Goal: Task Accomplishment & Management: Use online tool/utility

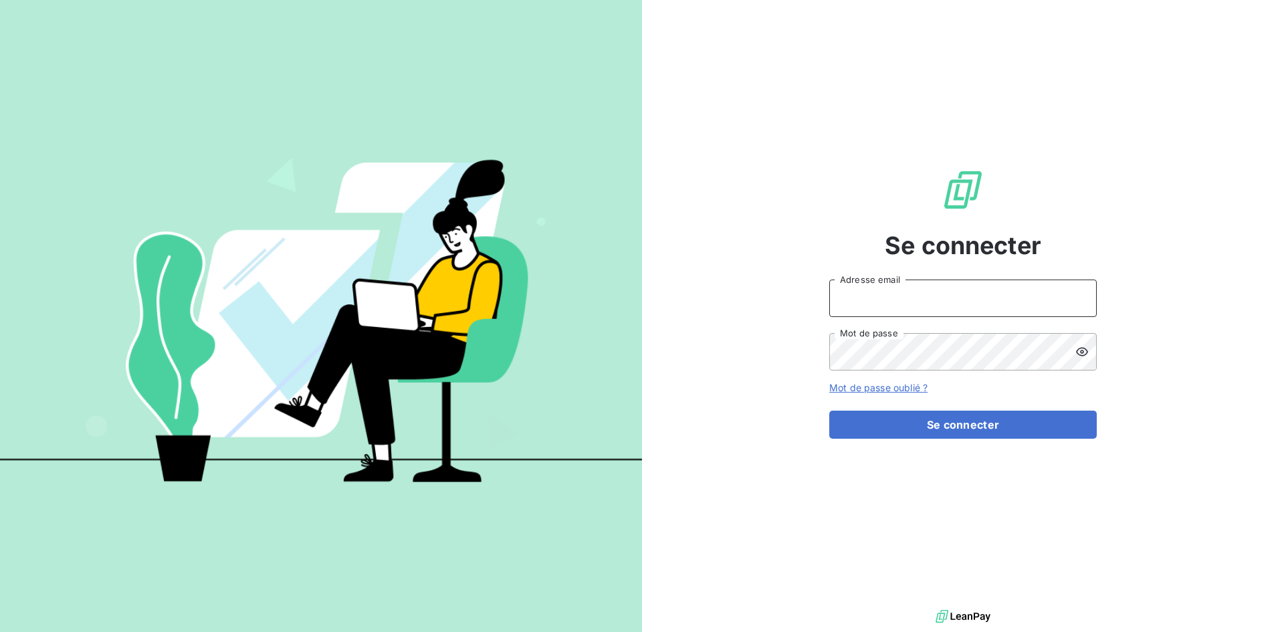
click at [1016, 298] on input "Adresse email" at bounding box center [964, 298] width 268 height 37
type input "[EMAIL_ADDRESS][DOMAIN_NAME]"
click at [830, 411] on button "Se connecter" at bounding box center [964, 425] width 268 height 28
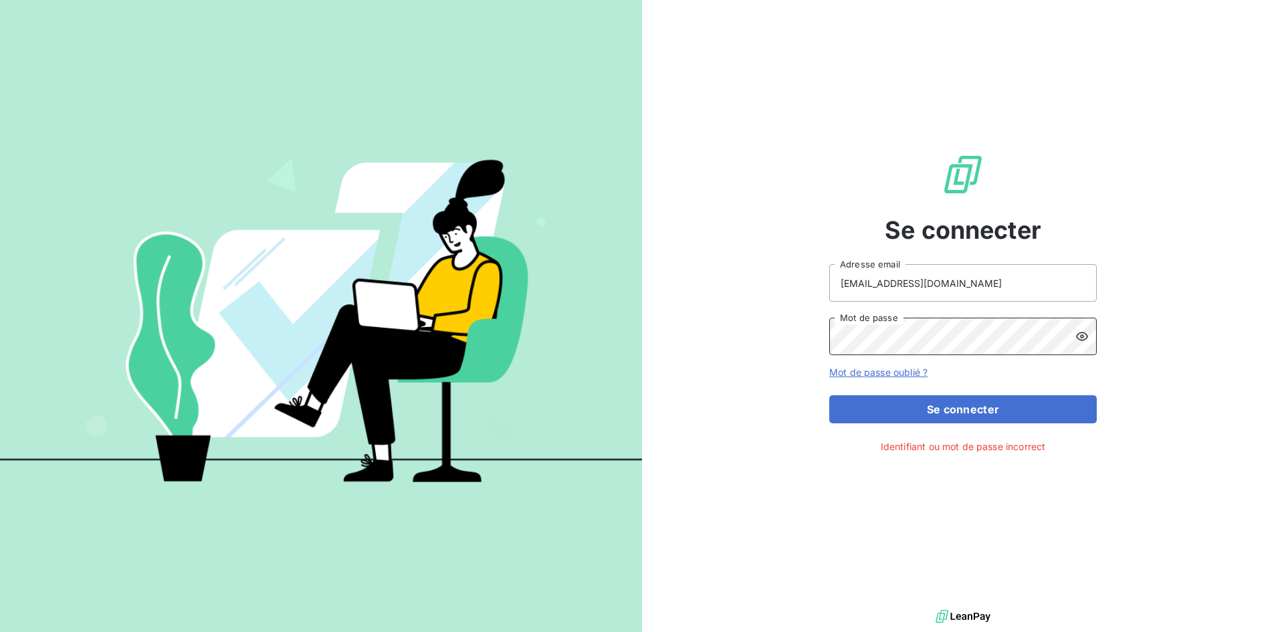
click at [830, 395] on button "Se connecter" at bounding box center [964, 409] width 268 height 28
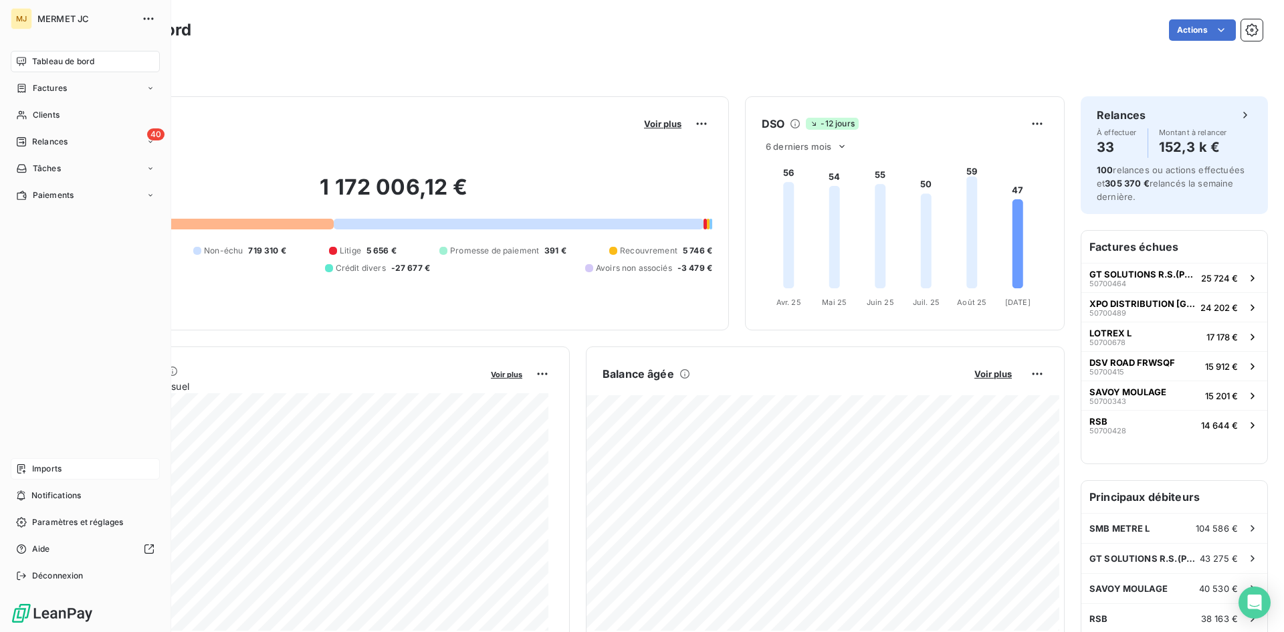
click at [45, 467] on span "Imports" at bounding box center [46, 469] width 29 height 12
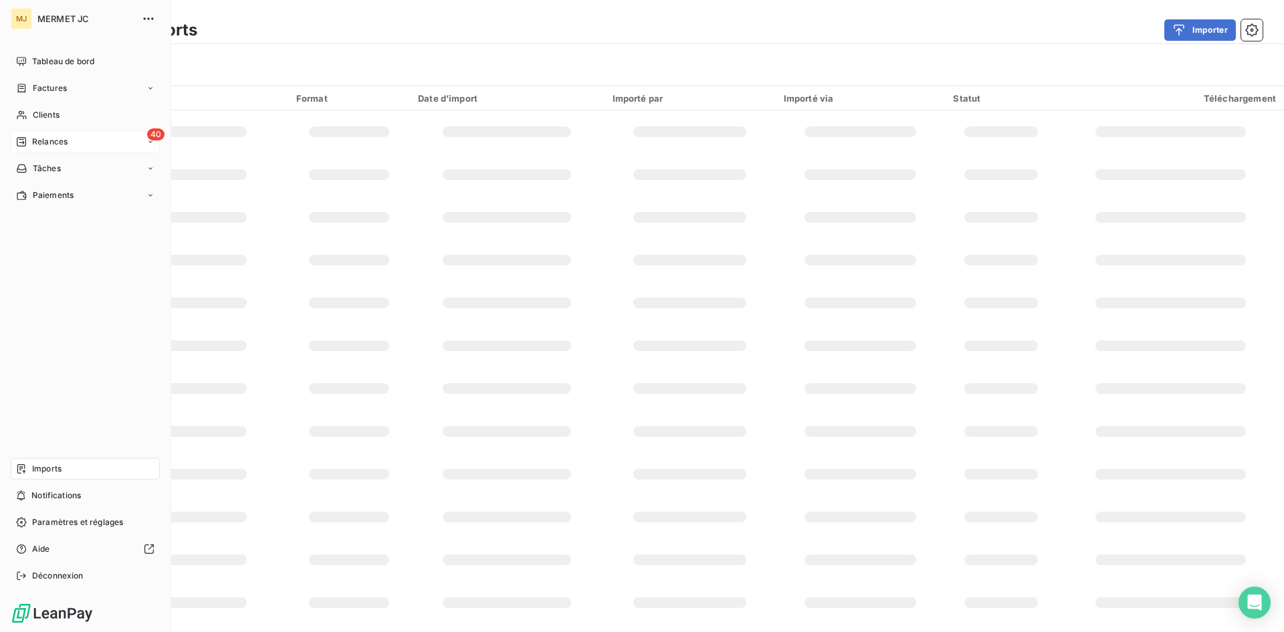
click at [45, 140] on span "Relances" at bounding box center [49, 142] width 35 height 12
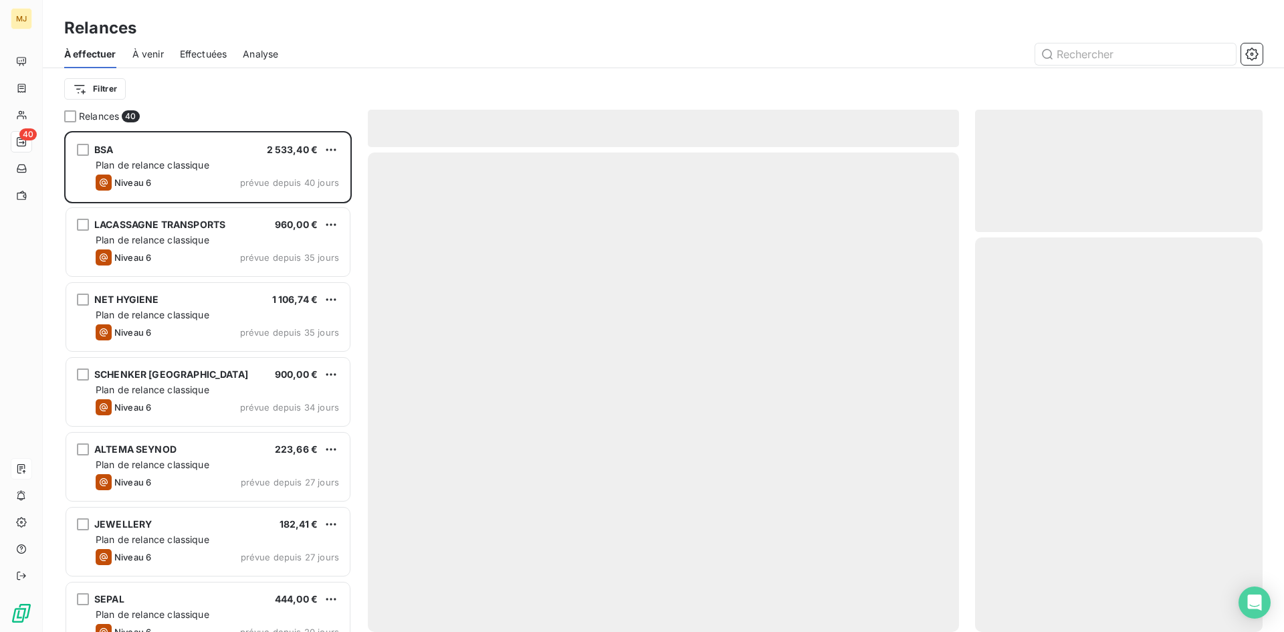
scroll to position [491, 278]
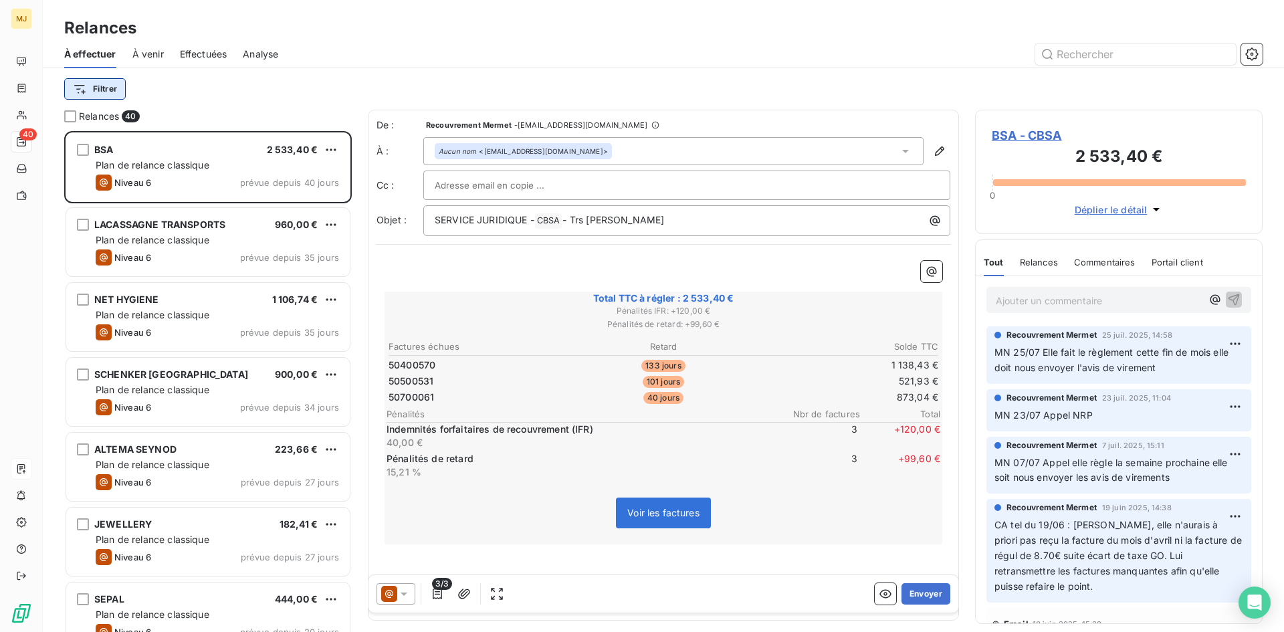
click at [104, 84] on html "MJ 40 Relances À effectuer À venir Effectuées Analyse Filtrer Relances 40 BSA 2…" at bounding box center [642, 316] width 1284 height 632
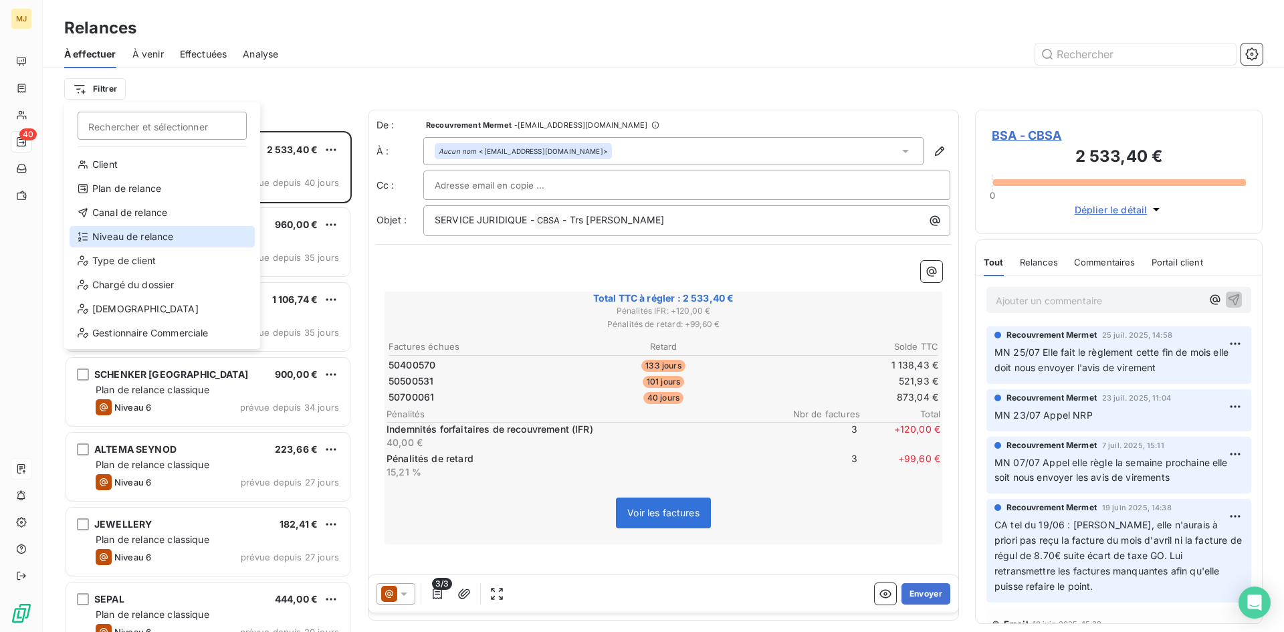
click at [134, 237] on div "Niveau de relance" at bounding box center [162, 236] width 185 height 21
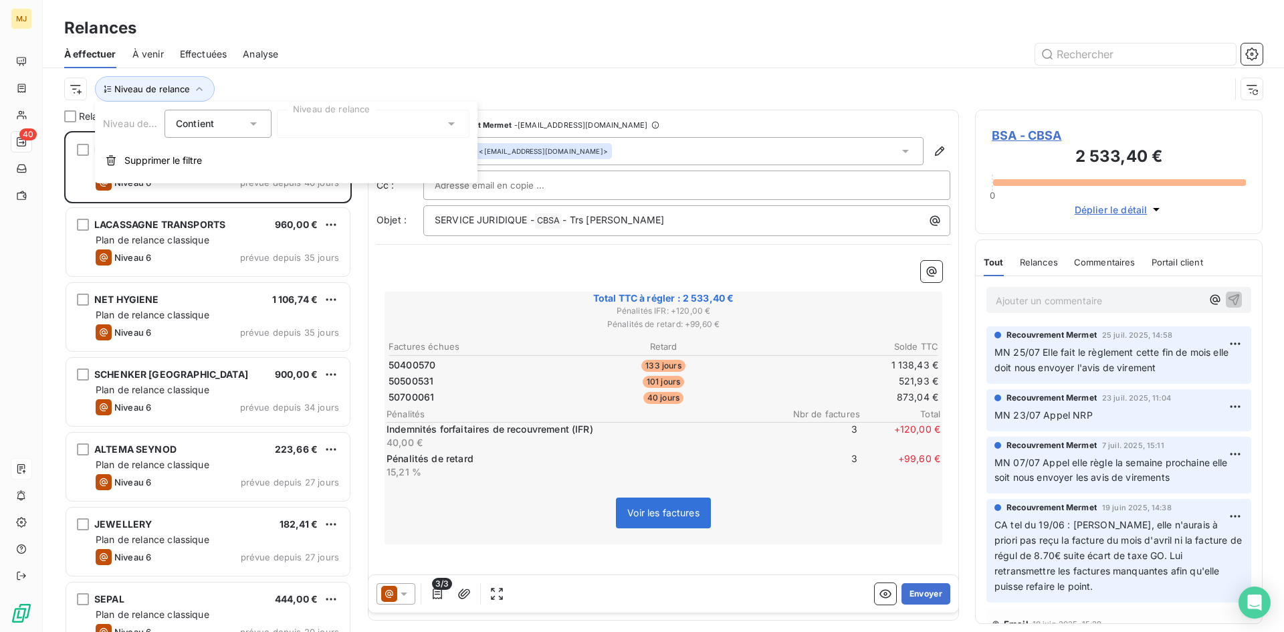
click at [296, 126] on div at bounding box center [373, 124] width 193 height 28
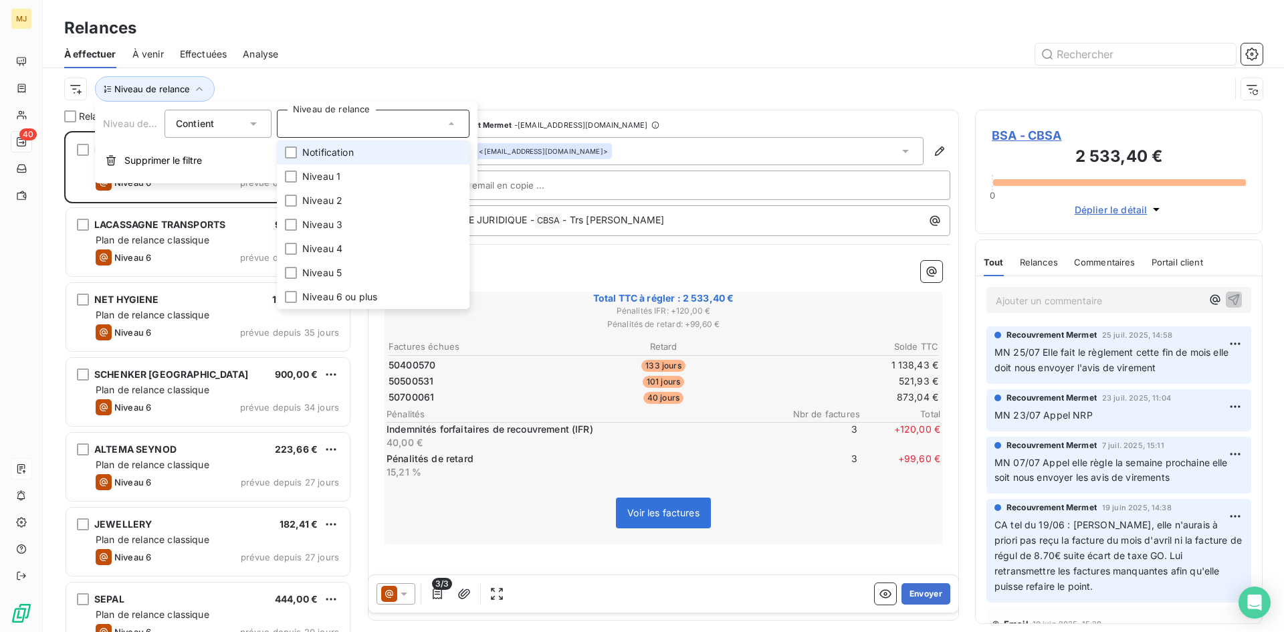
click at [304, 156] on span "Notification" at bounding box center [328, 152] width 52 height 13
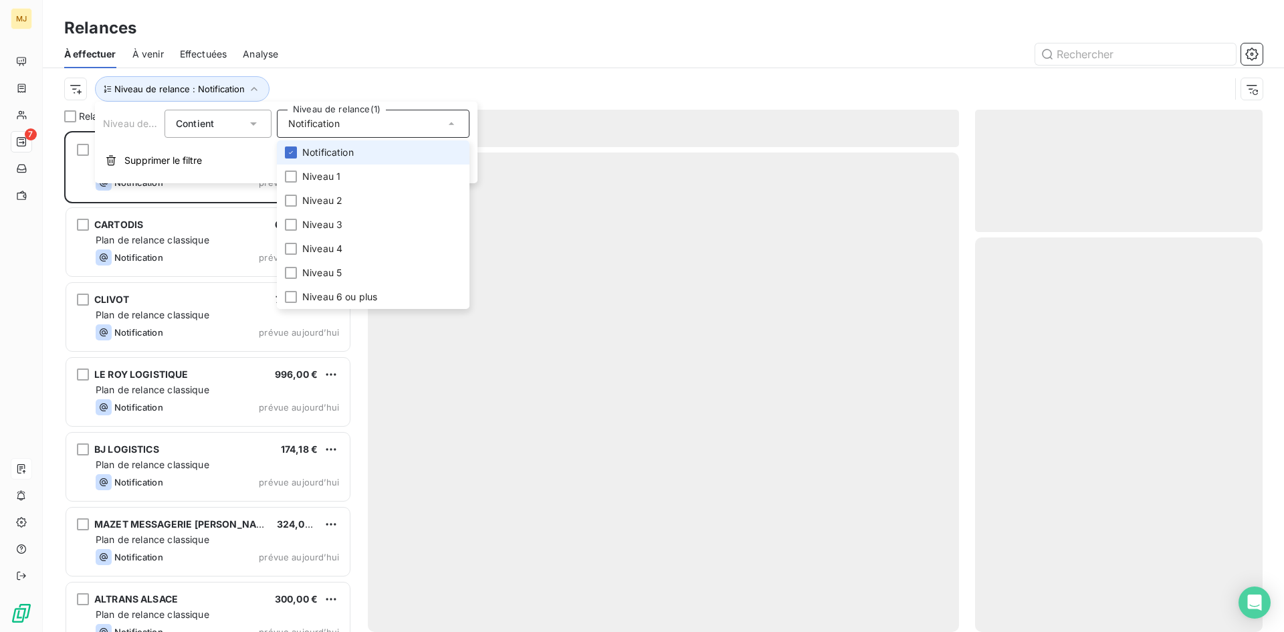
scroll to position [491, 278]
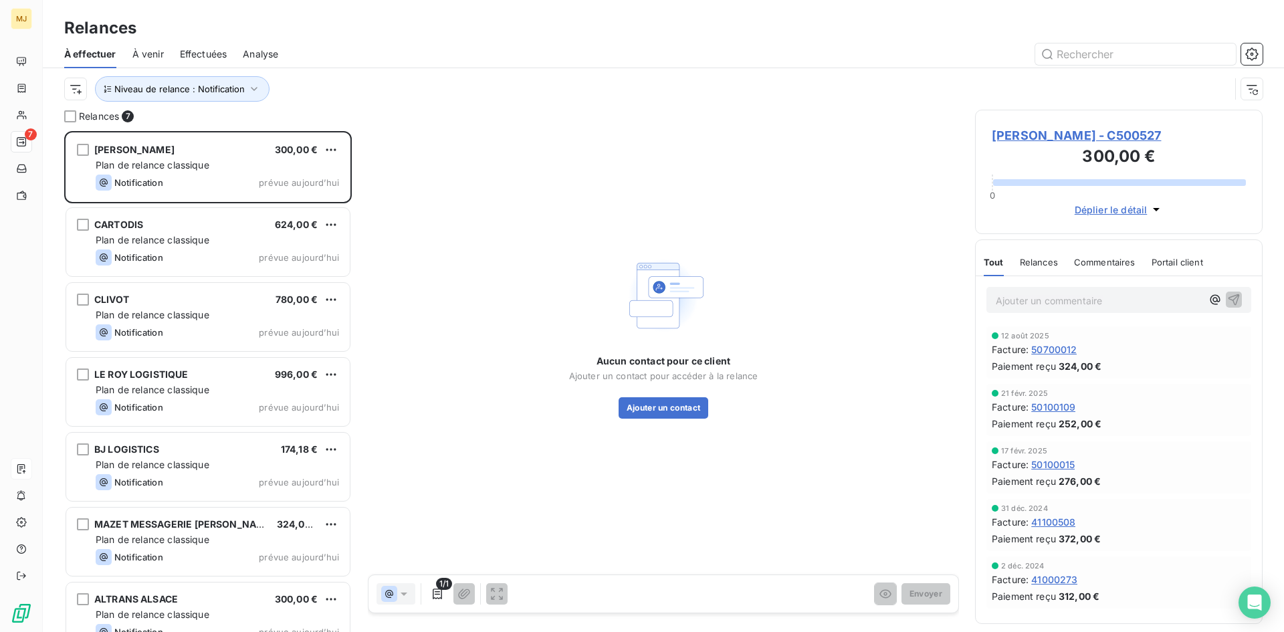
click at [434, 51] on div at bounding box center [778, 53] width 969 height 21
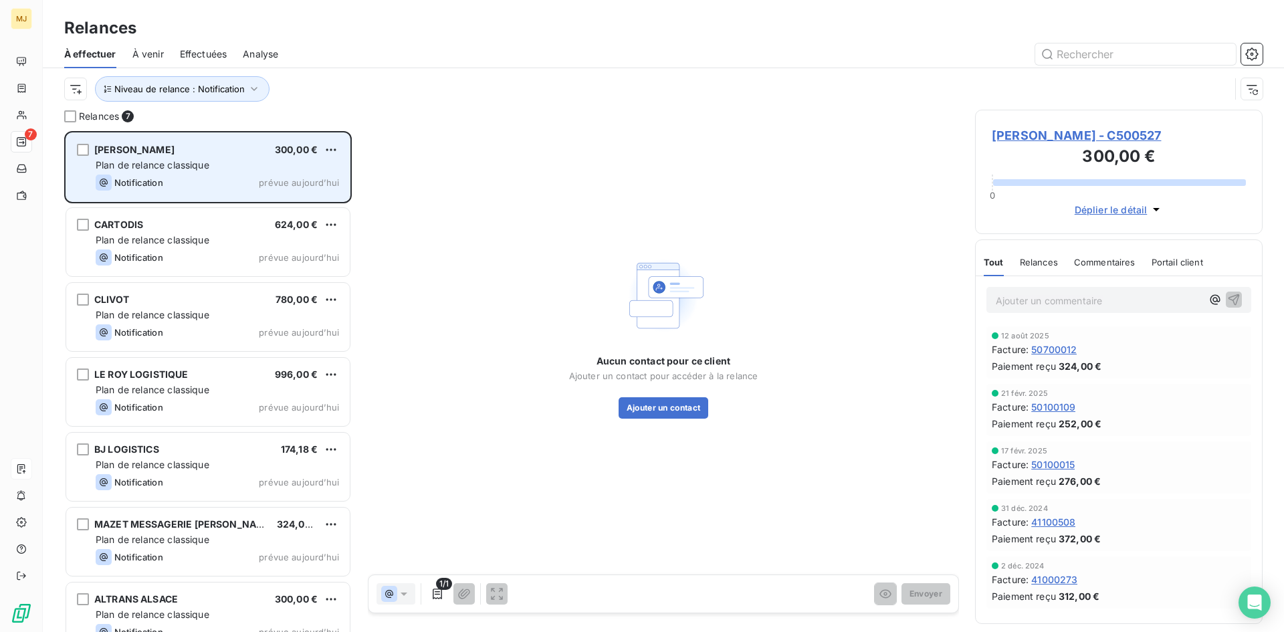
click at [189, 150] on div "[PERSON_NAME] 300,00 €" at bounding box center [218, 150] width 244 height 12
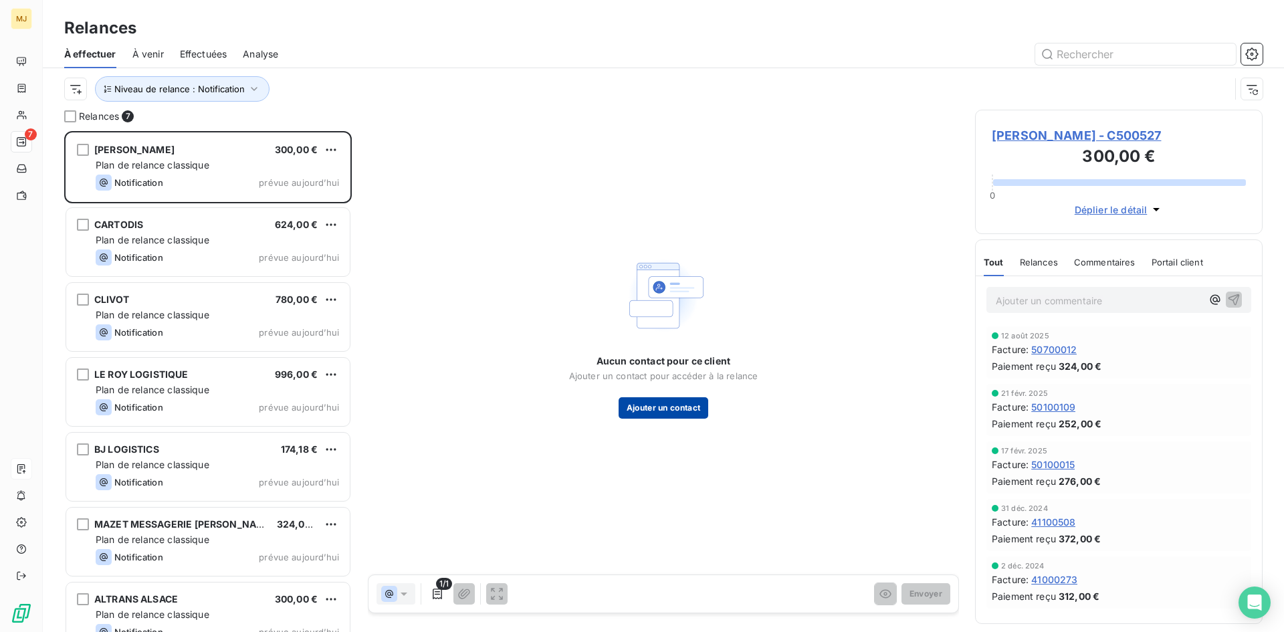
click at [697, 409] on button "Ajouter un contact" at bounding box center [664, 407] width 90 height 21
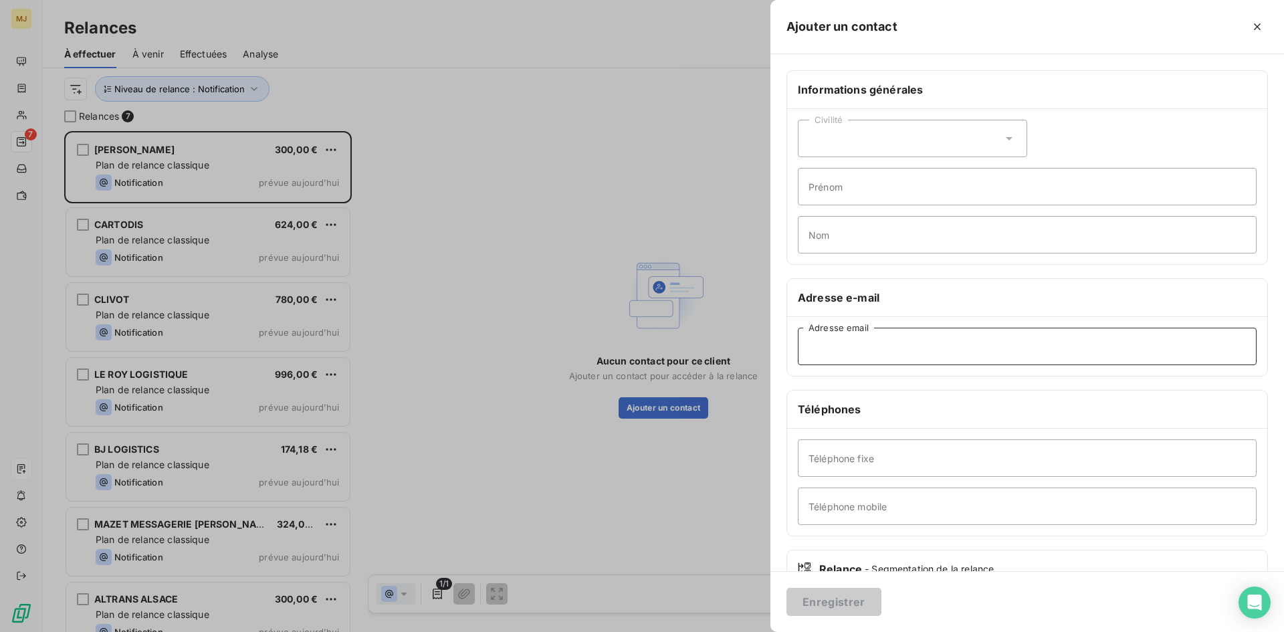
click at [961, 337] on input "Adresse email" at bounding box center [1027, 346] width 459 height 37
paste input "[EMAIL_ADDRESS][DOMAIN_NAME]"
type input "[EMAIL_ADDRESS][DOMAIN_NAME]"
click at [831, 607] on button "Enregistrer" at bounding box center [834, 602] width 95 height 28
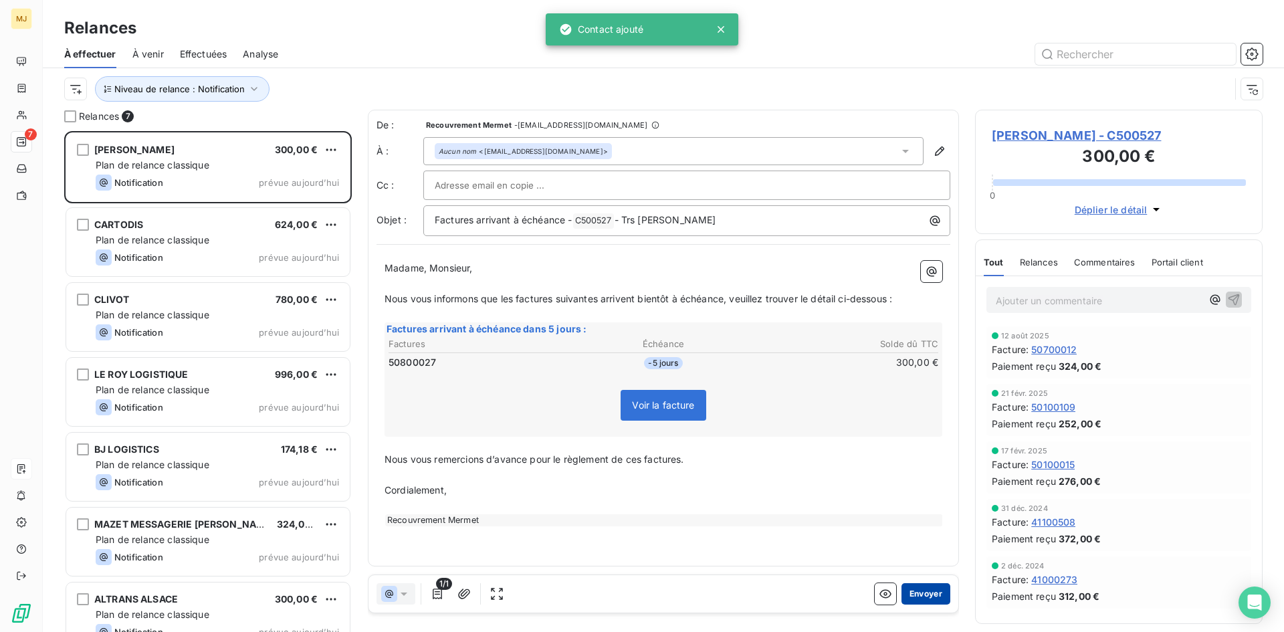
click at [931, 593] on button "Envoyer" at bounding box center [926, 593] width 49 height 21
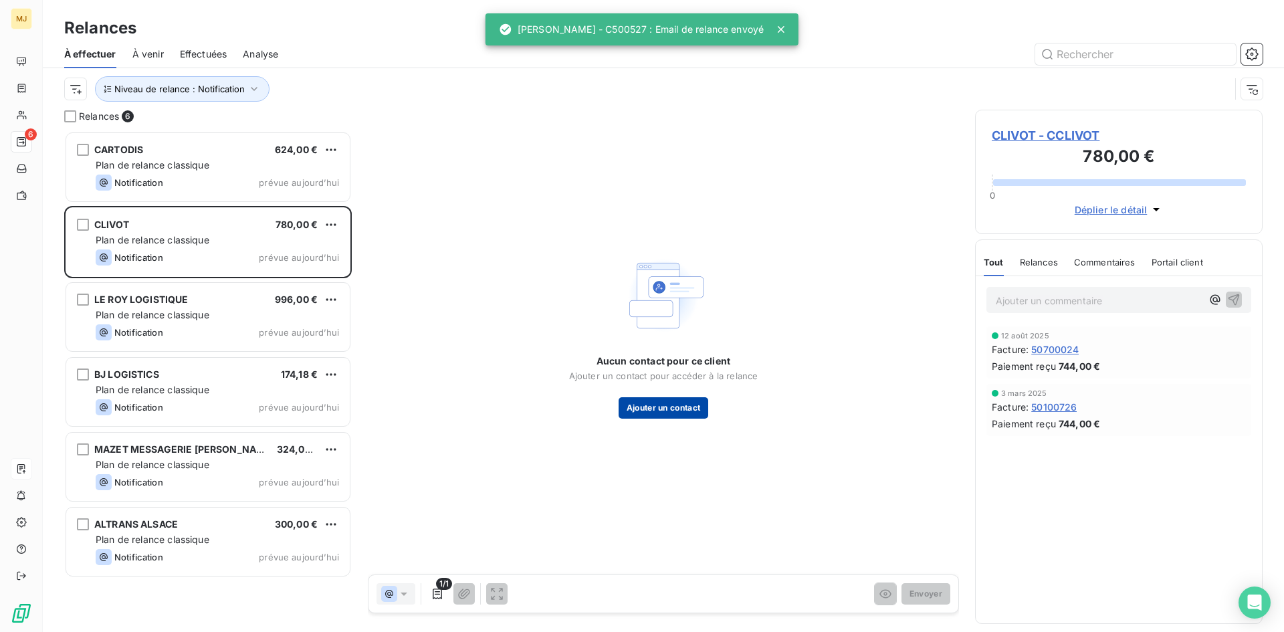
click at [680, 405] on button "Ajouter un contact" at bounding box center [664, 407] width 90 height 21
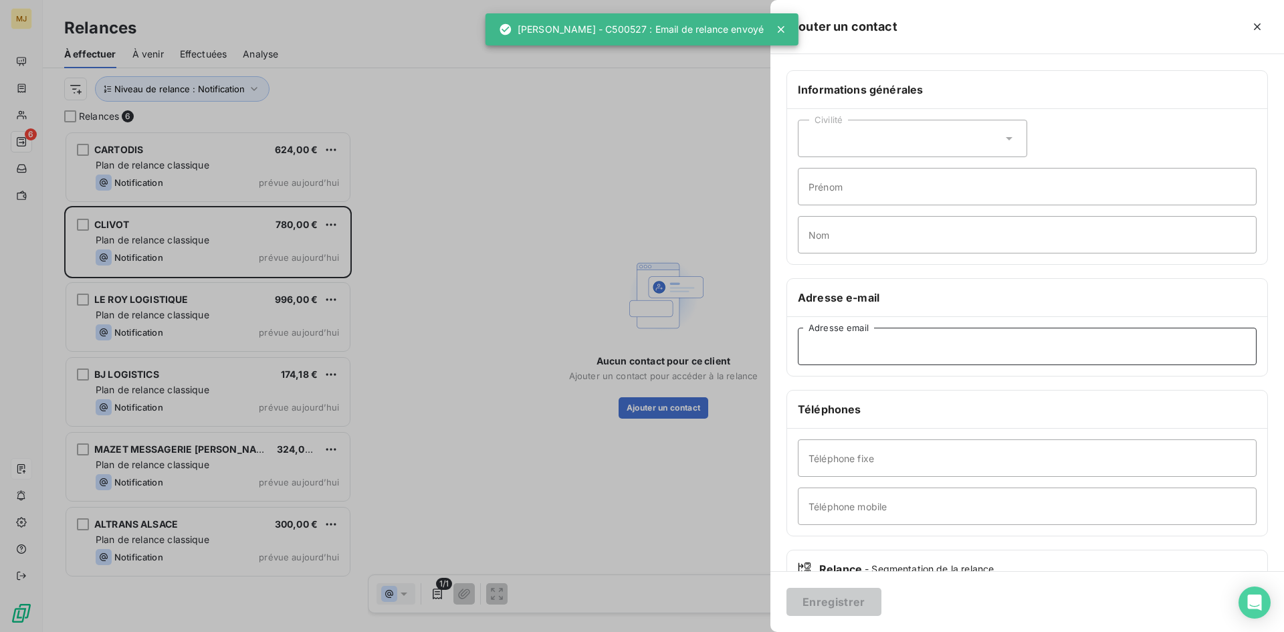
click at [825, 339] on input "Adresse email" at bounding box center [1027, 346] width 459 height 37
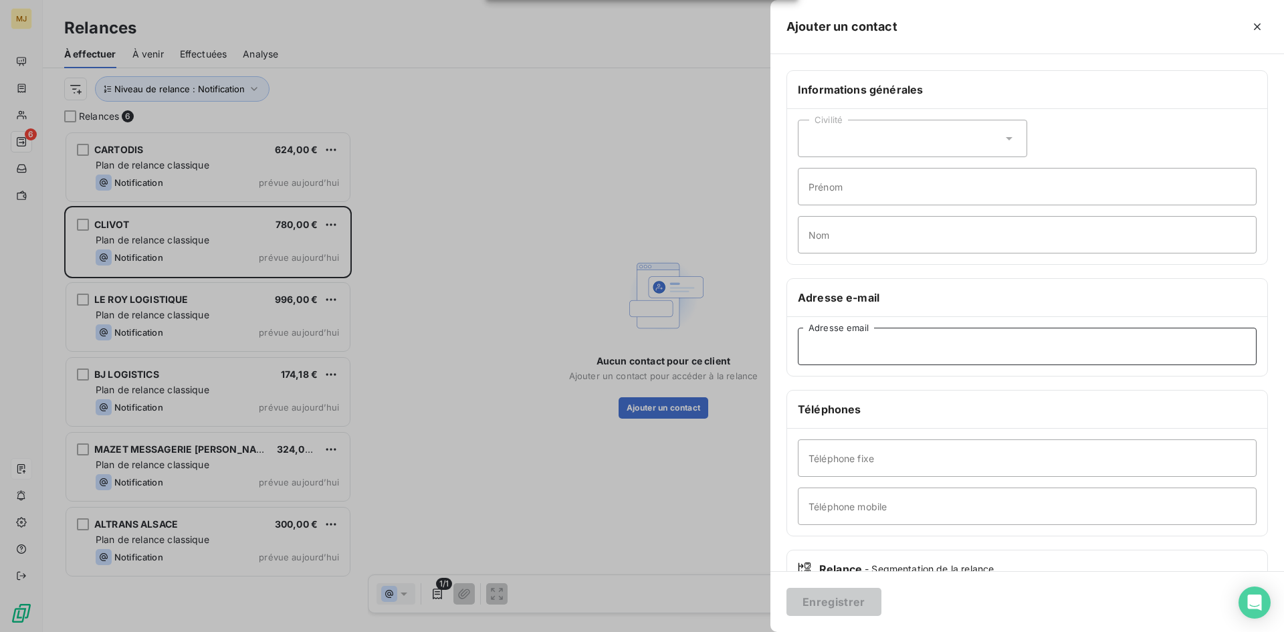
paste input "[EMAIL_ADDRESS][DOMAIN_NAME]"
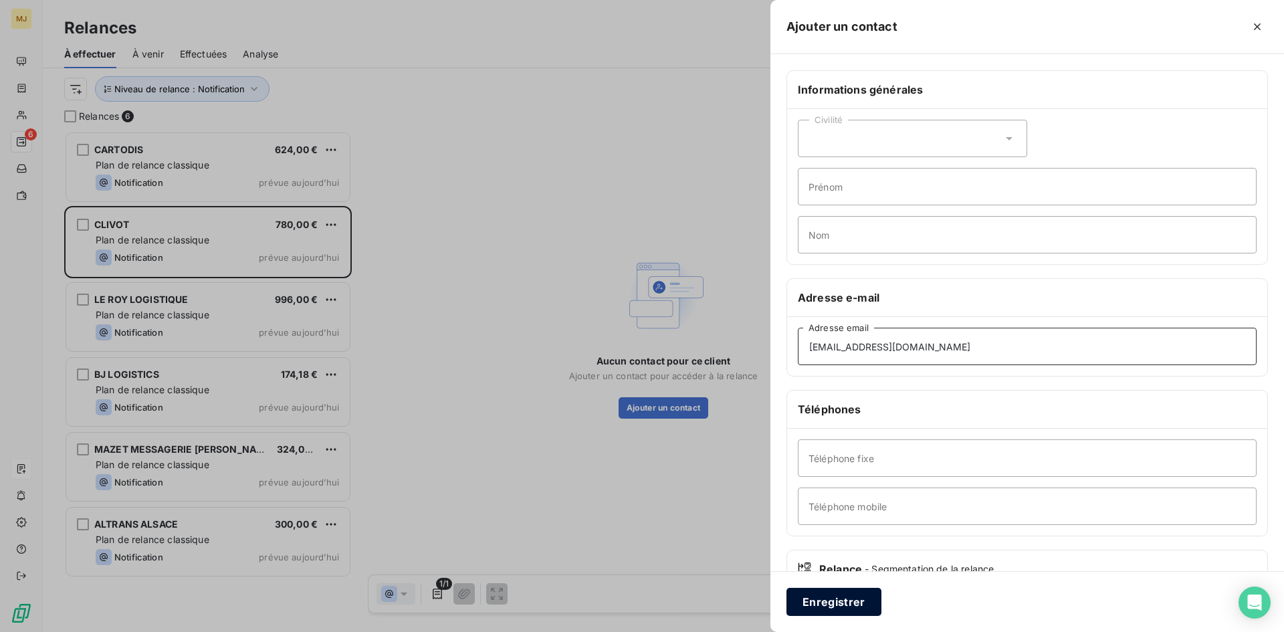
type input "[EMAIL_ADDRESS][DOMAIN_NAME]"
click at [851, 603] on button "Enregistrer" at bounding box center [834, 602] width 95 height 28
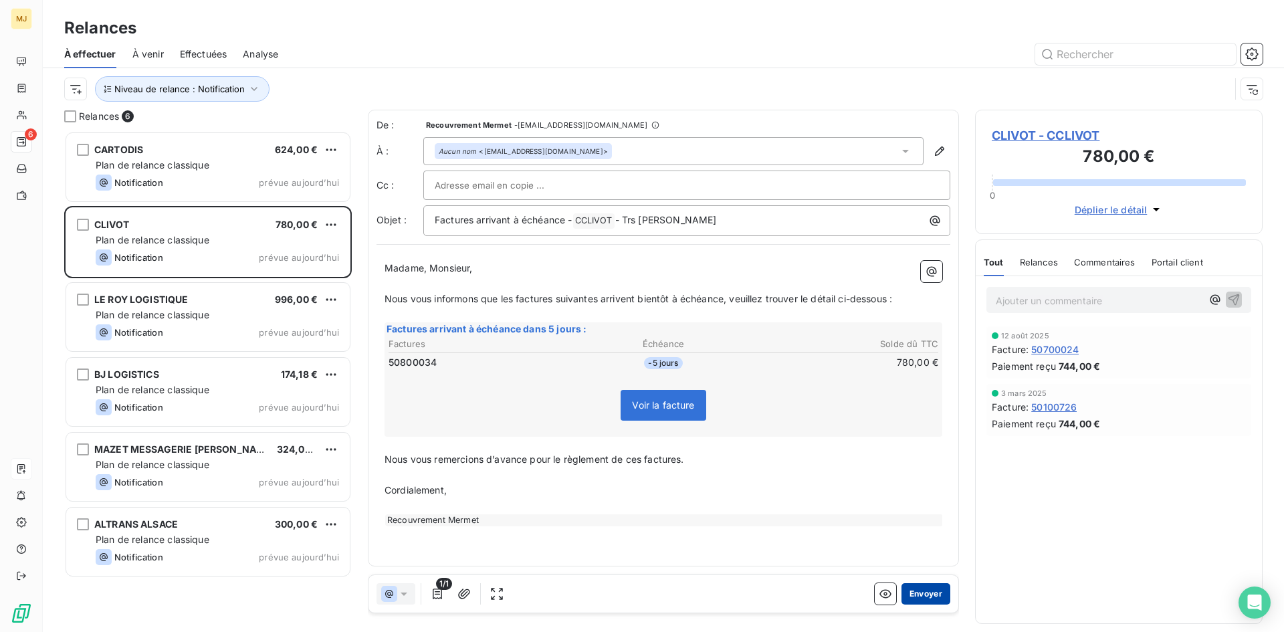
click at [935, 591] on button "Envoyer" at bounding box center [926, 593] width 49 height 21
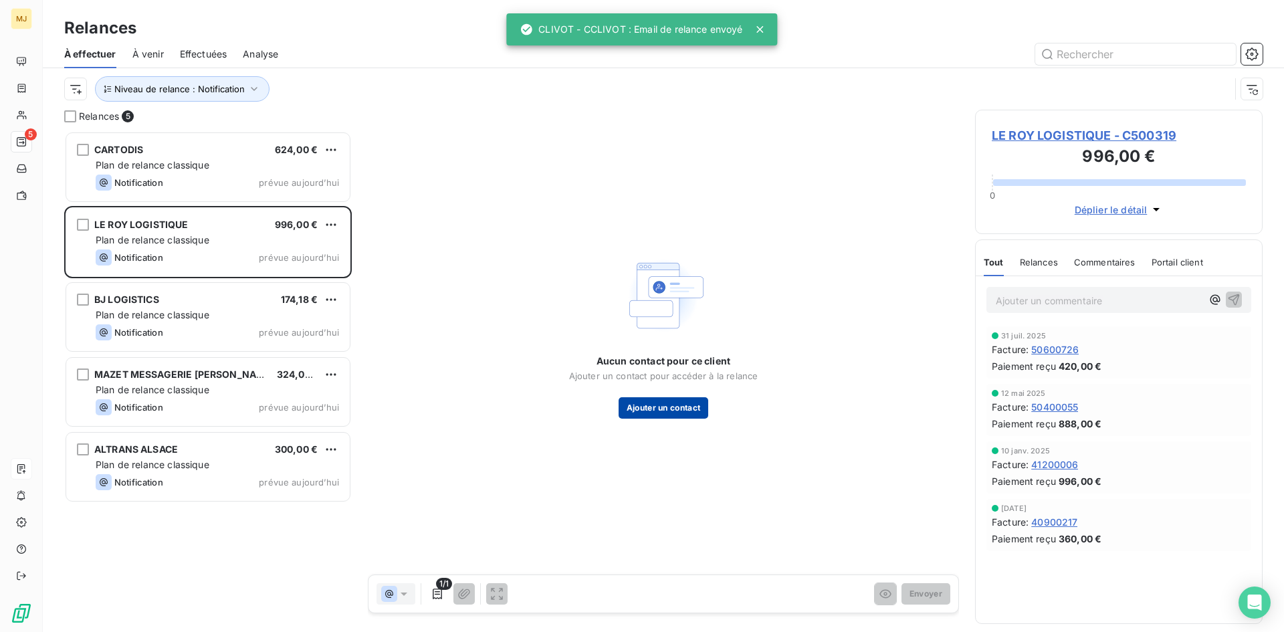
click at [684, 403] on button "Ajouter un contact" at bounding box center [664, 407] width 90 height 21
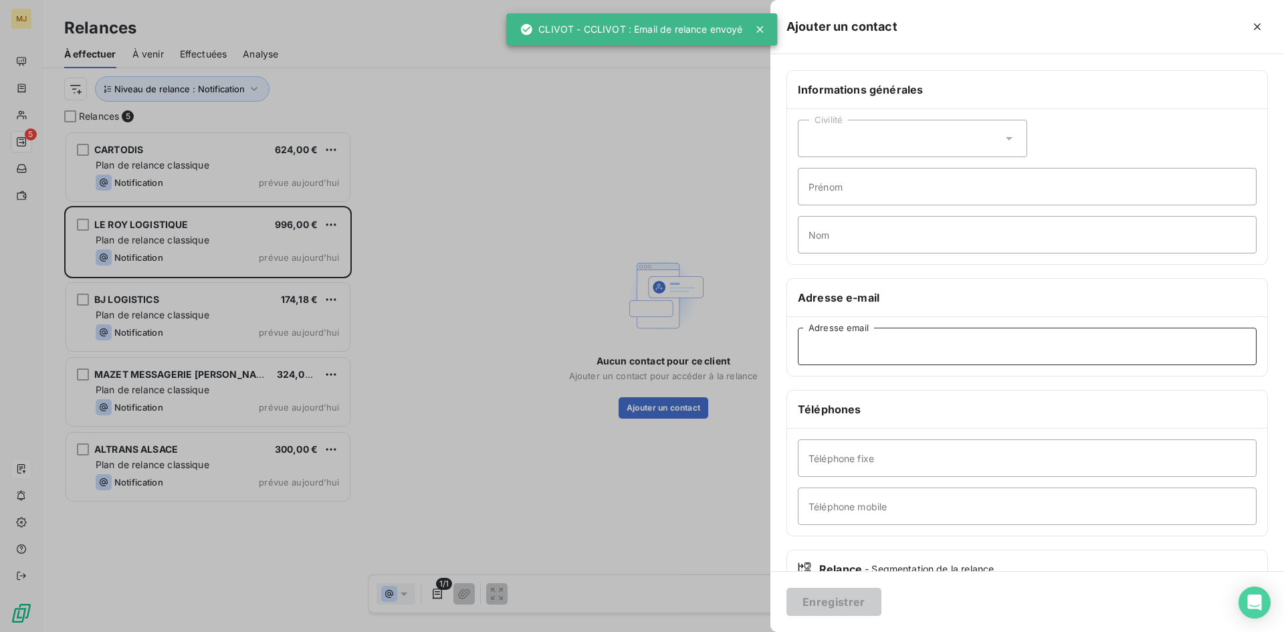
click at [966, 352] on input "Adresse email" at bounding box center [1027, 346] width 459 height 37
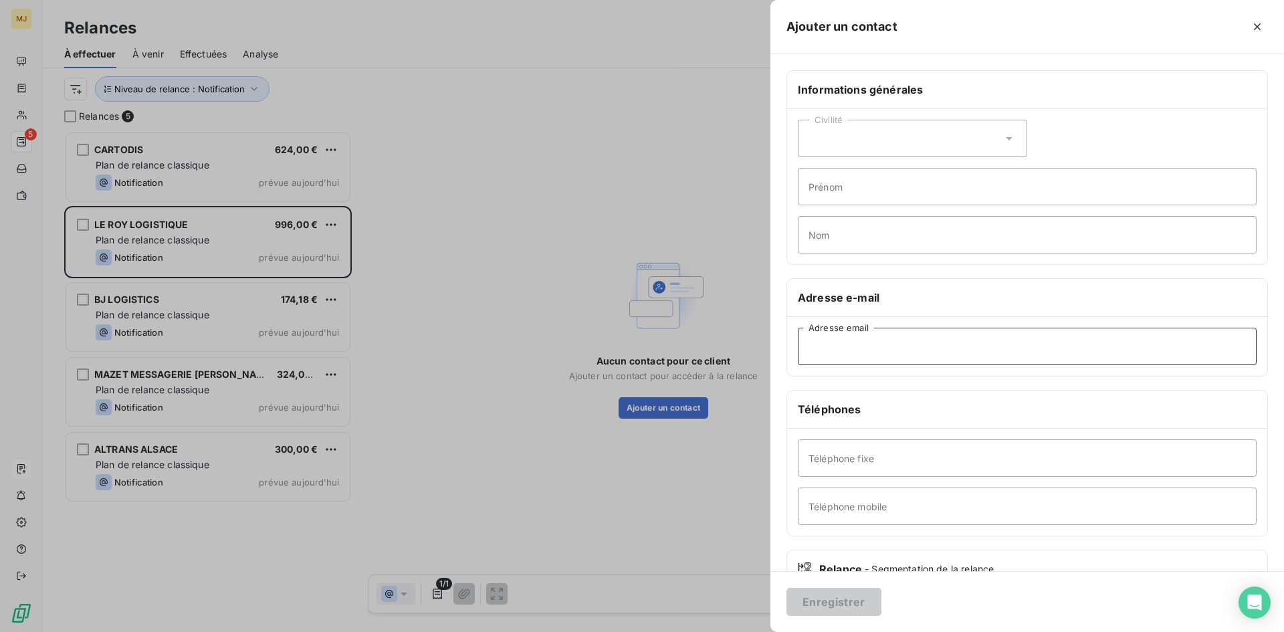
paste input "[EMAIL_ADDRESS][DOMAIN_NAME]"
type input "[EMAIL_ADDRESS][DOMAIN_NAME]"
click at [822, 613] on button "Enregistrer" at bounding box center [834, 602] width 95 height 28
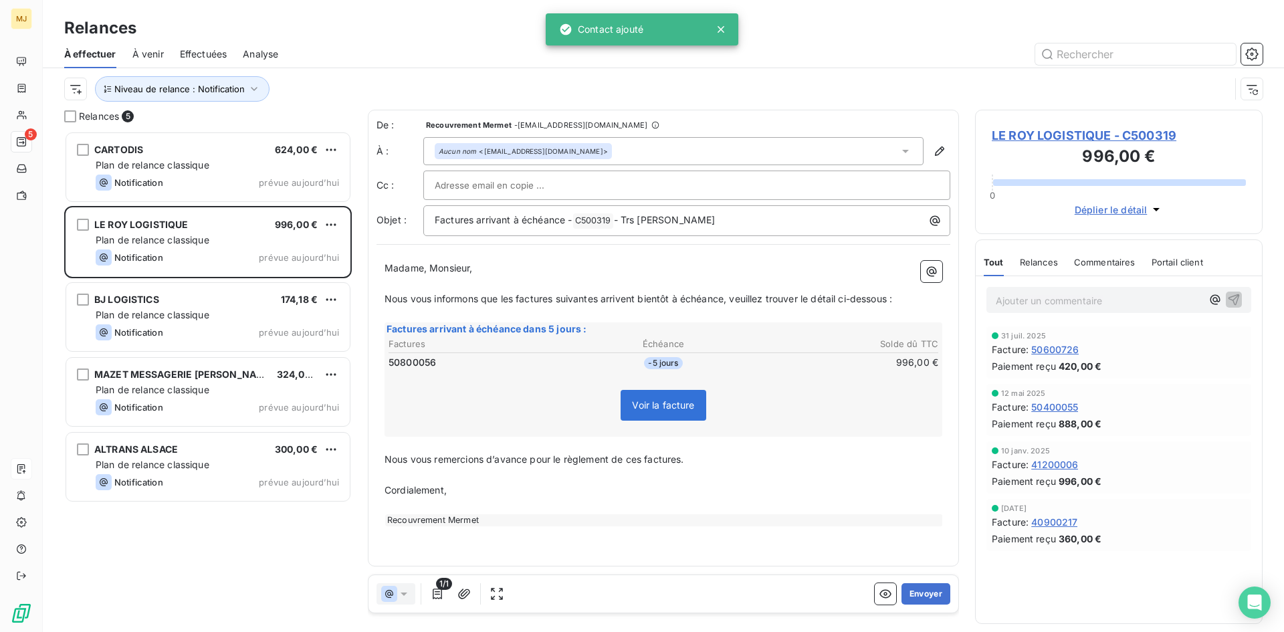
click at [927, 582] on div "1/1 Envoyer" at bounding box center [664, 593] width 590 height 37
click at [928, 592] on button "Envoyer" at bounding box center [926, 593] width 49 height 21
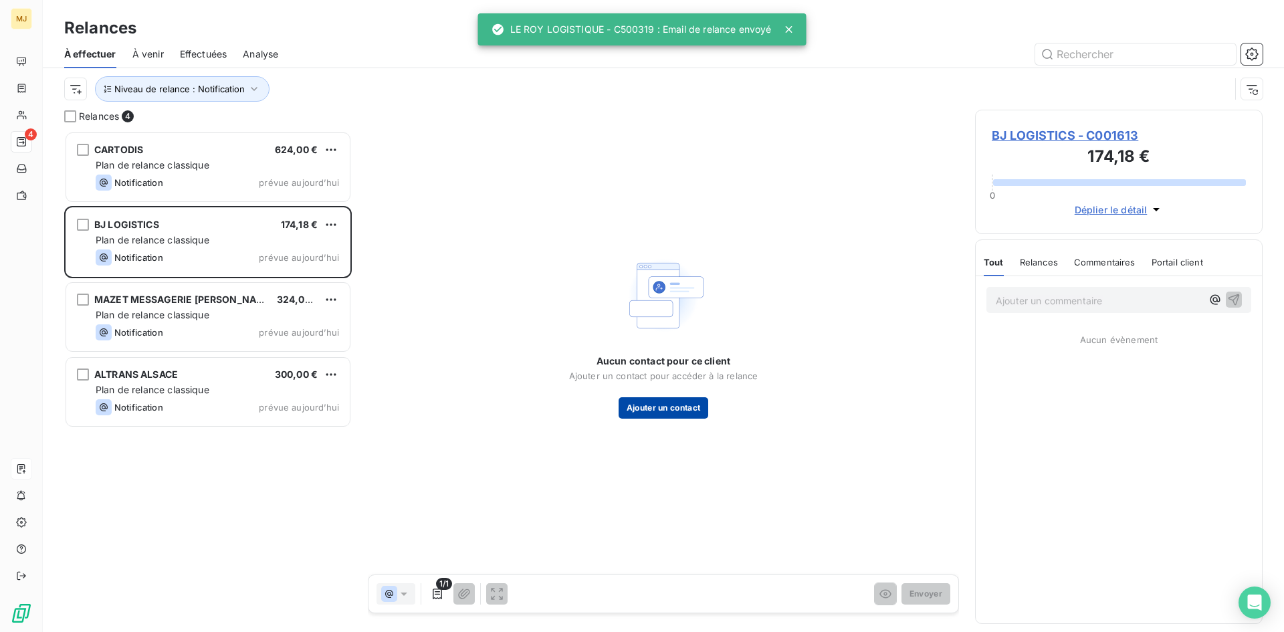
click at [698, 405] on button "Ajouter un contact" at bounding box center [664, 407] width 90 height 21
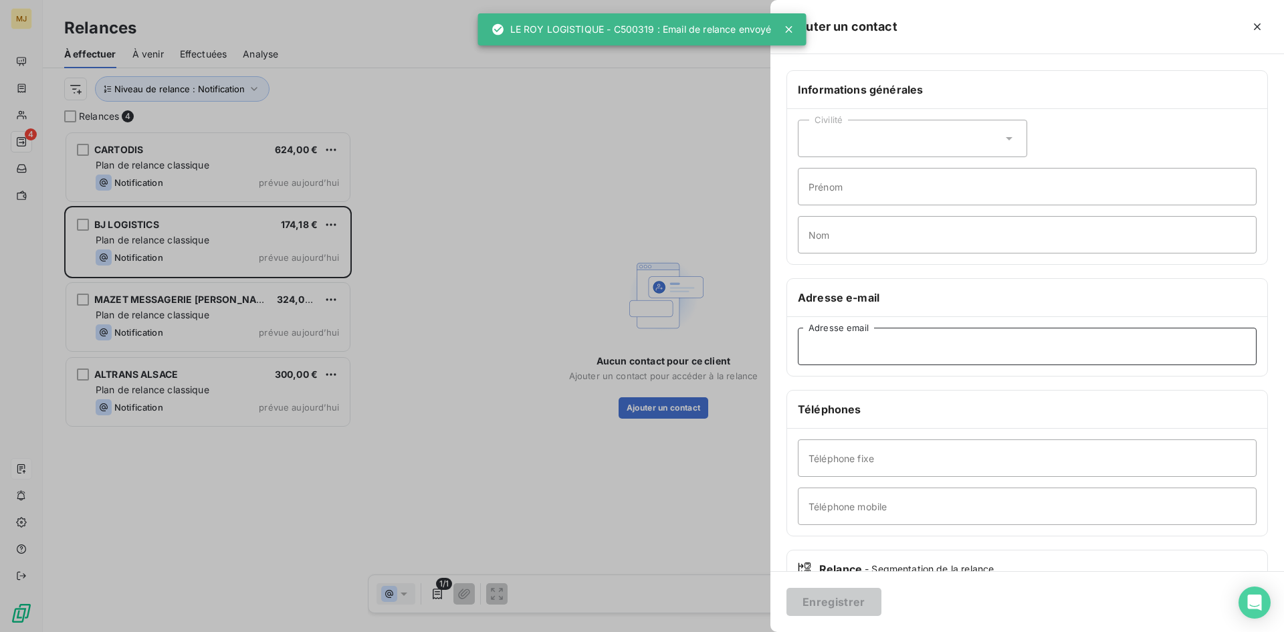
click at [846, 347] on input "Adresse email" at bounding box center [1027, 346] width 459 height 37
paste input "[EMAIL_ADDRESS][DOMAIN_NAME]"
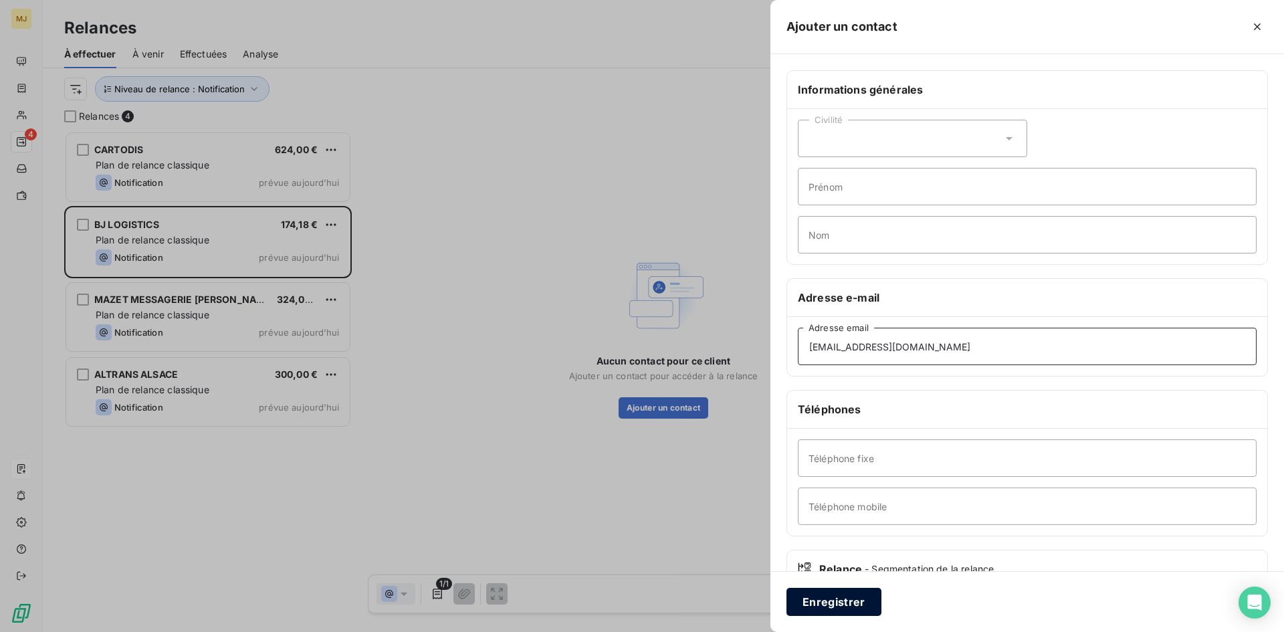
type input "[EMAIL_ADDRESS][DOMAIN_NAME]"
click at [830, 613] on button "Enregistrer" at bounding box center [834, 602] width 95 height 28
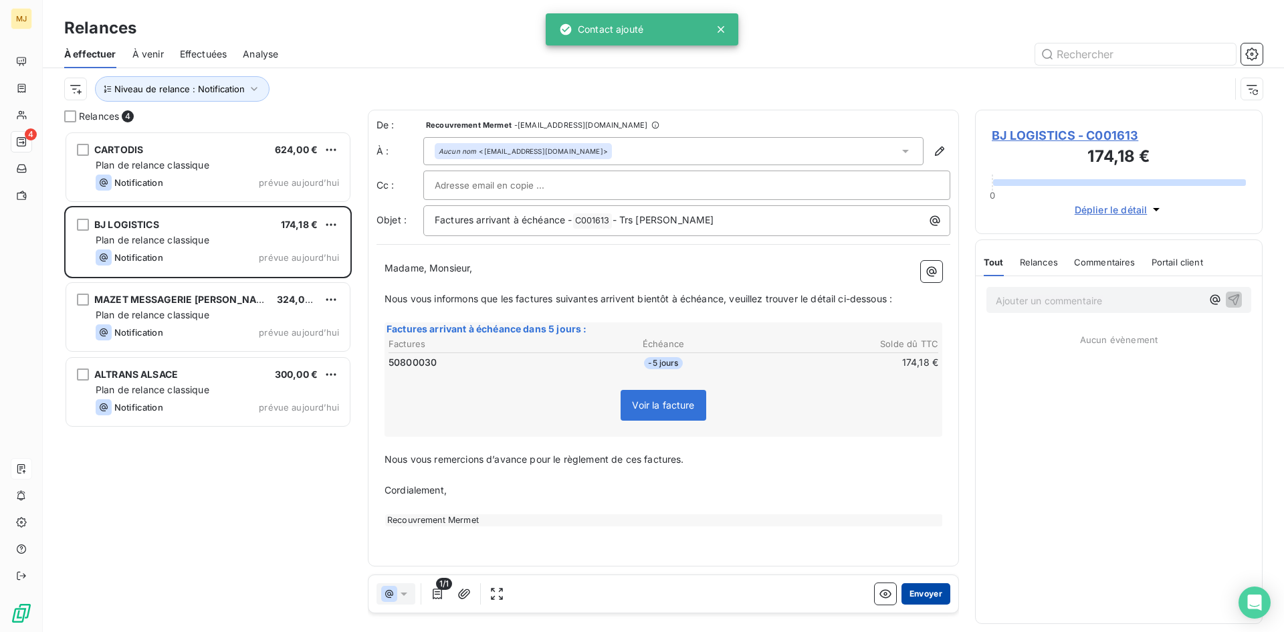
click at [931, 598] on button "Envoyer" at bounding box center [926, 593] width 49 height 21
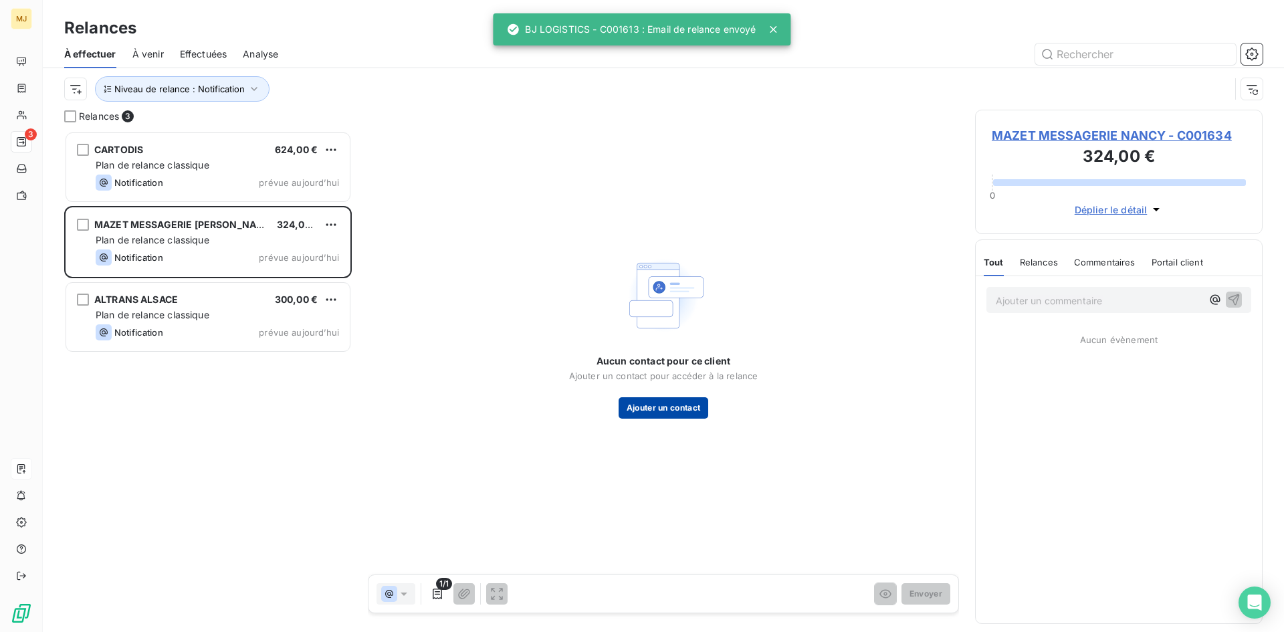
click at [690, 397] on button "Ajouter un contact" at bounding box center [664, 407] width 90 height 21
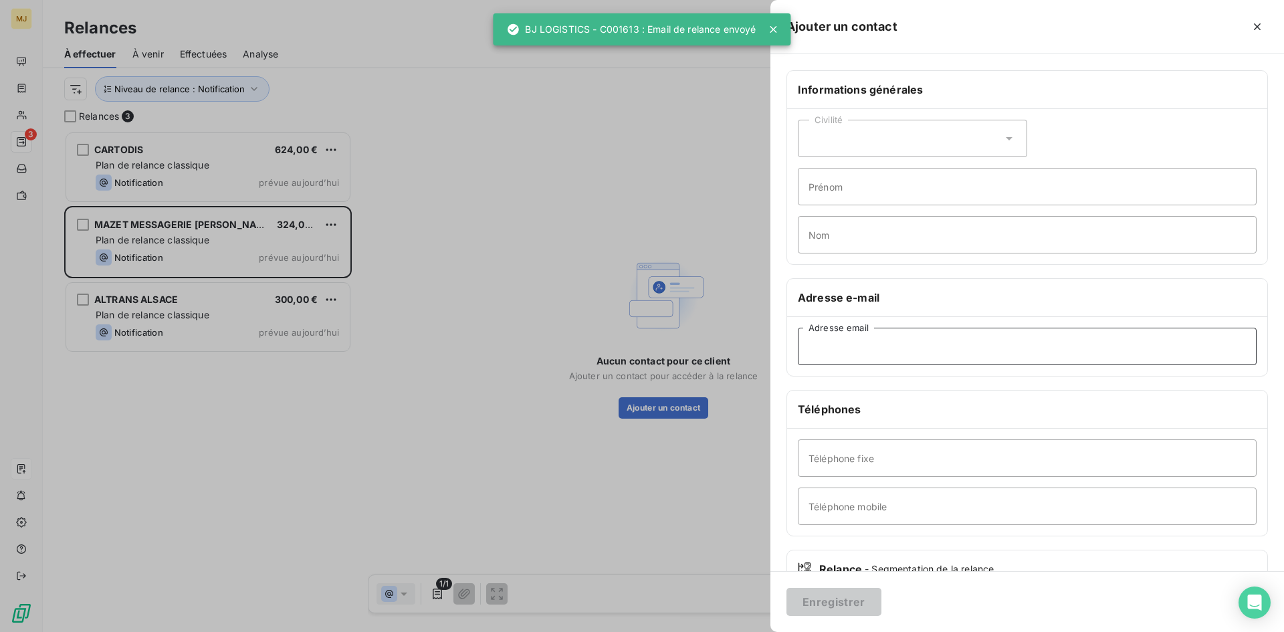
click at [886, 343] on input "Adresse email" at bounding box center [1027, 346] width 459 height 37
paste input "[EMAIL_ADDRESS][DOMAIN_NAME]"
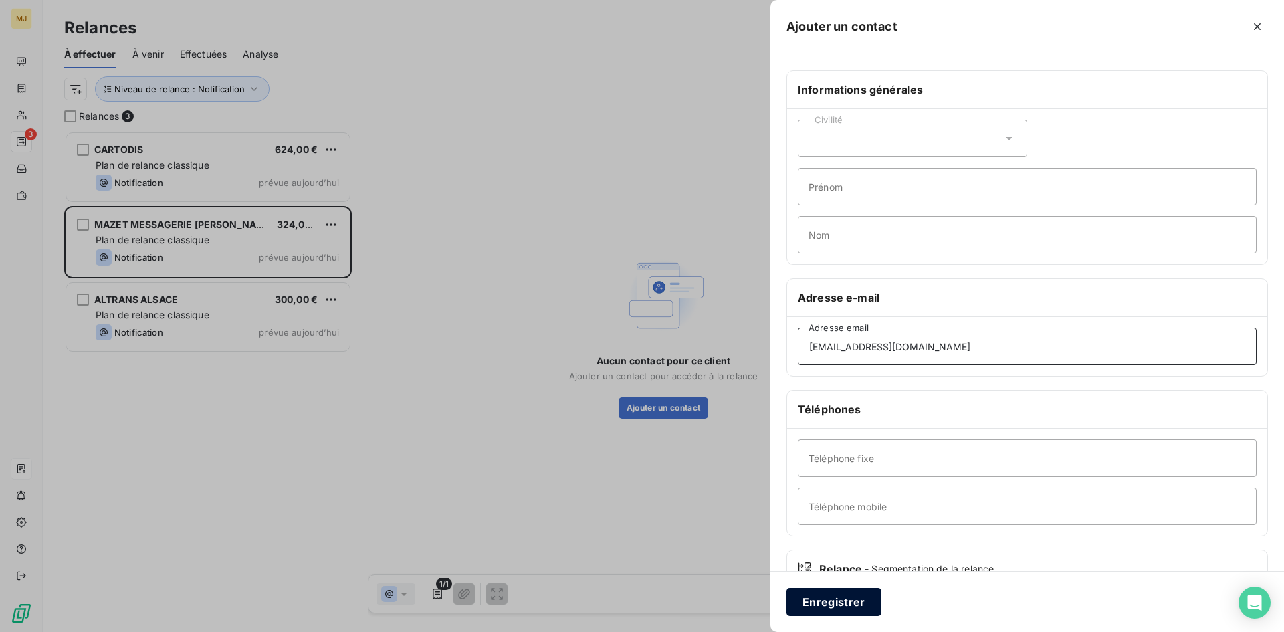
type input "[EMAIL_ADDRESS][DOMAIN_NAME]"
click at [828, 599] on button "Enregistrer" at bounding box center [834, 602] width 95 height 28
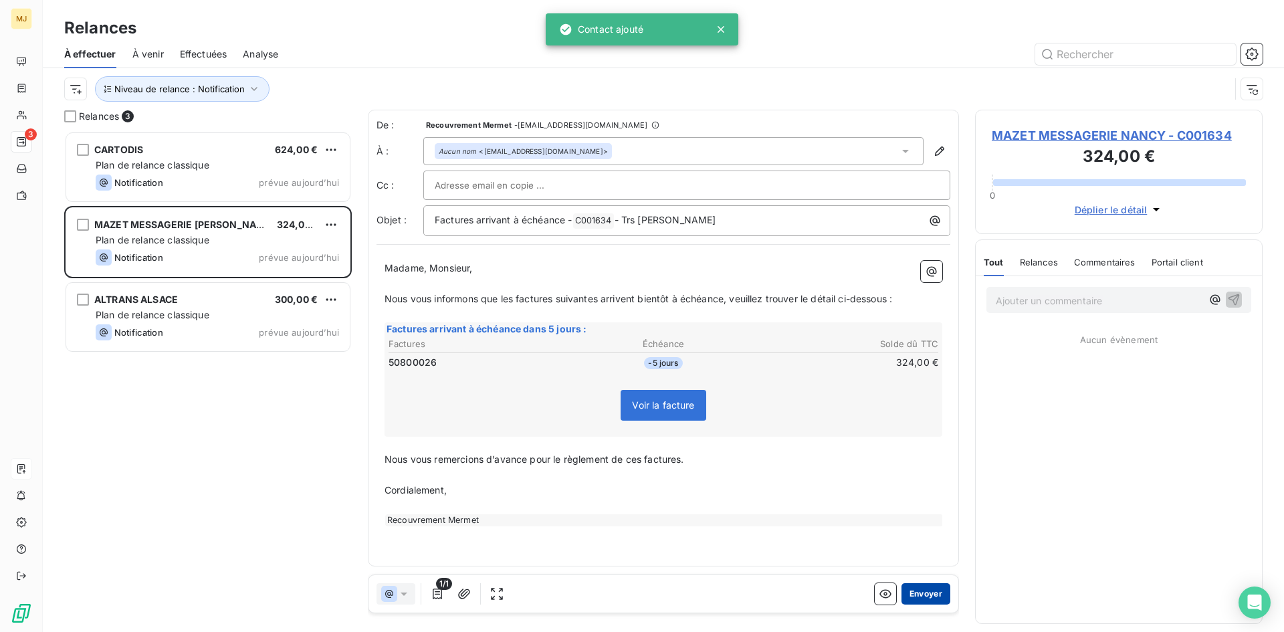
click at [932, 594] on button "Envoyer" at bounding box center [926, 593] width 49 height 21
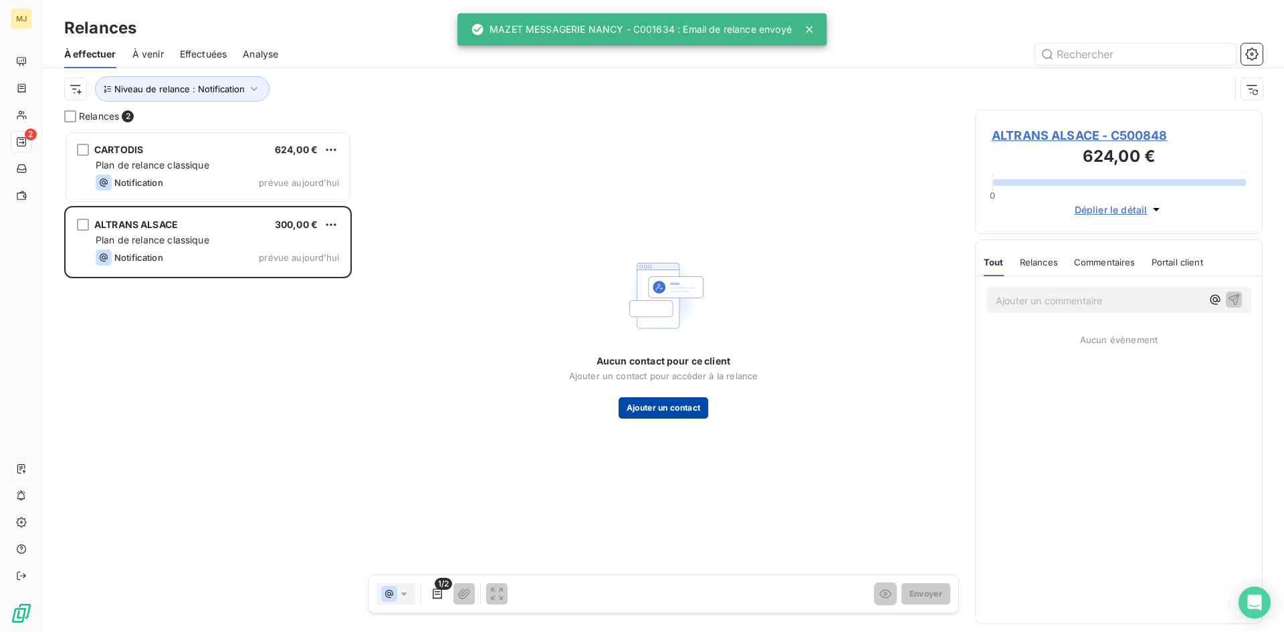
click at [680, 406] on button "Ajouter un contact" at bounding box center [664, 407] width 90 height 21
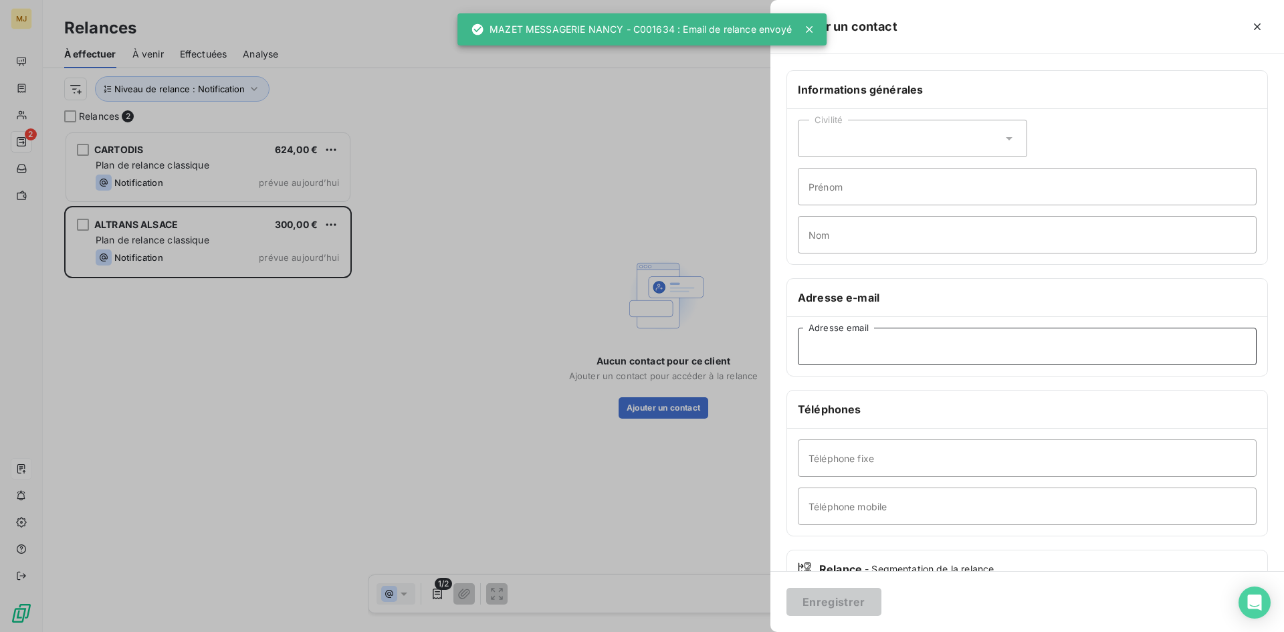
click at [886, 333] on input "Adresse email" at bounding box center [1027, 346] width 459 height 37
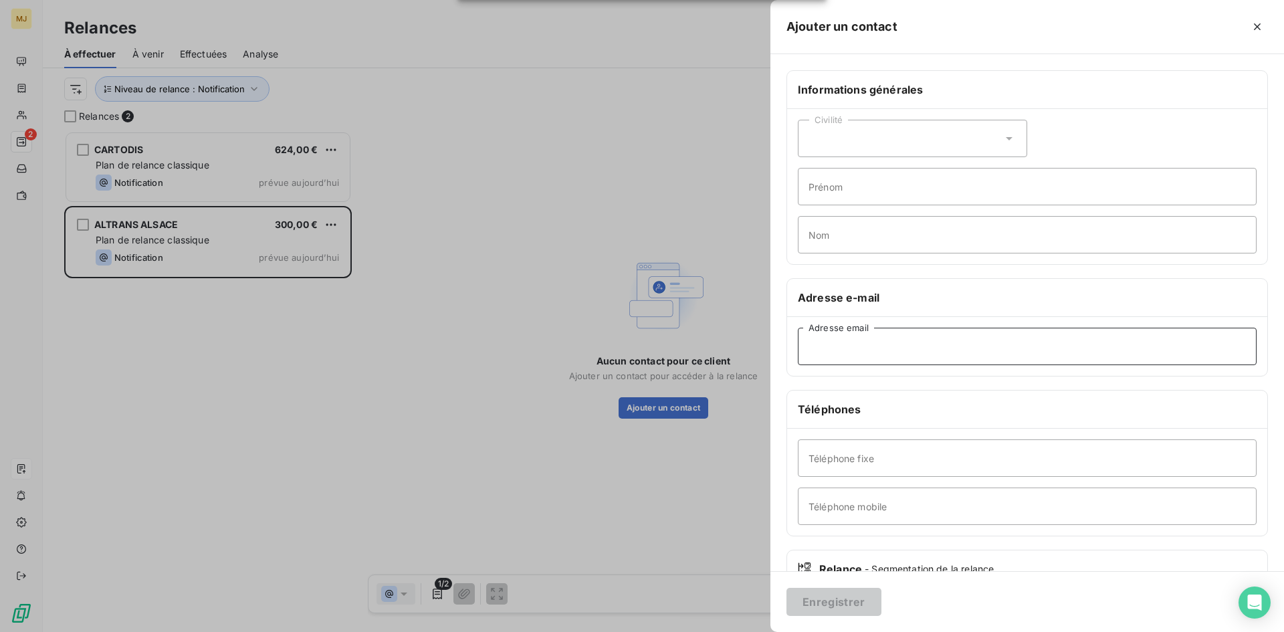
paste input "[EMAIL_ADDRESS][DOMAIN_NAME]"
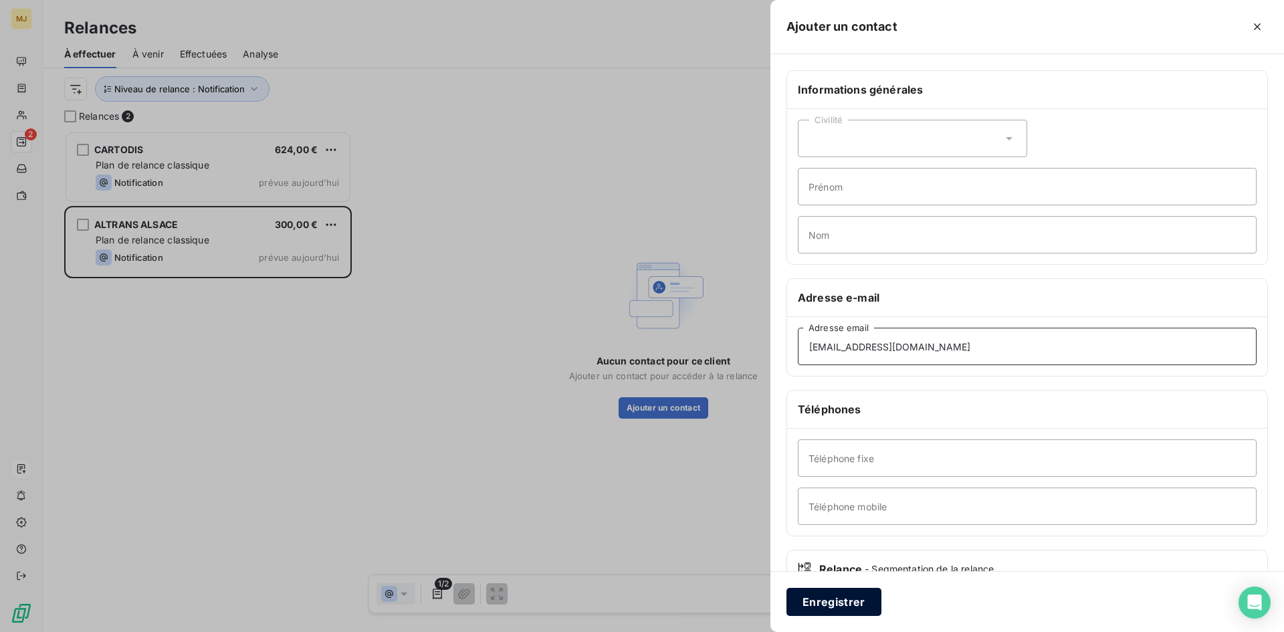
type input "[EMAIL_ADDRESS][DOMAIN_NAME]"
click at [797, 605] on button "Enregistrer" at bounding box center [834, 602] width 95 height 28
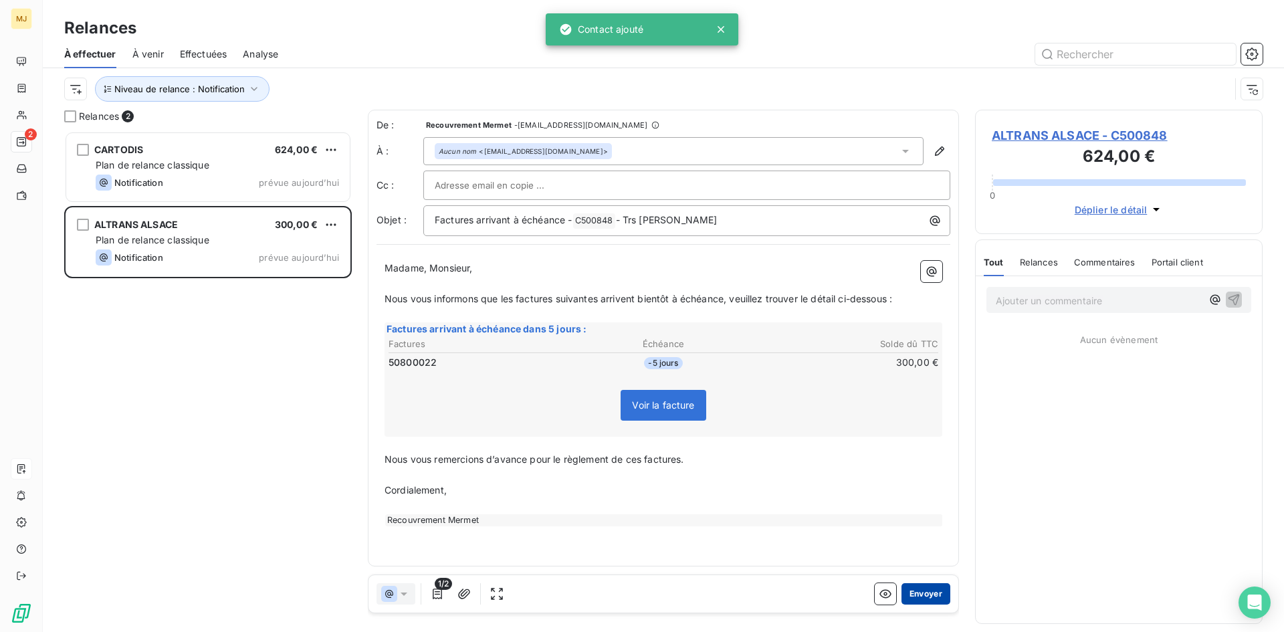
click at [939, 592] on button "Envoyer" at bounding box center [926, 593] width 49 height 21
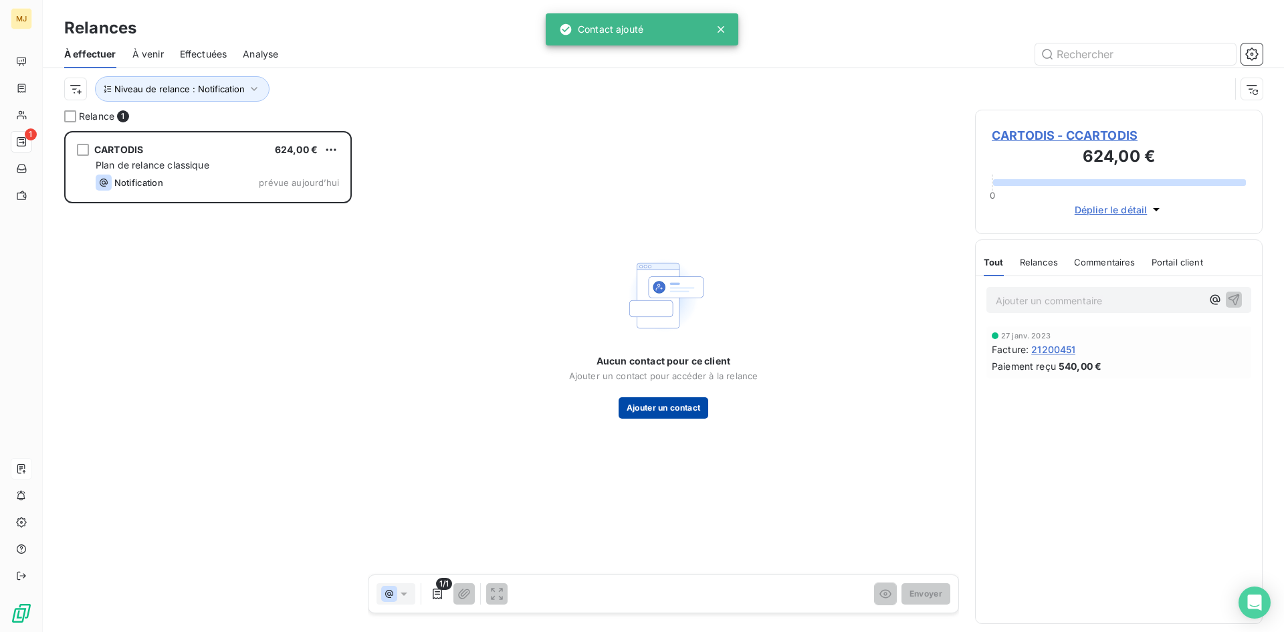
click at [685, 404] on button "Ajouter un contact" at bounding box center [664, 407] width 90 height 21
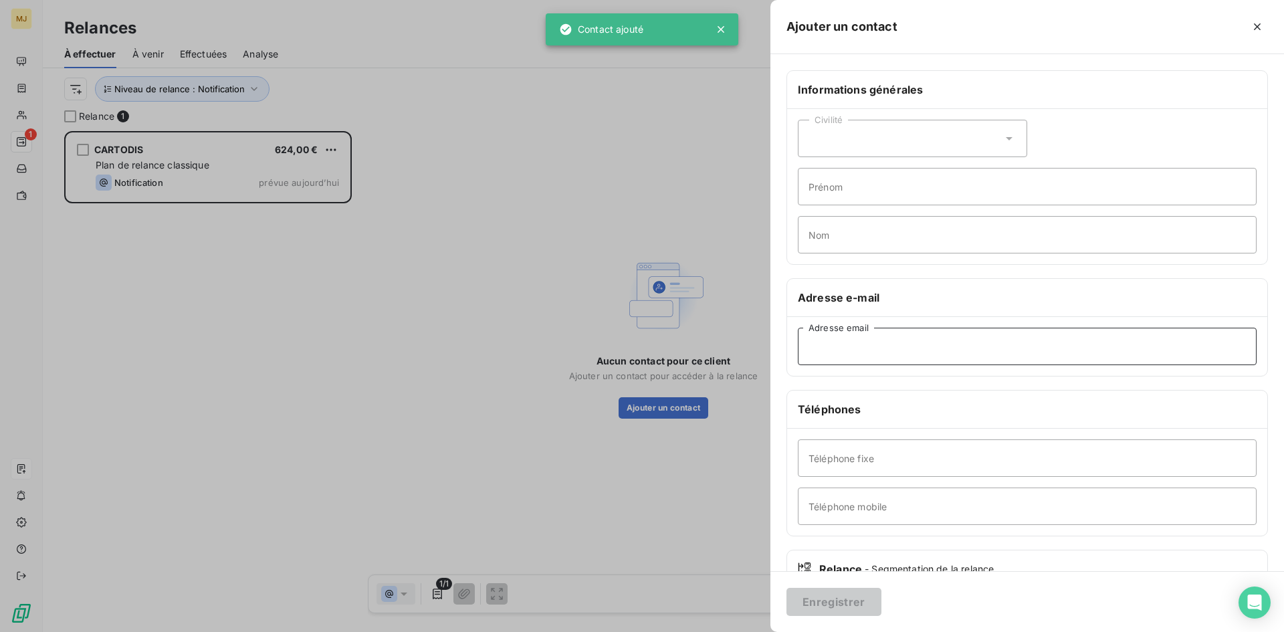
click at [923, 341] on input "Adresse email" at bounding box center [1027, 346] width 459 height 37
paste input "[EMAIL_ADDRESS][DOMAIN_NAME]"
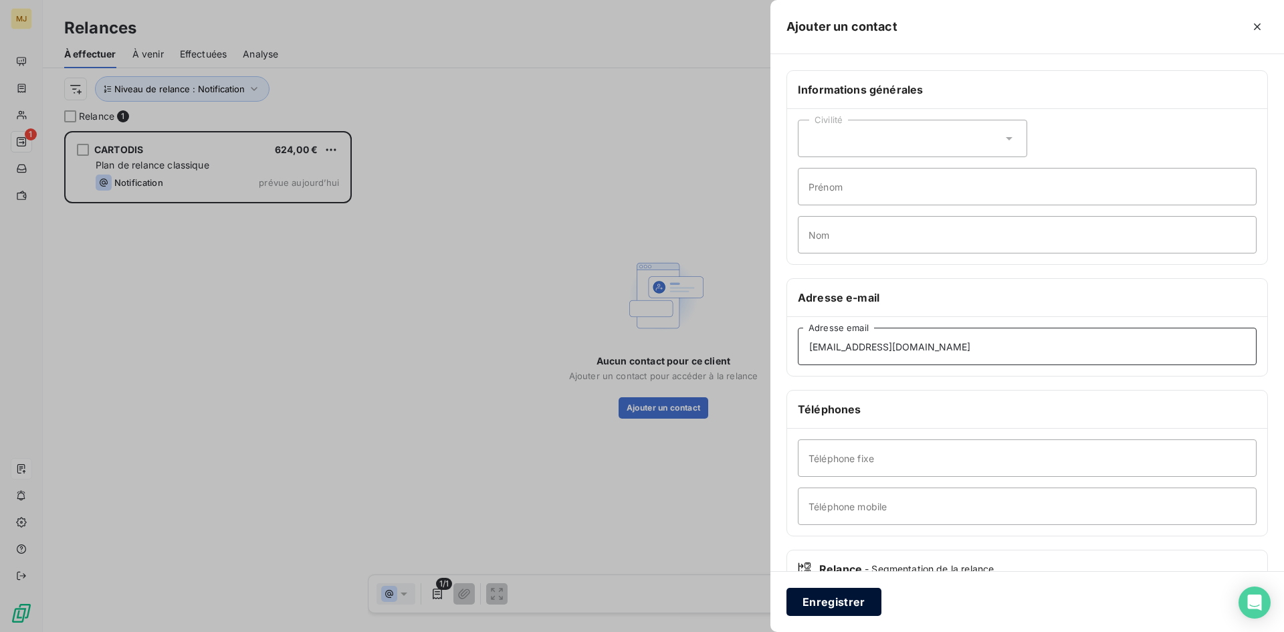
type input "[EMAIL_ADDRESS][DOMAIN_NAME]"
click at [840, 607] on button "Enregistrer" at bounding box center [834, 602] width 95 height 28
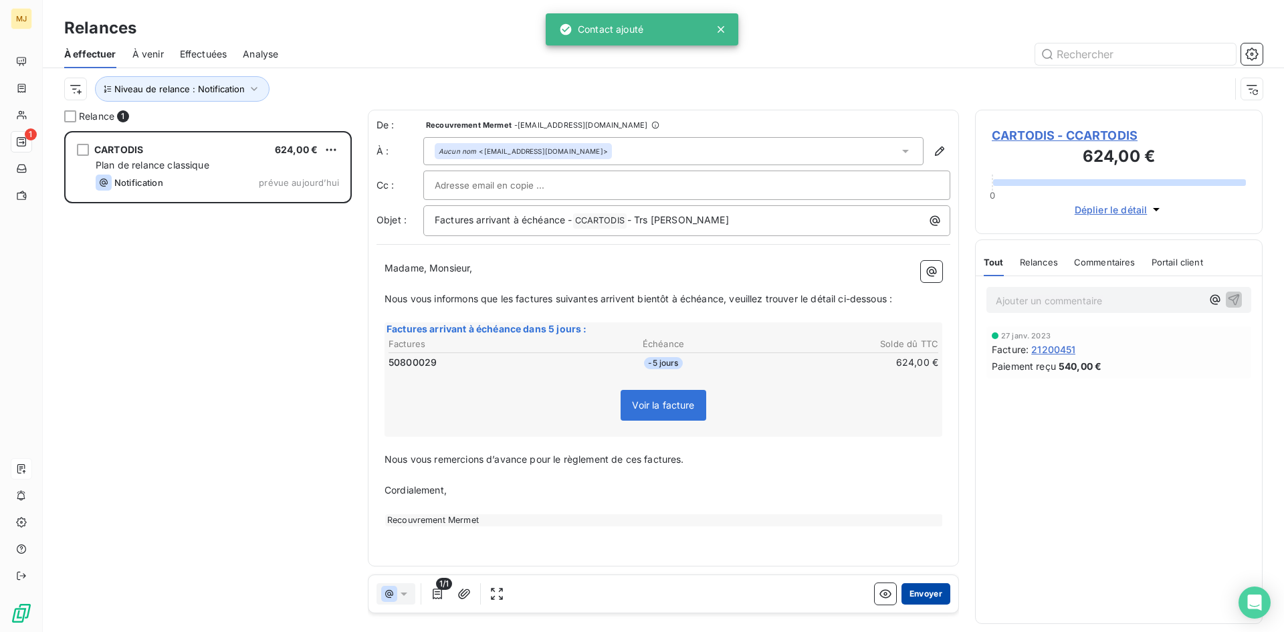
click at [935, 599] on button "Envoyer" at bounding box center [926, 593] width 49 height 21
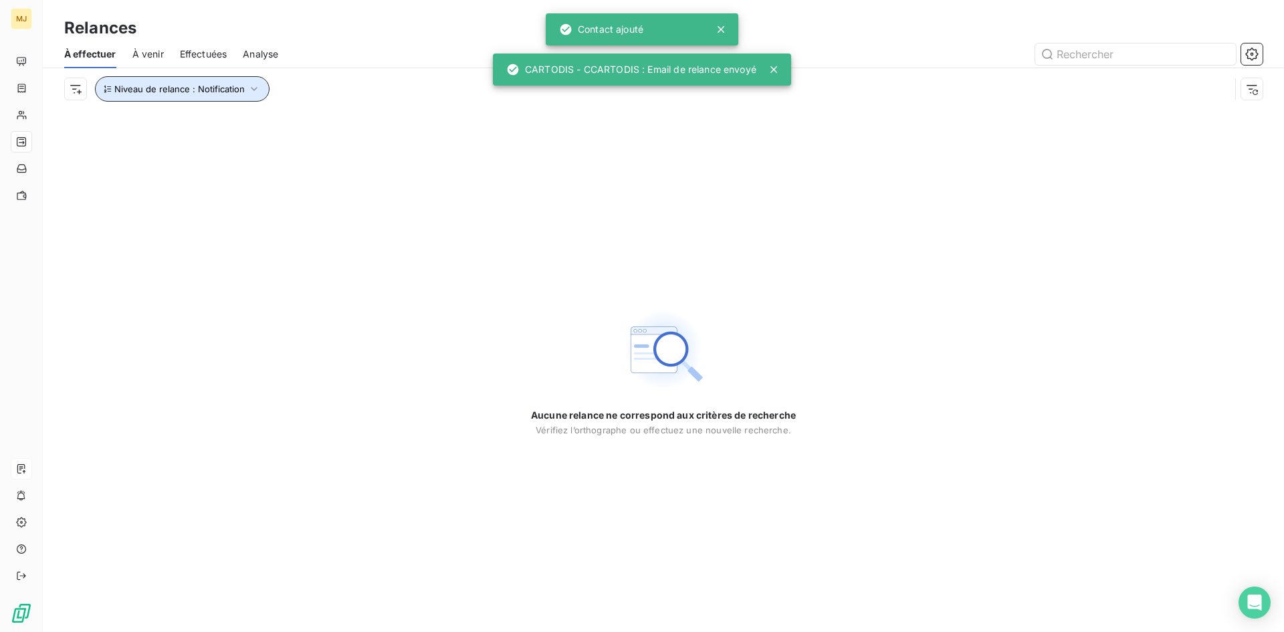
click at [227, 93] on span "Niveau de relance : Notification" at bounding box center [179, 89] width 130 height 11
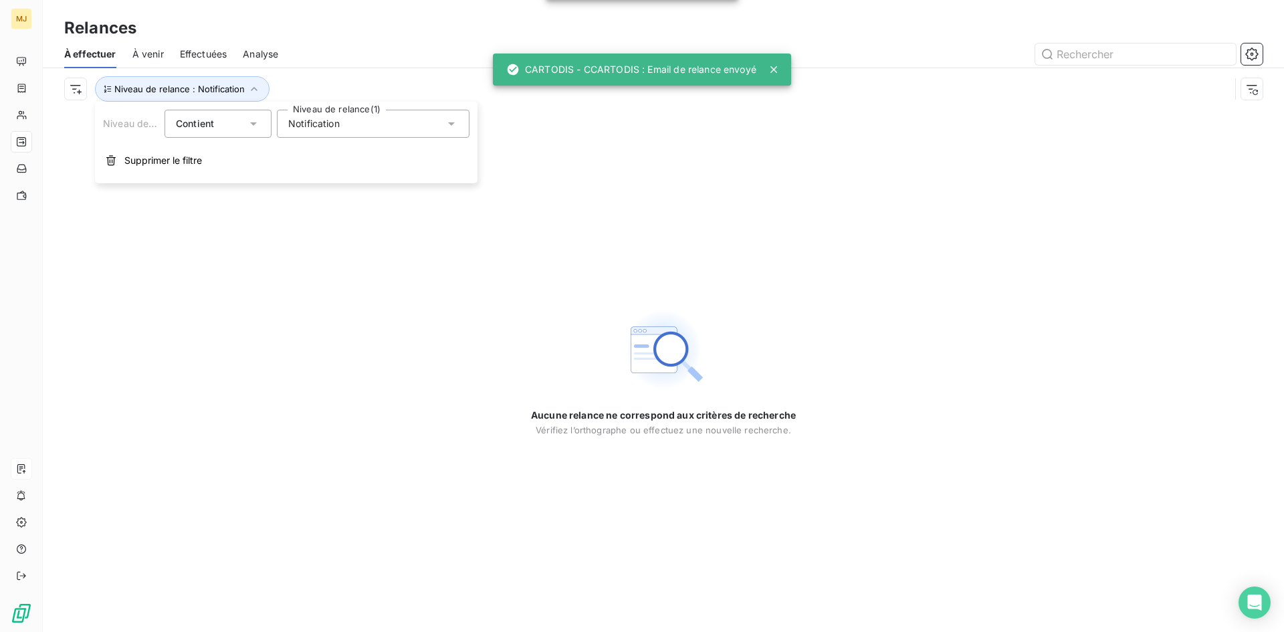
click at [322, 124] on span "Notification" at bounding box center [314, 123] width 52 height 13
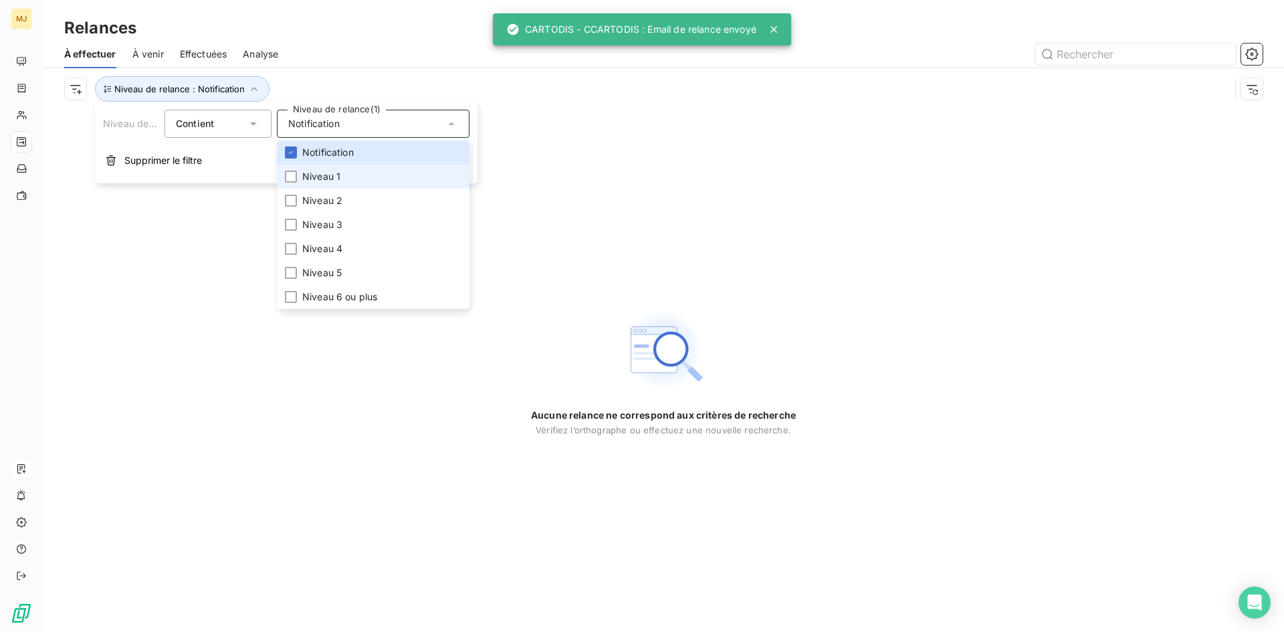
click at [316, 173] on span "Niveau 1" at bounding box center [321, 176] width 38 height 13
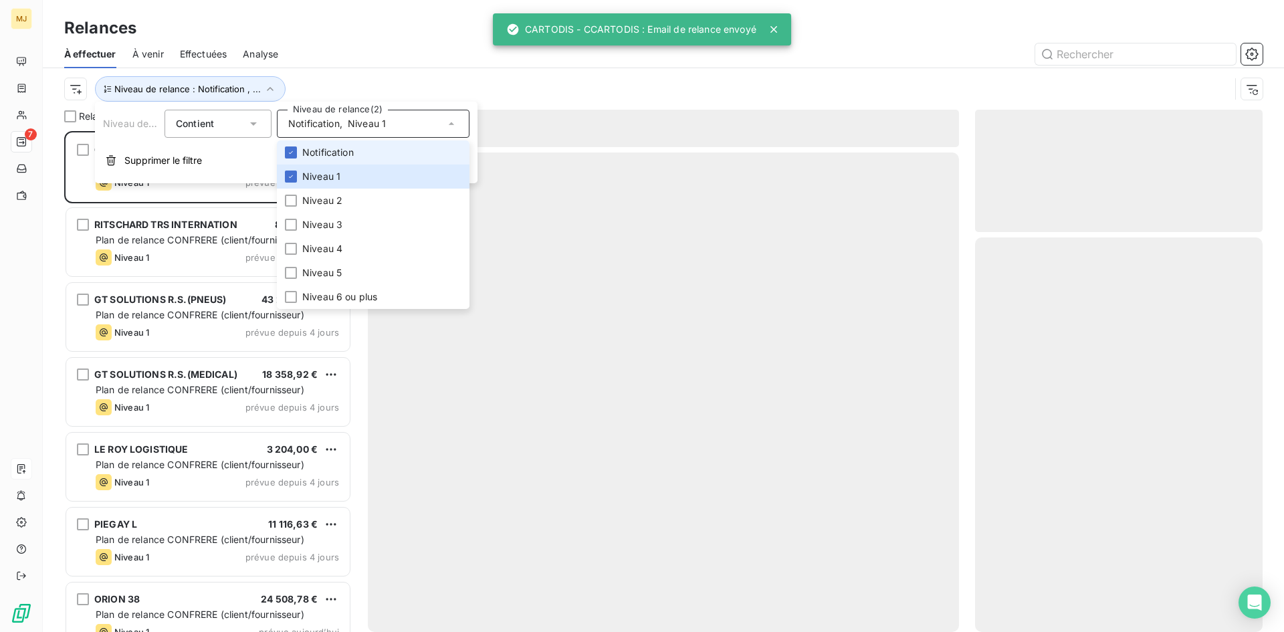
scroll to position [491, 278]
click at [316, 146] on span "Notification" at bounding box center [328, 152] width 52 height 13
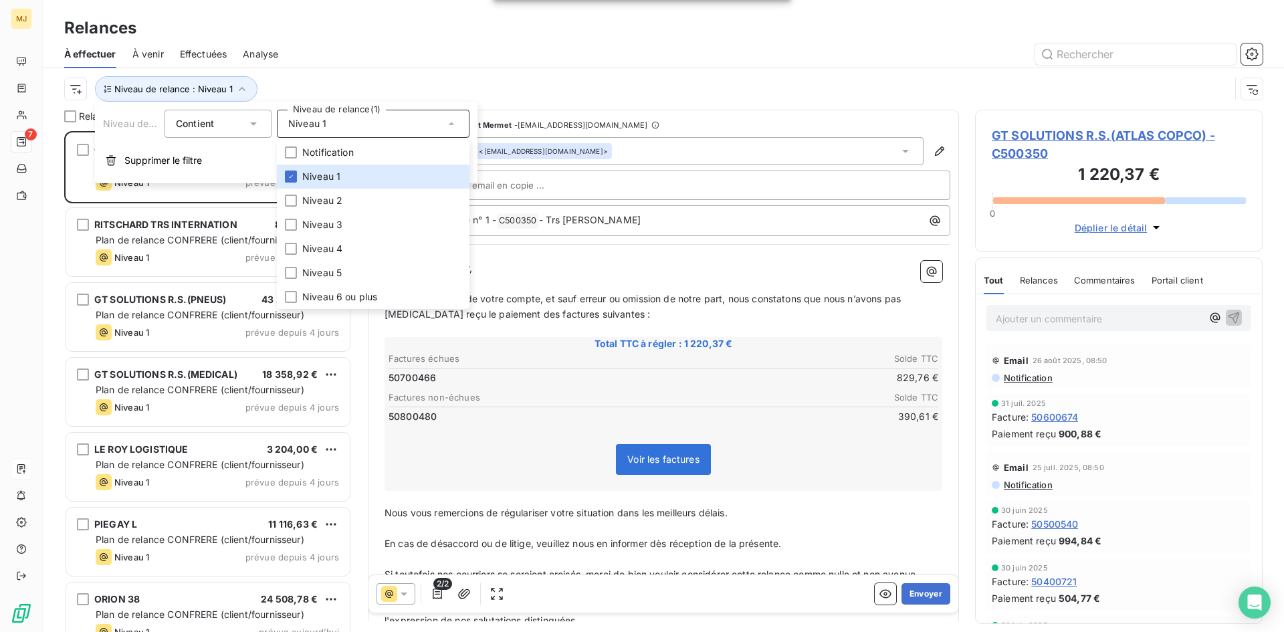
click at [304, 63] on div at bounding box center [778, 53] width 969 height 21
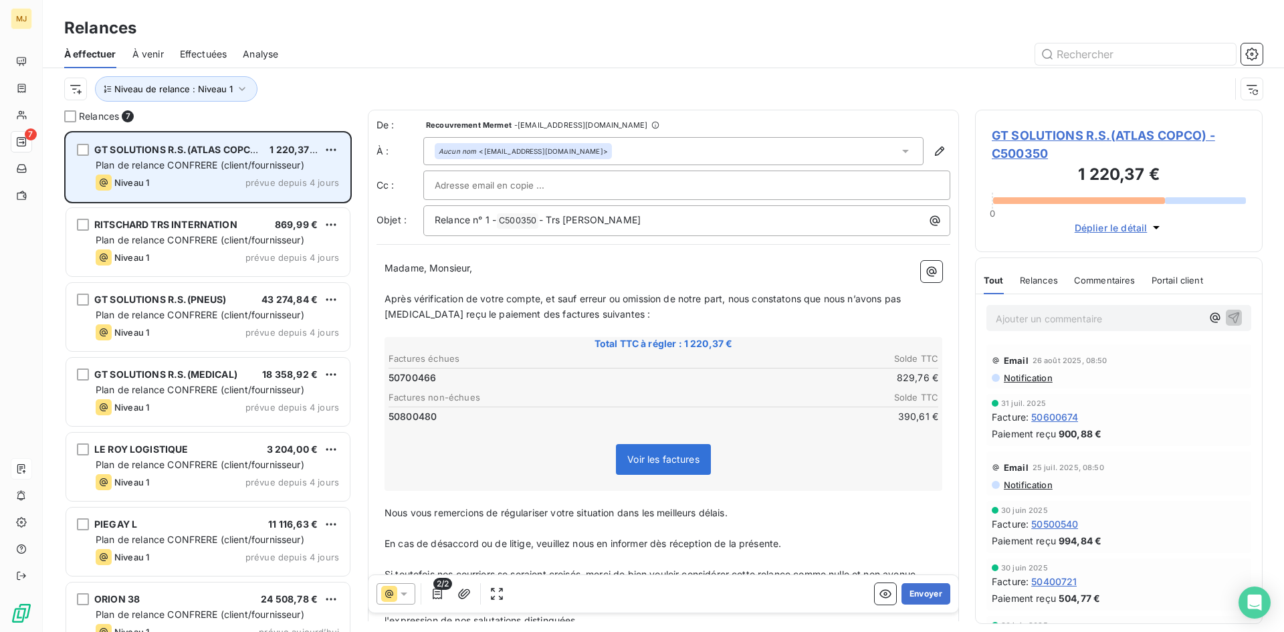
click at [261, 174] on div "GT SOLUTIONS R.S.(ATLAS COPCO) 1 220,37 € Plan de relance CONFRERE (client/four…" at bounding box center [208, 167] width 284 height 68
click at [332, 148] on html "MJ 7 Relances À effectuer À venir Effectuées Analyse Niveau de relance : Niveau…" at bounding box center [642, 316] width 1284 height 632
click at [307, 175] on div "Replanifier cette action" at bounding box center [273, 176] width 120 height 21
select select "8"
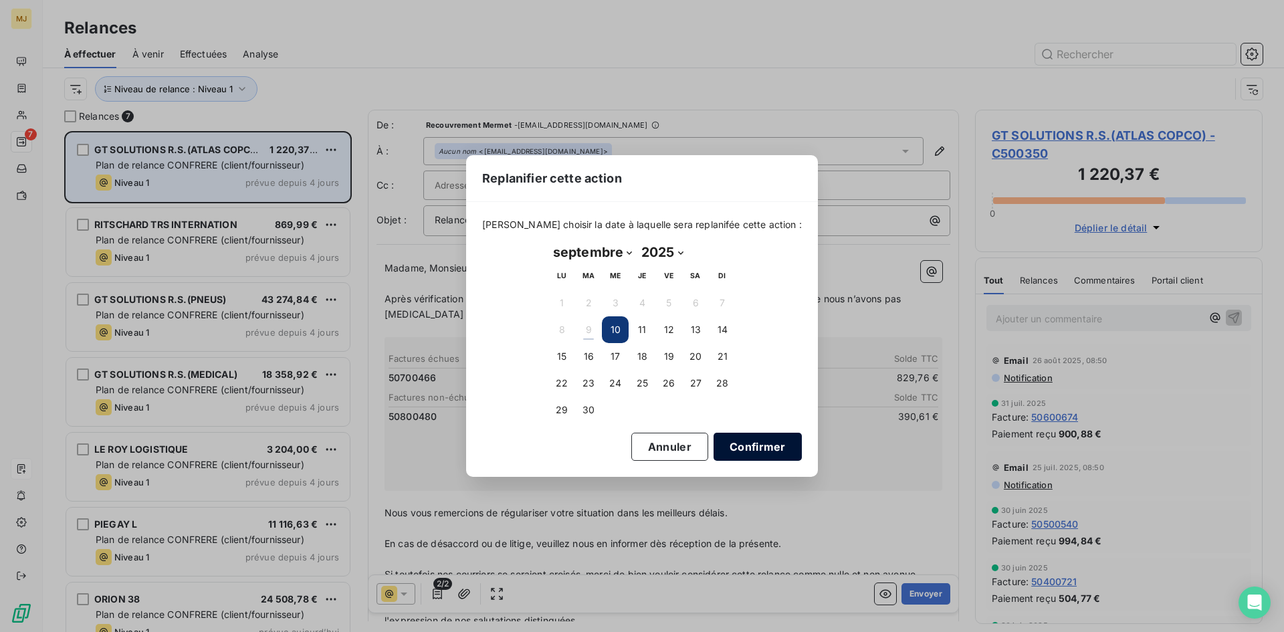
click at [736, 450] on button "Confirmer" at bounding box center [758, 447] width 88 height 28
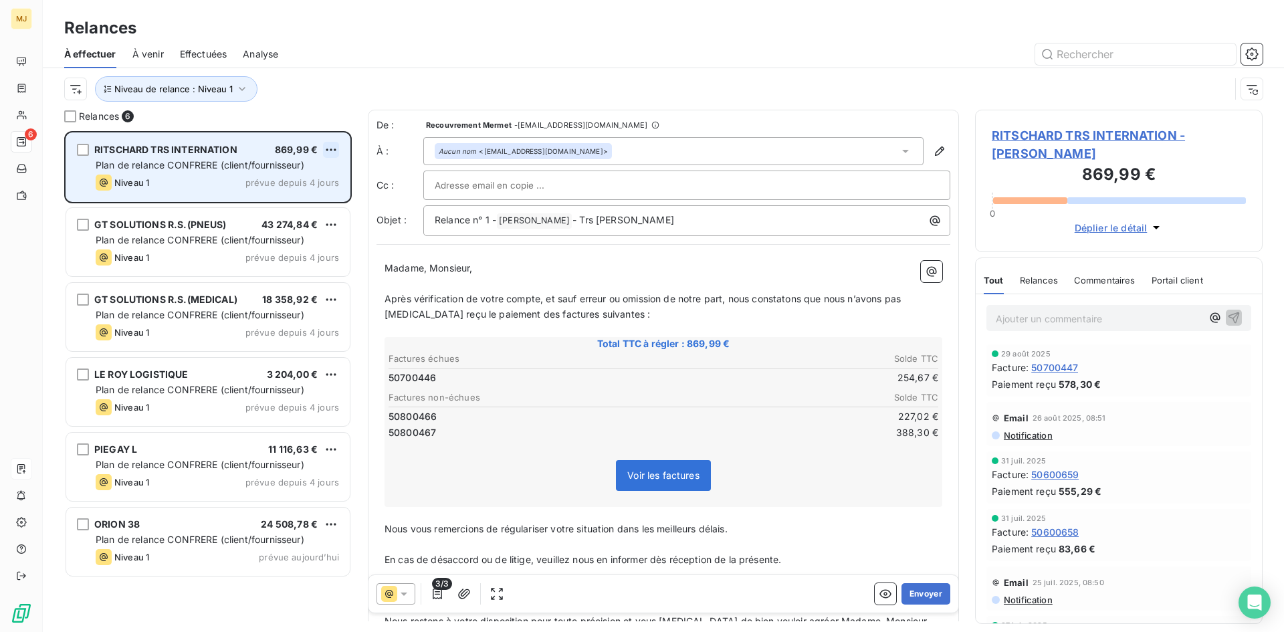
click at [326, 144] on html "MJ 6 Relances À effectuer À venir Effectuées Analyse Niveau de relance : Niveau…" at bounding box center [642, 316] width 1284 height 632
click at [313, 175] on div "Replanifier cette action" at bounding box center [273, 176] width 120 height 21
select select "8"
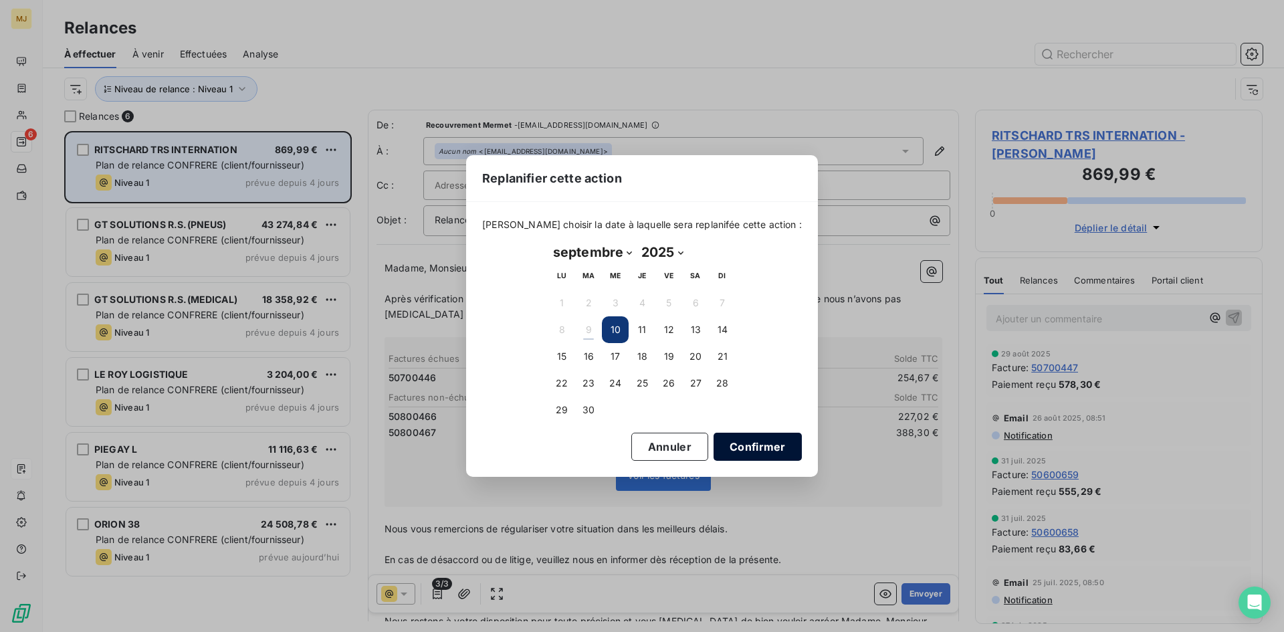
click at [748, 453] on button "Confirmer" at bounding box center [758, 447] width 88 height 28
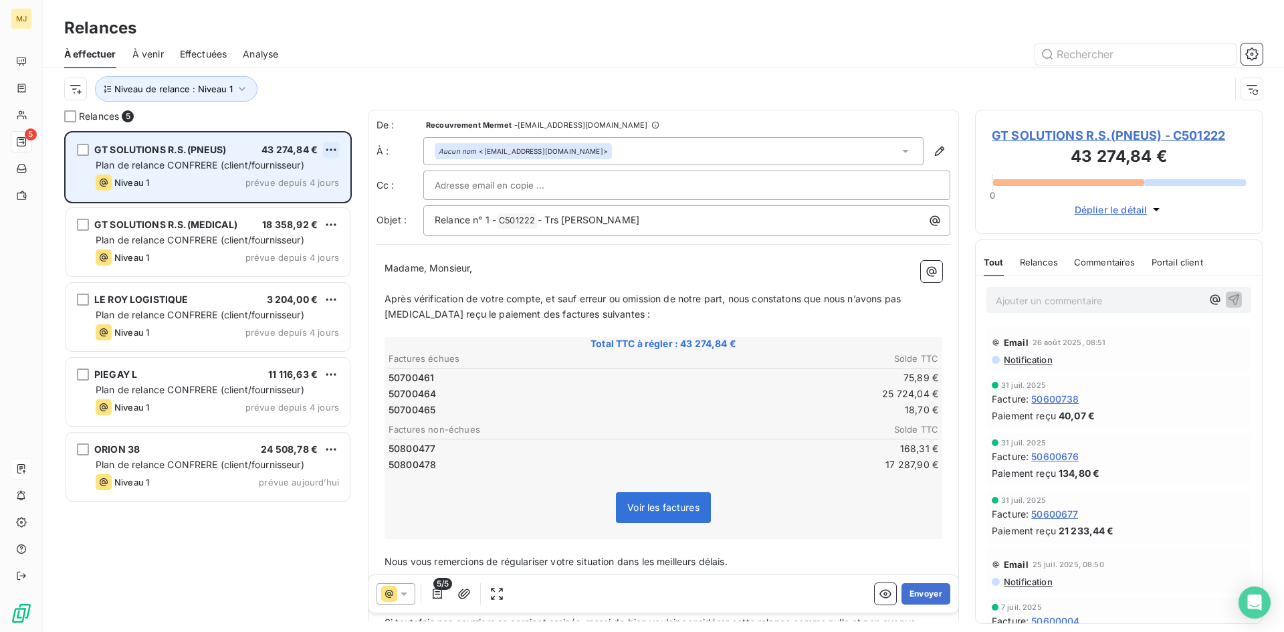
click at [332, 146] on html "MJ 5 Relances À effectuer À venir Effectuées Analyse Niveau de relance : Niveau…" at bounding box center [642, 316] width 1284 height 632
click at [296, 175] on div "Replanifier cette action" at bounding box center [273, 176] width 120 height 21
select select "8"
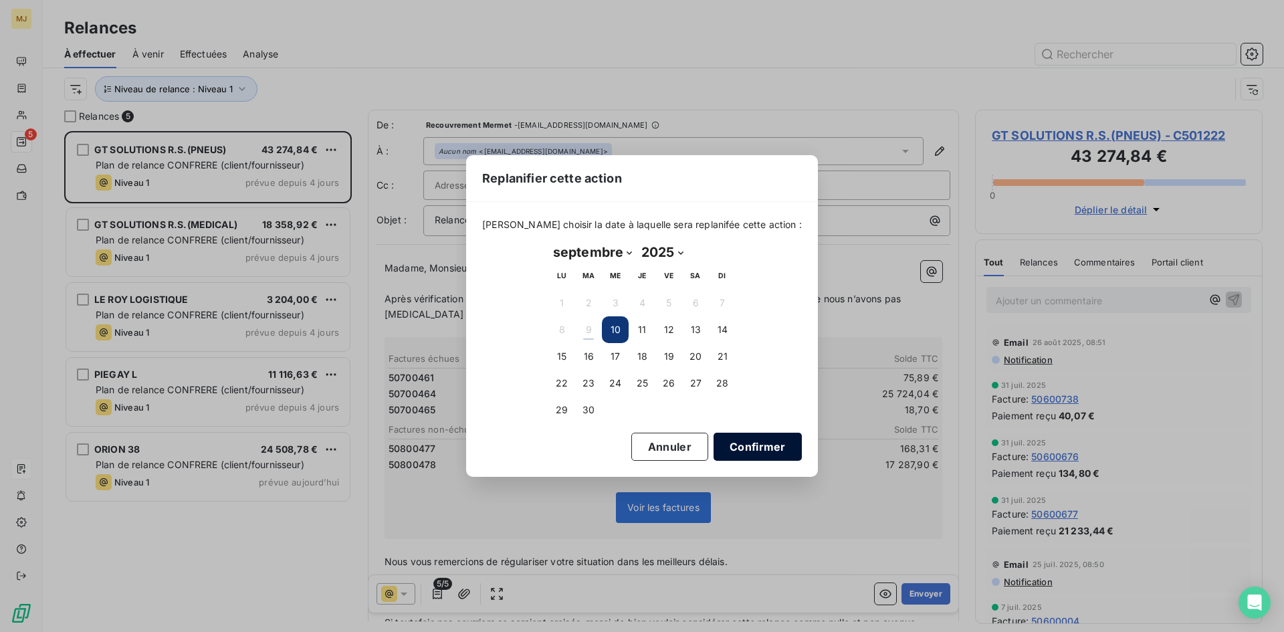
click at [749, 450] on button "Confirmer" at bounding box center [758, 447] width 88 height 28
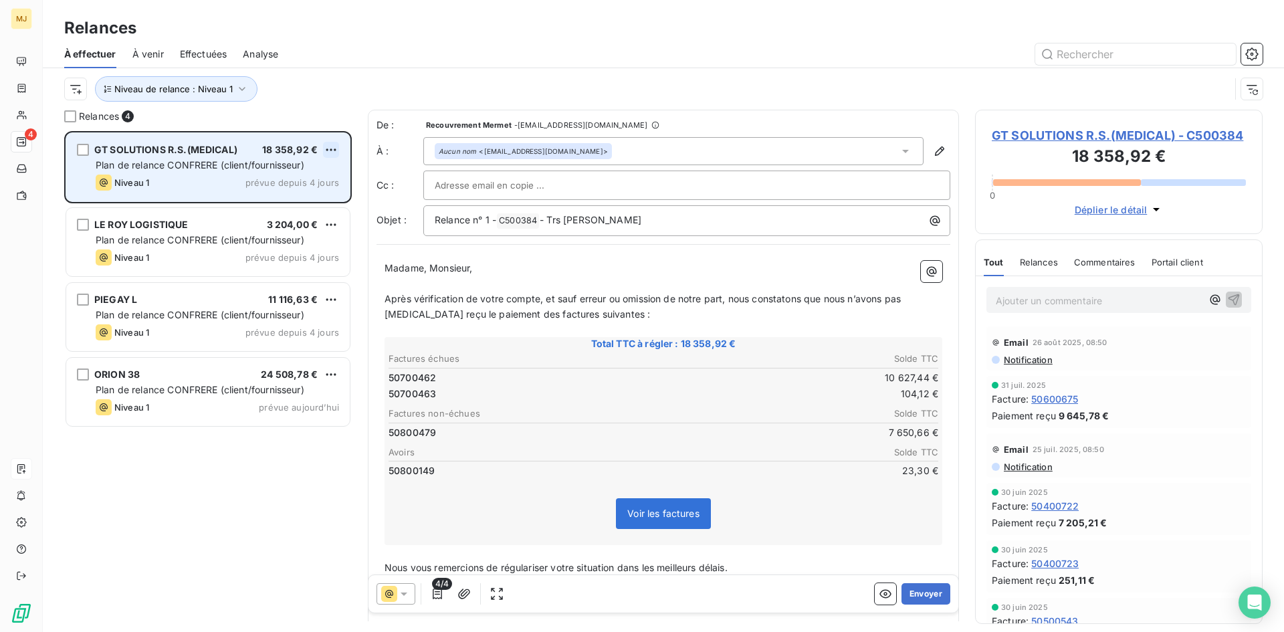
click at [331, 146] on html "MJ 4 Relances À effectuer À venir Effectuées Analyse Niveau de relance : Niveau…" at bounding box center [642, 316] width 1284 height 632
click at [308, 173] on div "Replanifier cette action" at bounding box center [273, 176] width 120 height 21
select select "8"
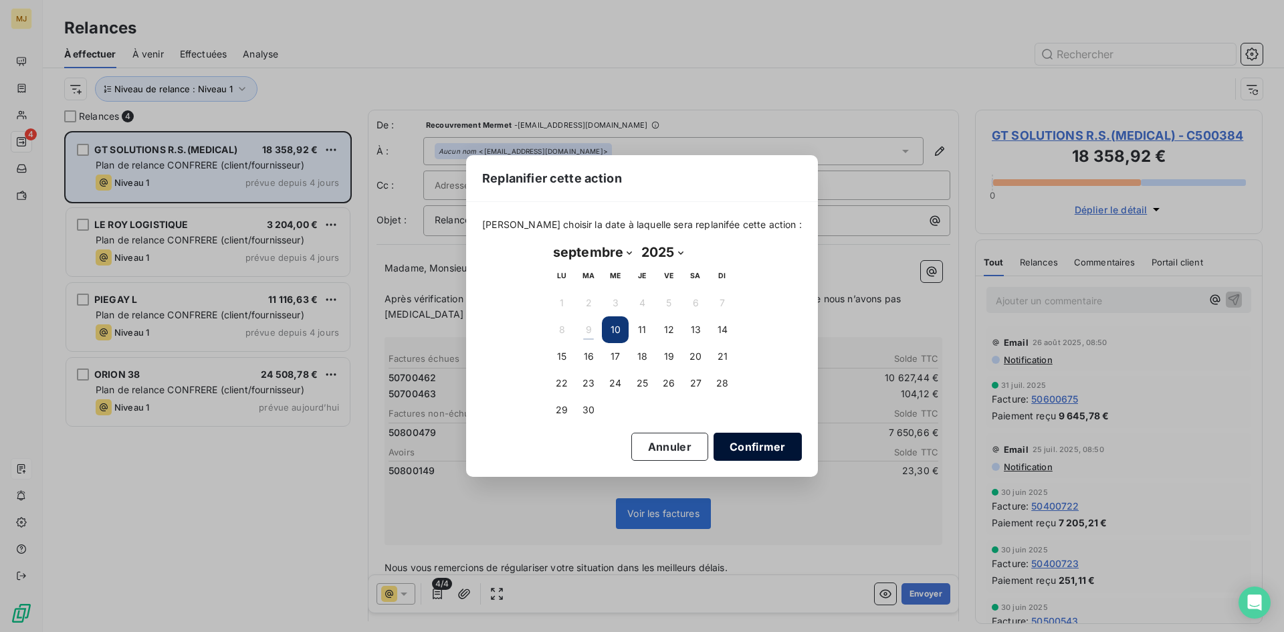
click at [740, 448] on button "Confirmer" at bounding box center [758, 447] width 88 height 28
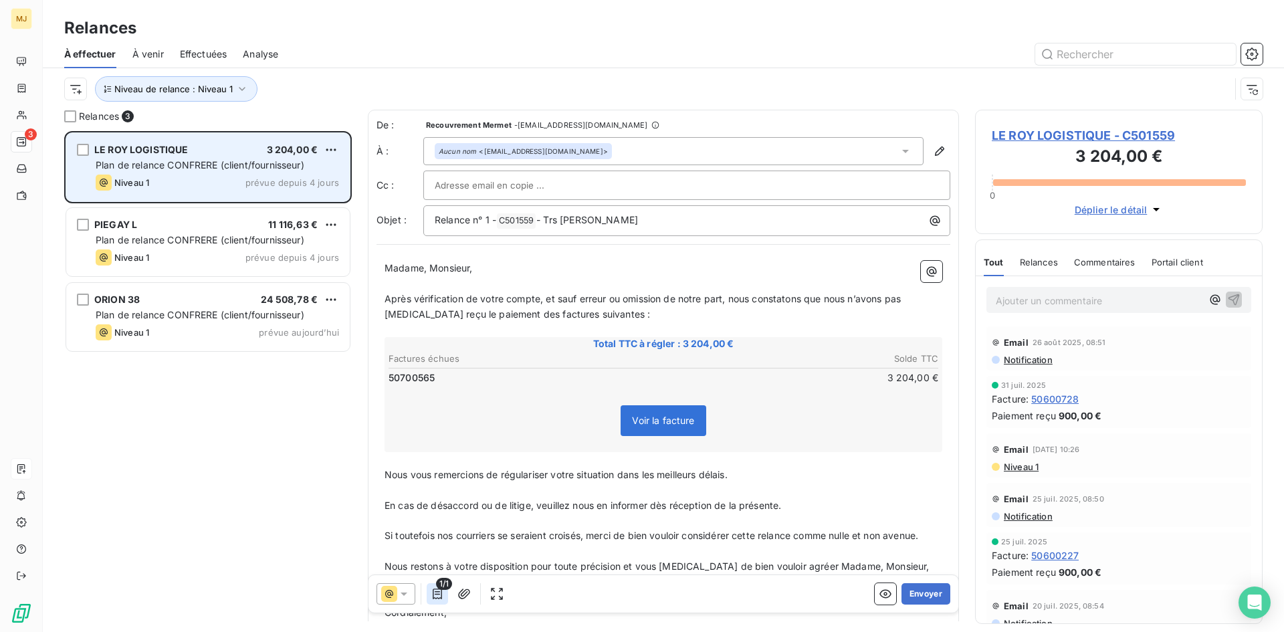
click at [444, 593] on icon "button" at bounding box center [437, 593] width 13 height 13
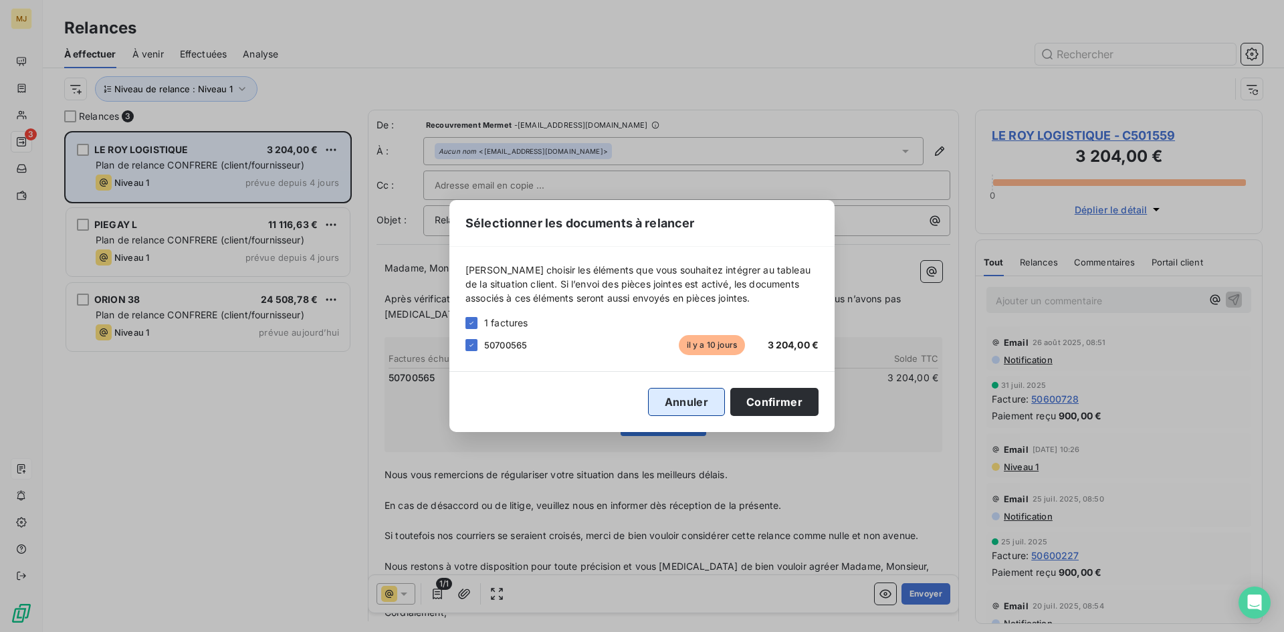
click at [683, 405] on button "Annuler" at bounding box center [686, 402] width 77 height 28
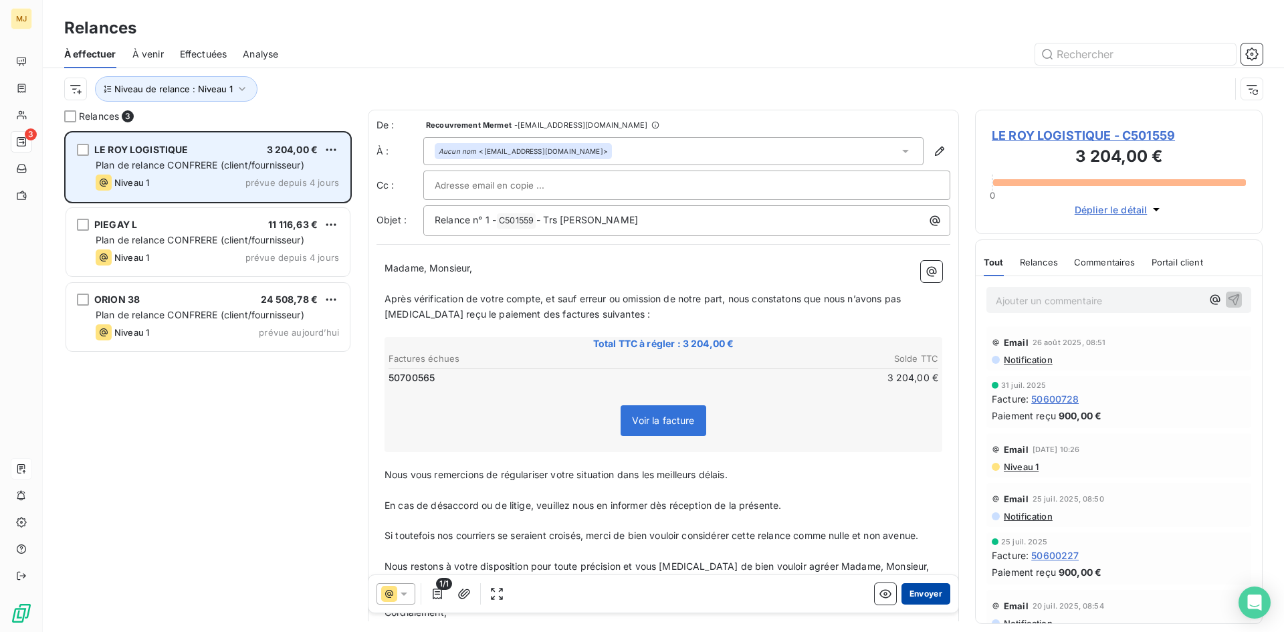
click at [911, 597] on button "Envoyer" at bounding box center [926, 593] width 49 height 21
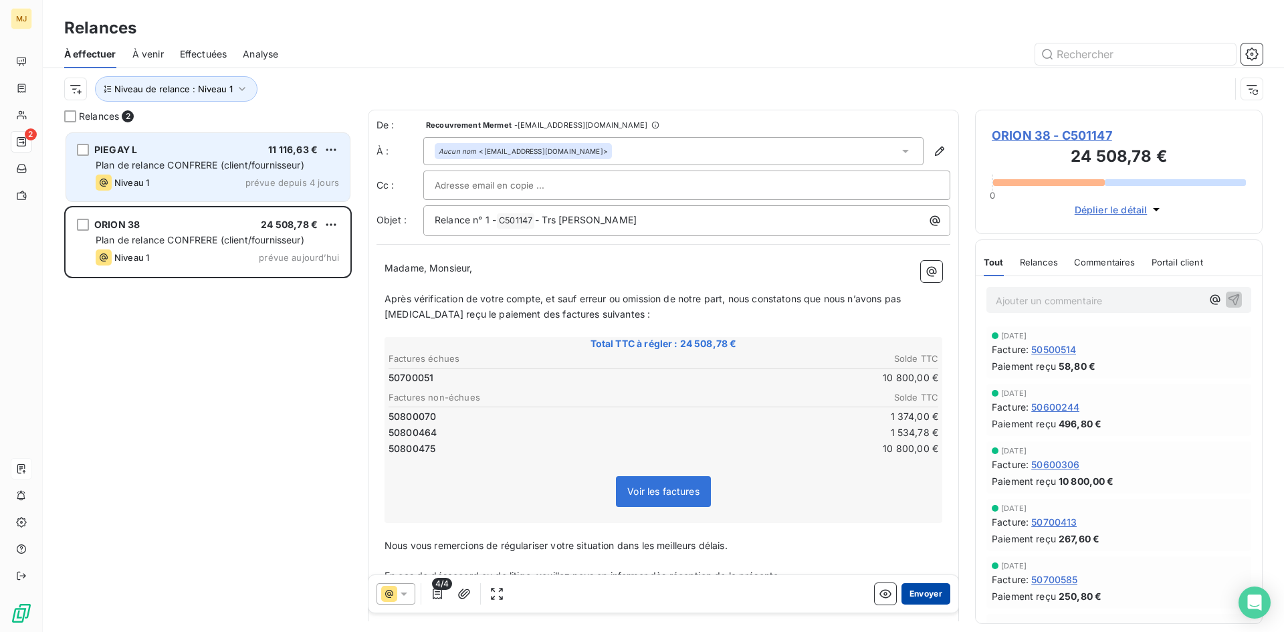
click at [928, 590] on button "Envoyer" at bounding box center [926, 593] width 49 height 21
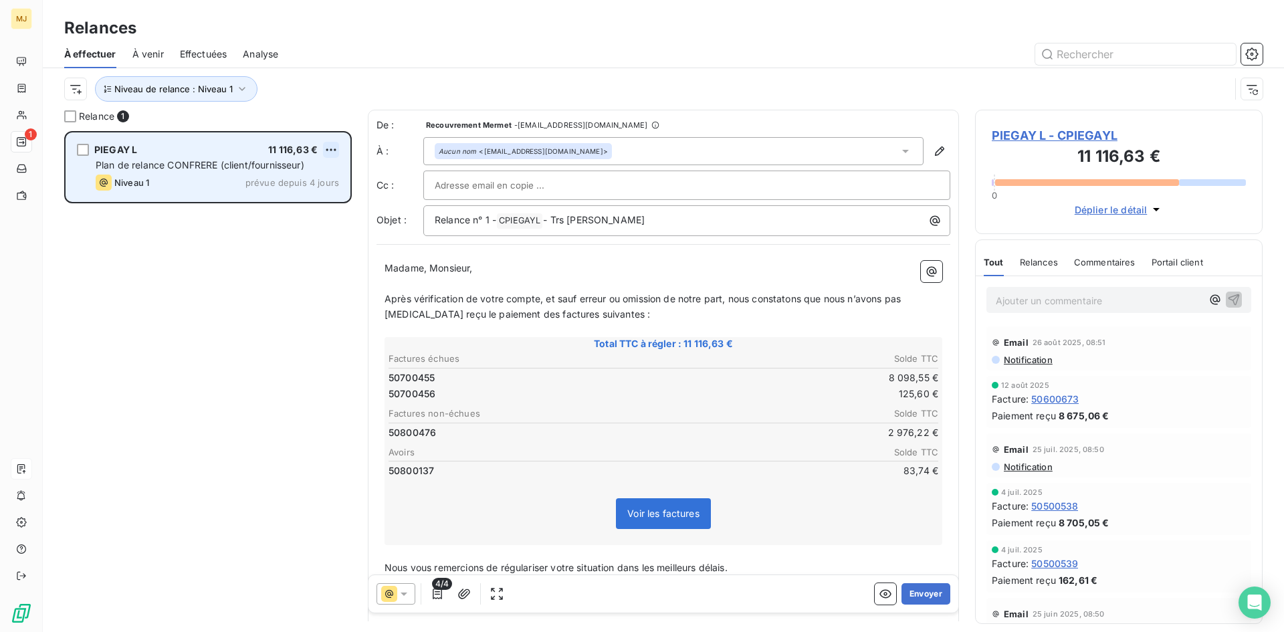
click at [333, 149] on html "MJ 1 Relances À effectuer À venir Effectuées Analyse Niveau de relance : Niveau…" at bounding box center [642, 316] width 1284 height 632
click at [307, 177] on div "Replanifier cette action" at bounding box center [273, 176] width 120 height 21
select select "8"
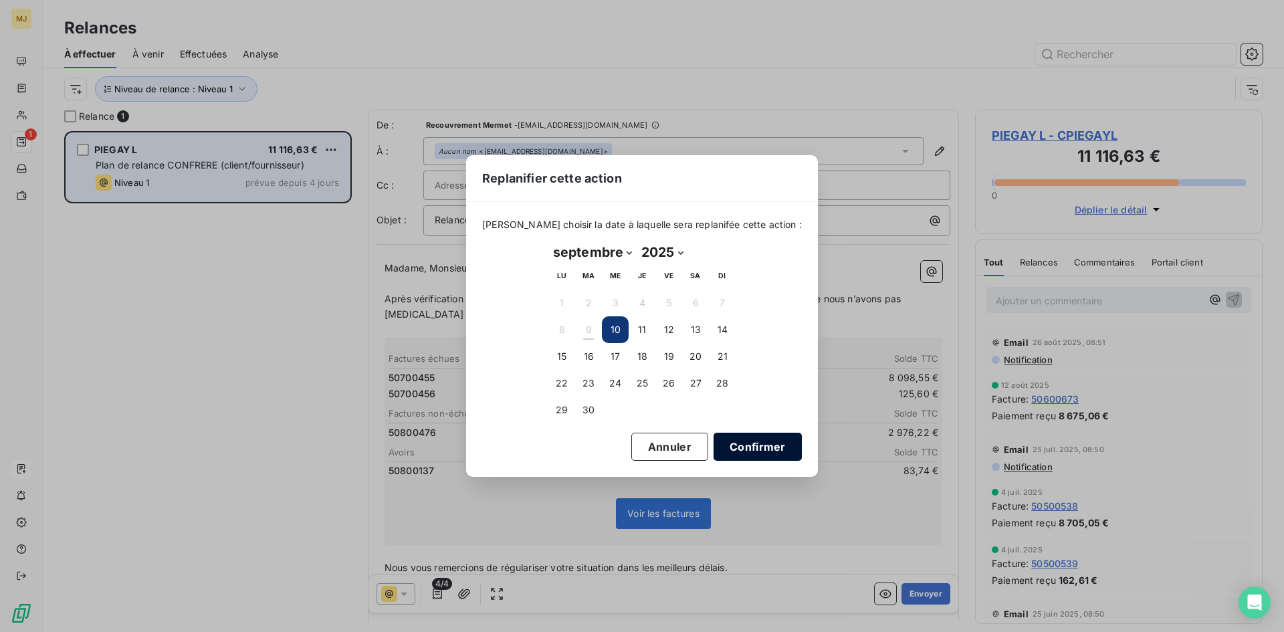
click at [753, 455] on button "Confirmer" at bounding box center [758, 447] width 88 height 28
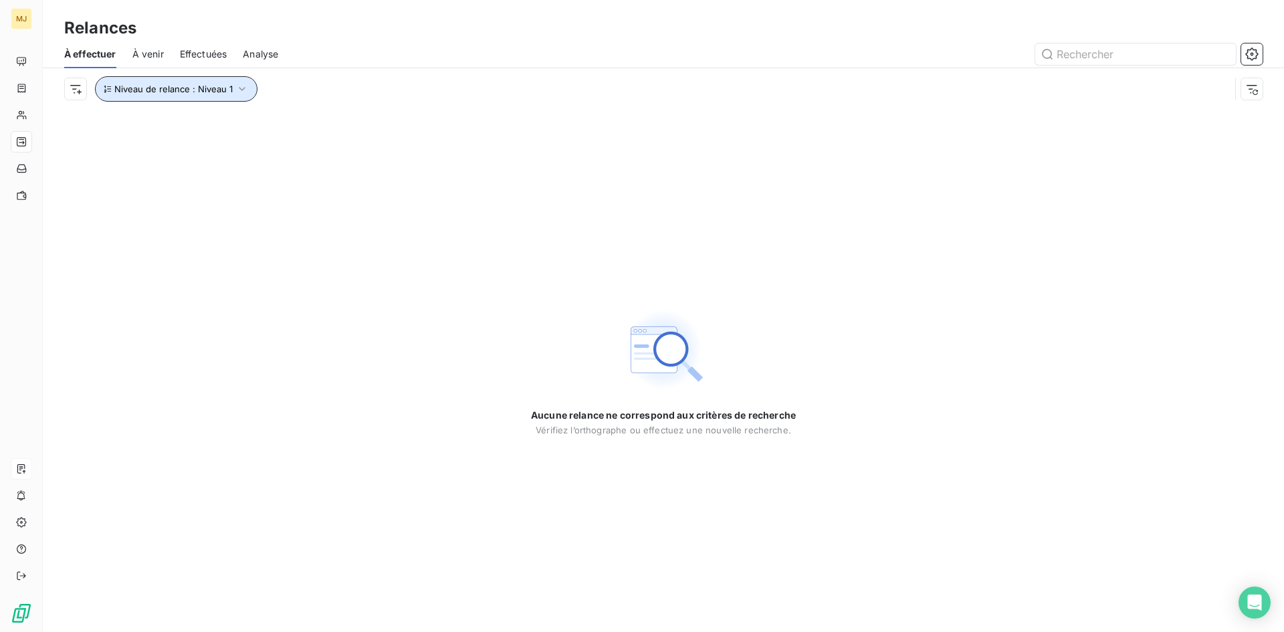
click at [227, 89] on span "Niveau de relance : Niveau 1" at bounding box center [173, 89] width 118 height 11
click at [300, 126] on span "Niveau 1" at bounding box center [307, 123] width 38 height 13
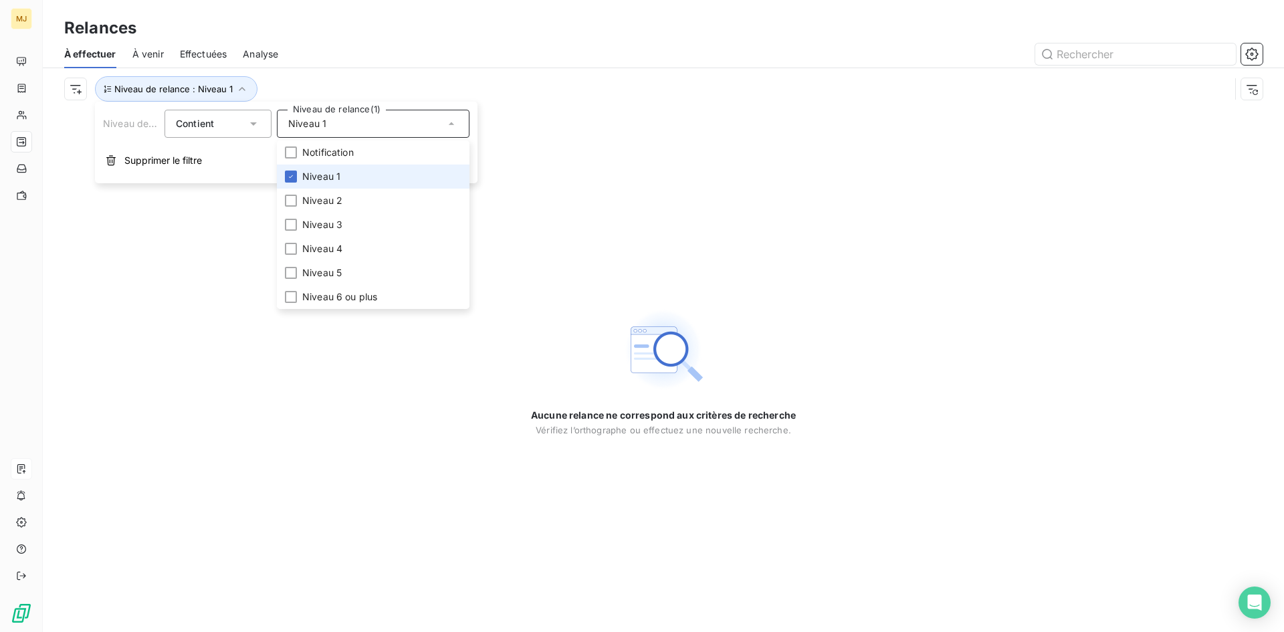
click at [304, 177] on span "Niveau 1" at bounding box center [321, 176] width 38 height 13
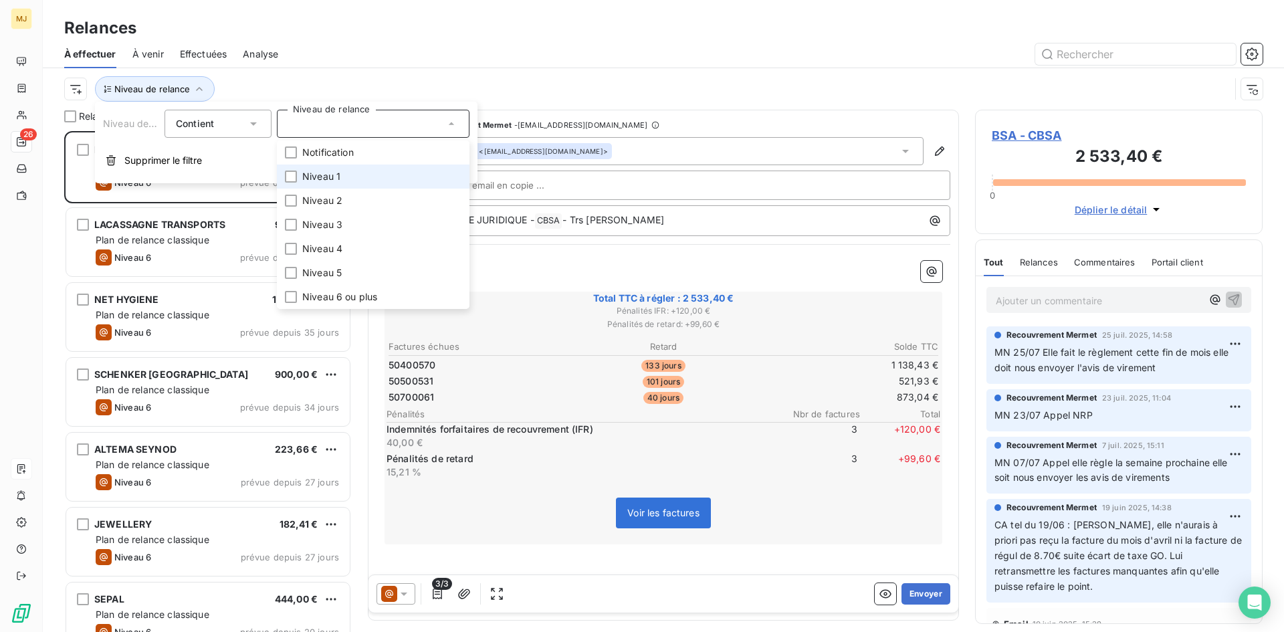
scroll to position [491, 278]
click at [307, 195] on span "Niveau 2" at bounding box center [322, 200] width 40 height 13
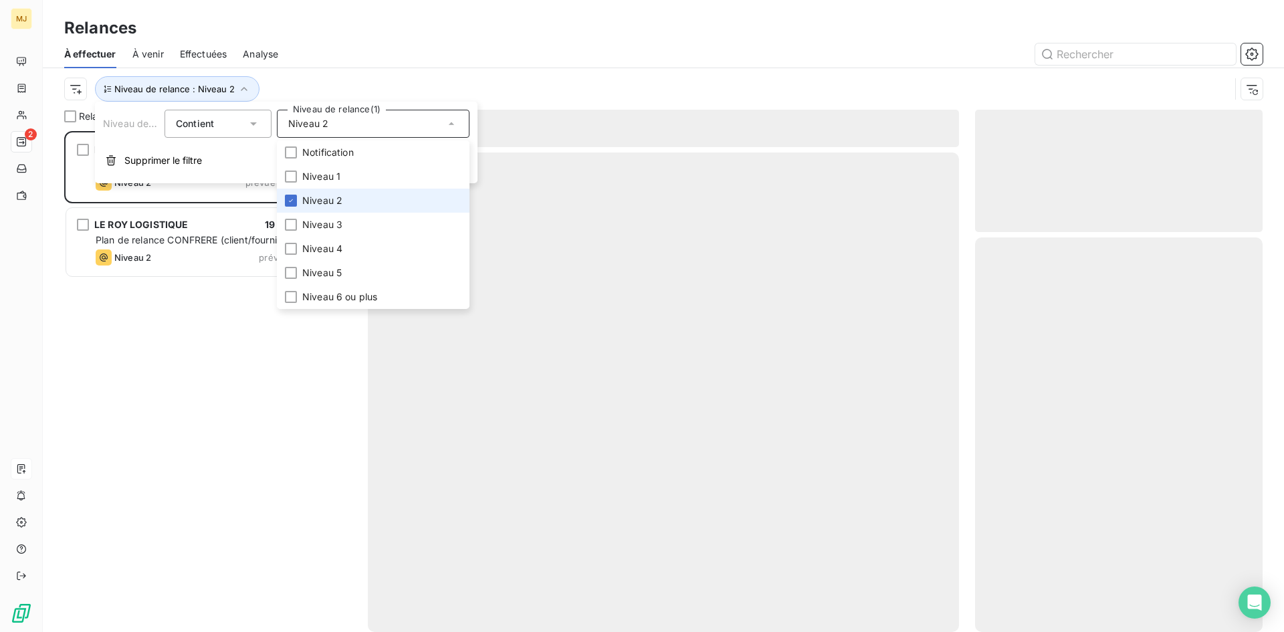
scroll to position [491, 278]
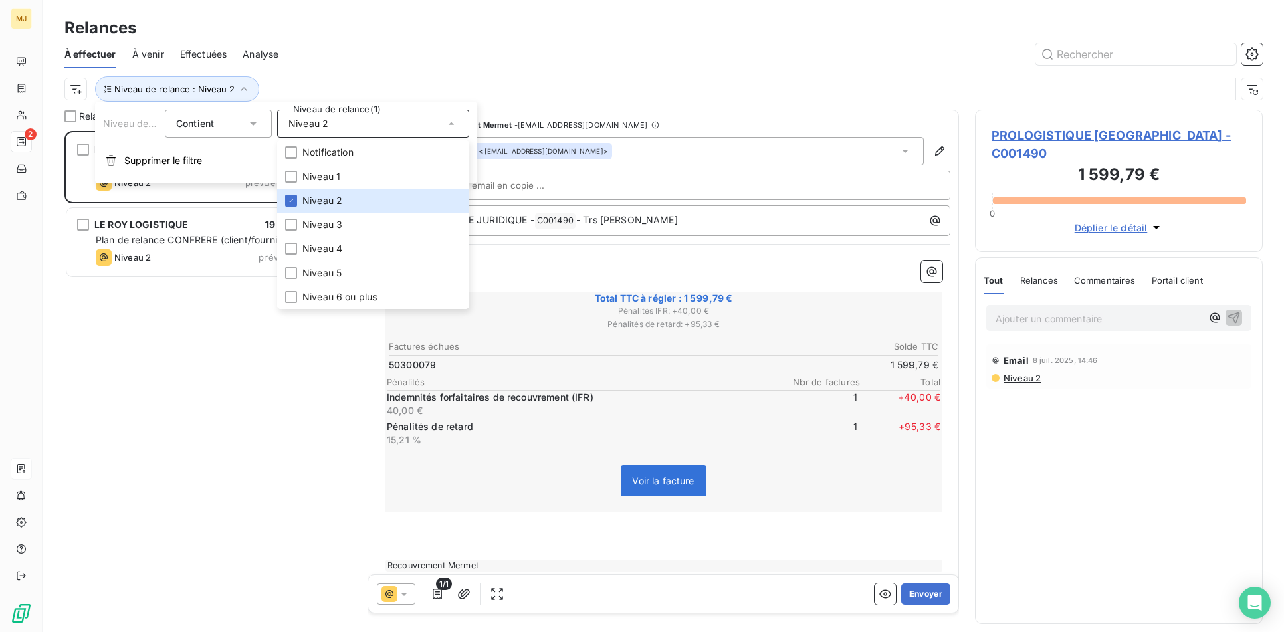
click at [165, 340] on div "PROLOGISTIQUE [GEOGRAPHIC_DATA] 1 599,79 € REPRISE [PERSON_NAME] 2 prévue depui…" at bounding box center [208, 381] width 288 height 501
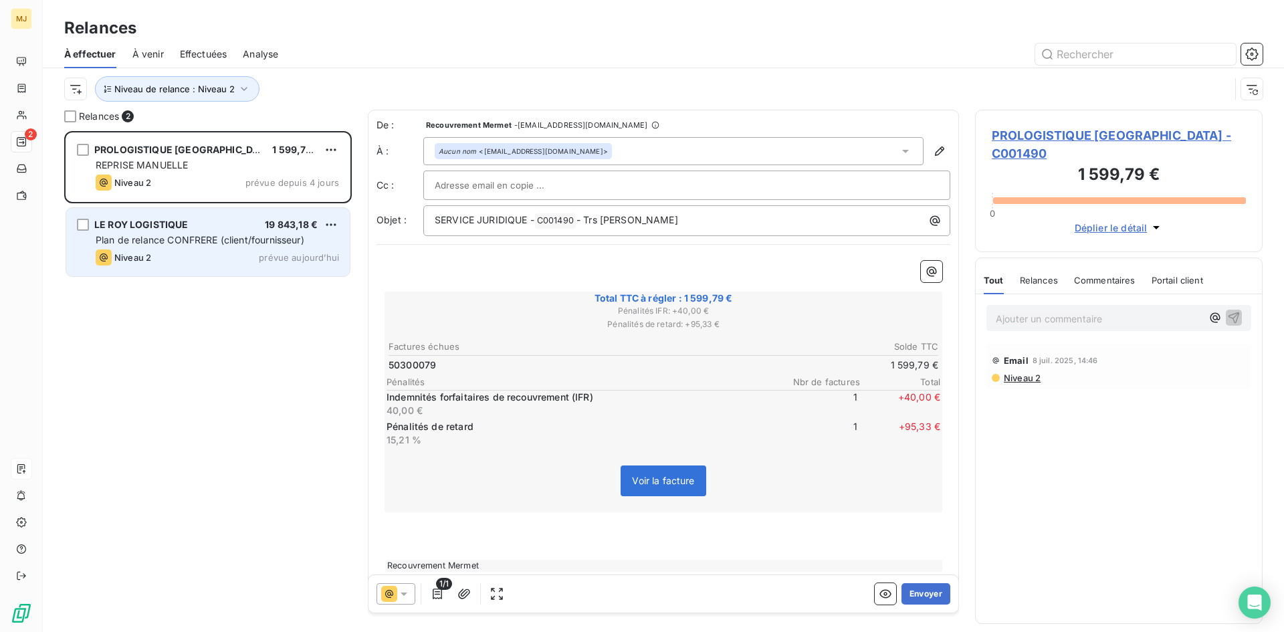
click at [215, 235] on span "Plan de relance CONFRERE (client/fournisseur)" at bounding box center [200, 239] width 209 height 11
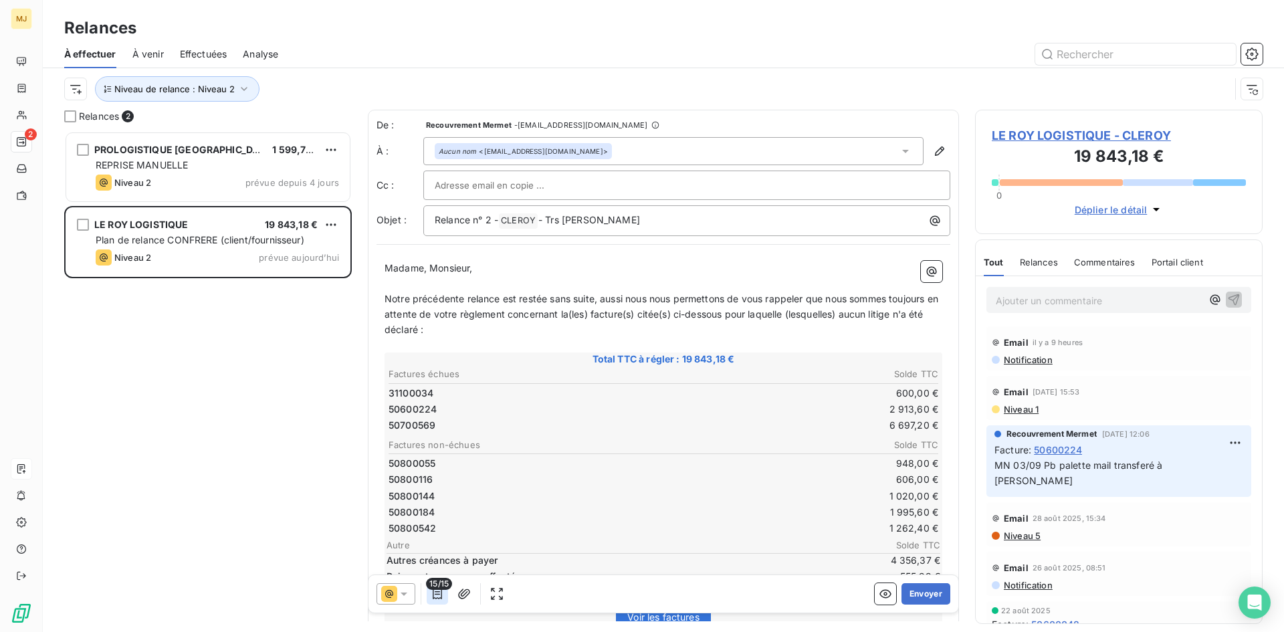
click at [435, 591] on icon "button" at bounding box center [437, 593] width 13 height 13
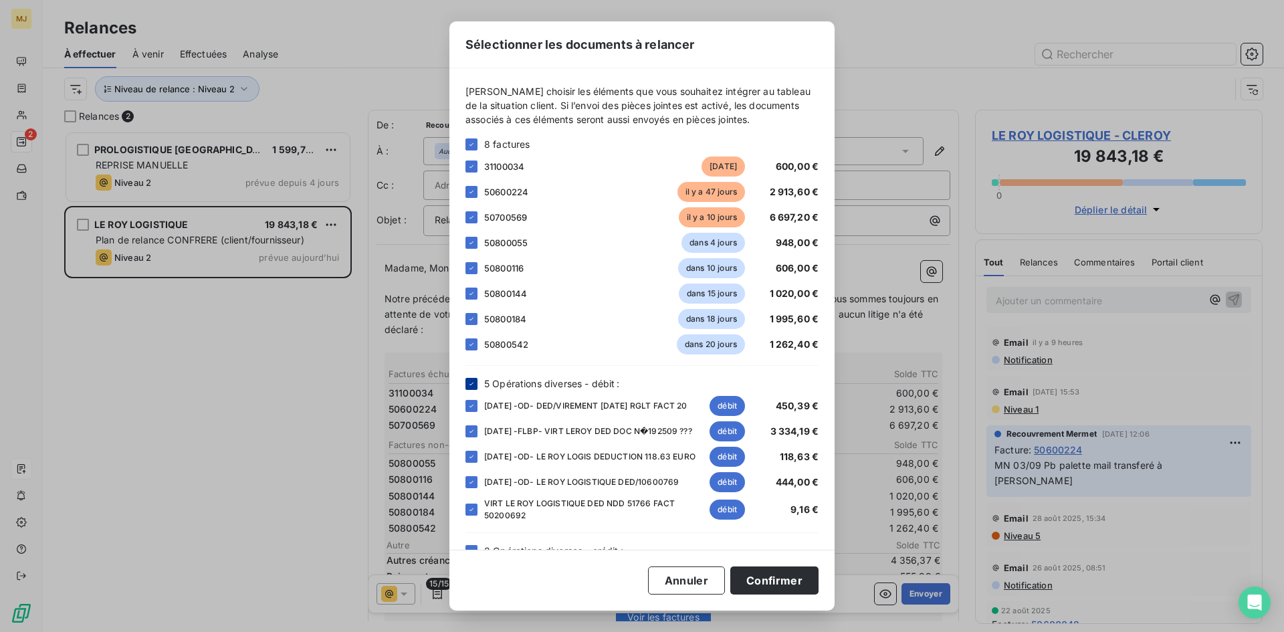
click at [474, 384] on icon at bounding box center [472, 384] width 8 height 8
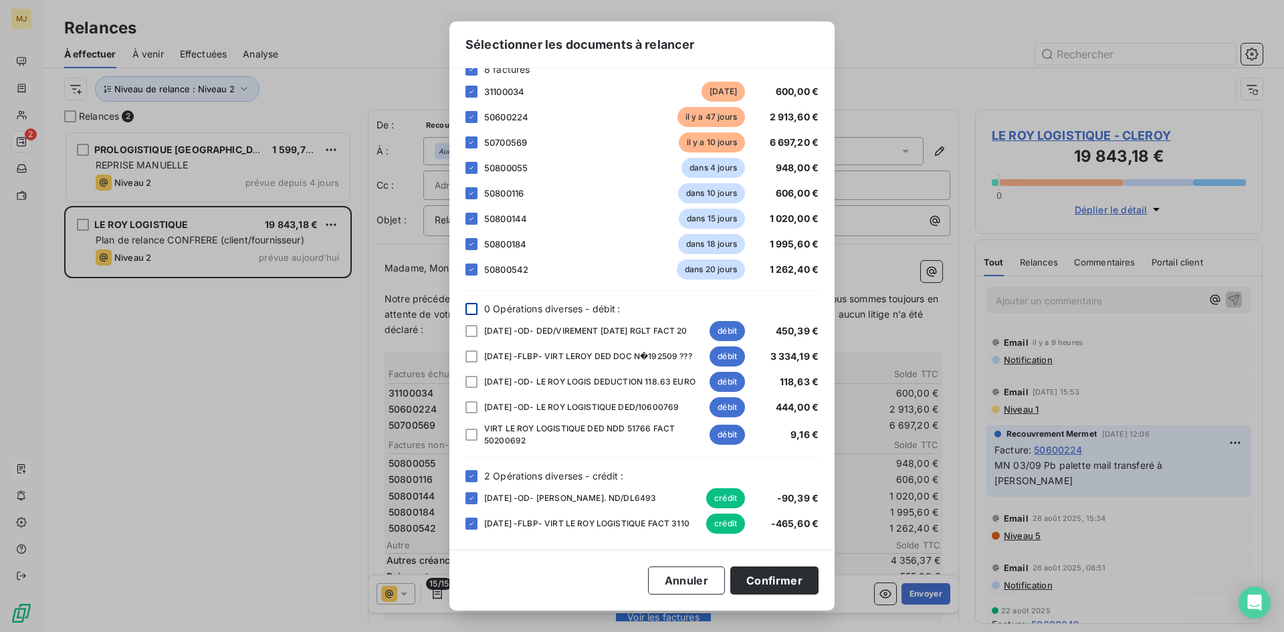
scroll to position [91, 0]
click at [469, 474] on icon at bounding box center [472, 476] width 8 height 8
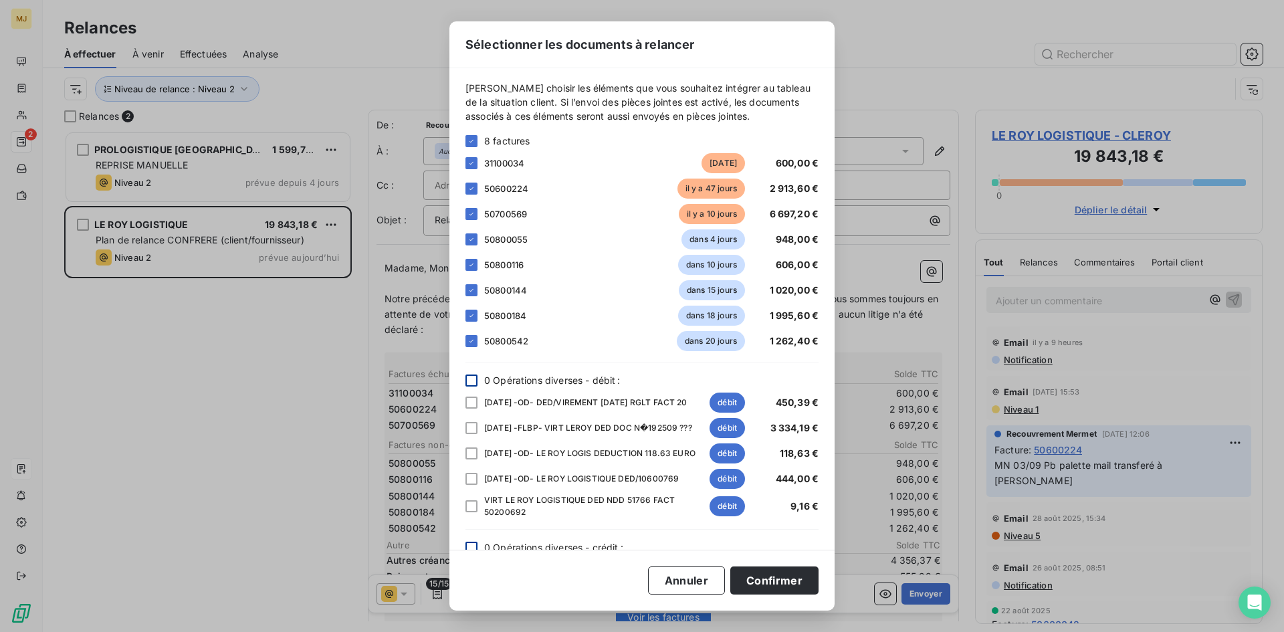
scroll to position [0, 0]
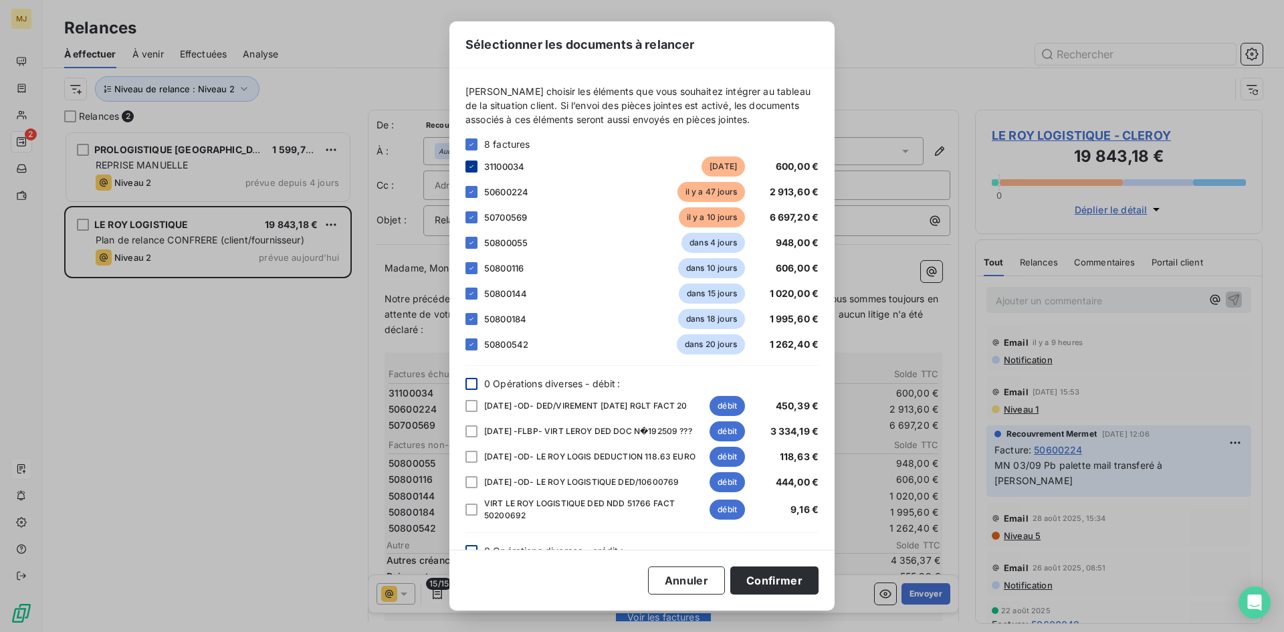
click at [472, 167] on icon at bounding box center [472, 166] width 4 height 3
click at [476, 187] on div at bounding box center [472, 192] width 12 height 12
click at [770, 581] on button "Confirmer" at bounding box center [775, 581] width 88 height 28
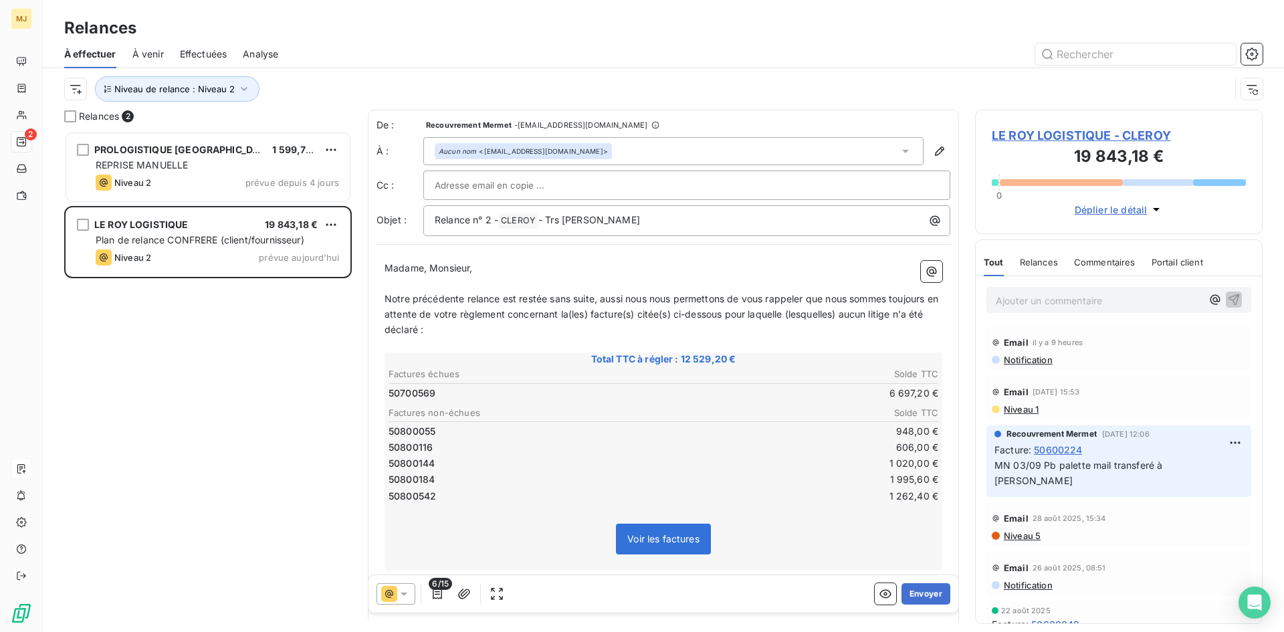
click at [1022, 412] on span "Niveau 1" at bounding box center [1021, 409] width 36 height 11
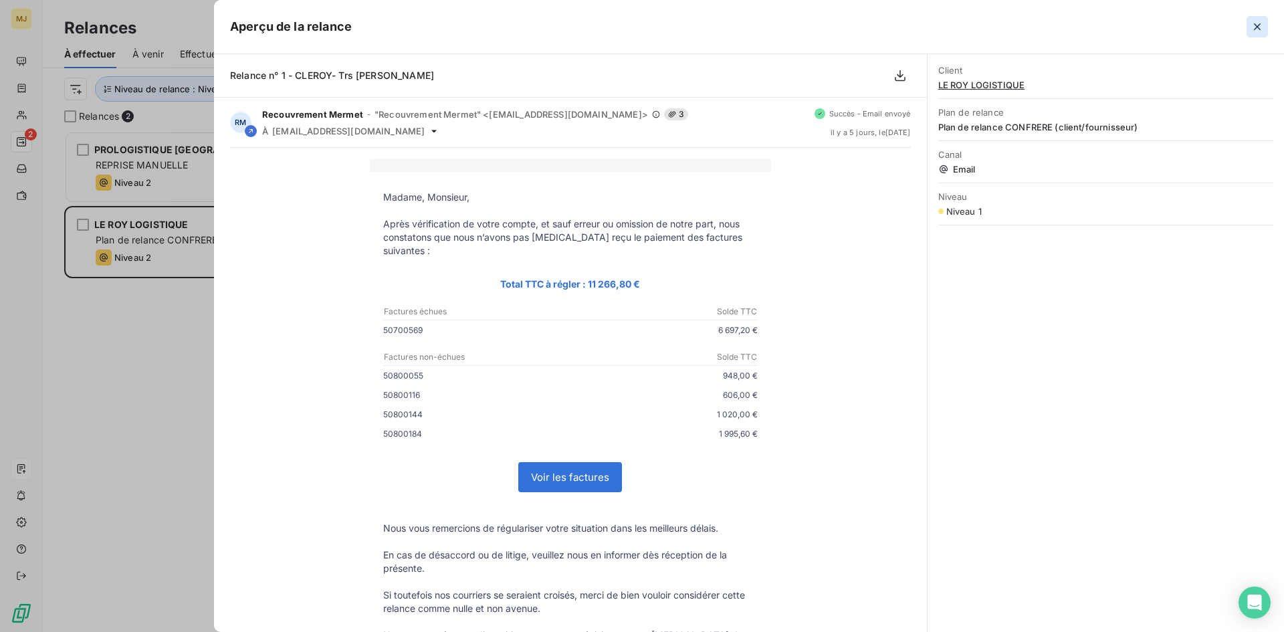
click at [1256, 29] on icon "button" at bounding box center [1257, 26] width 7 height 7
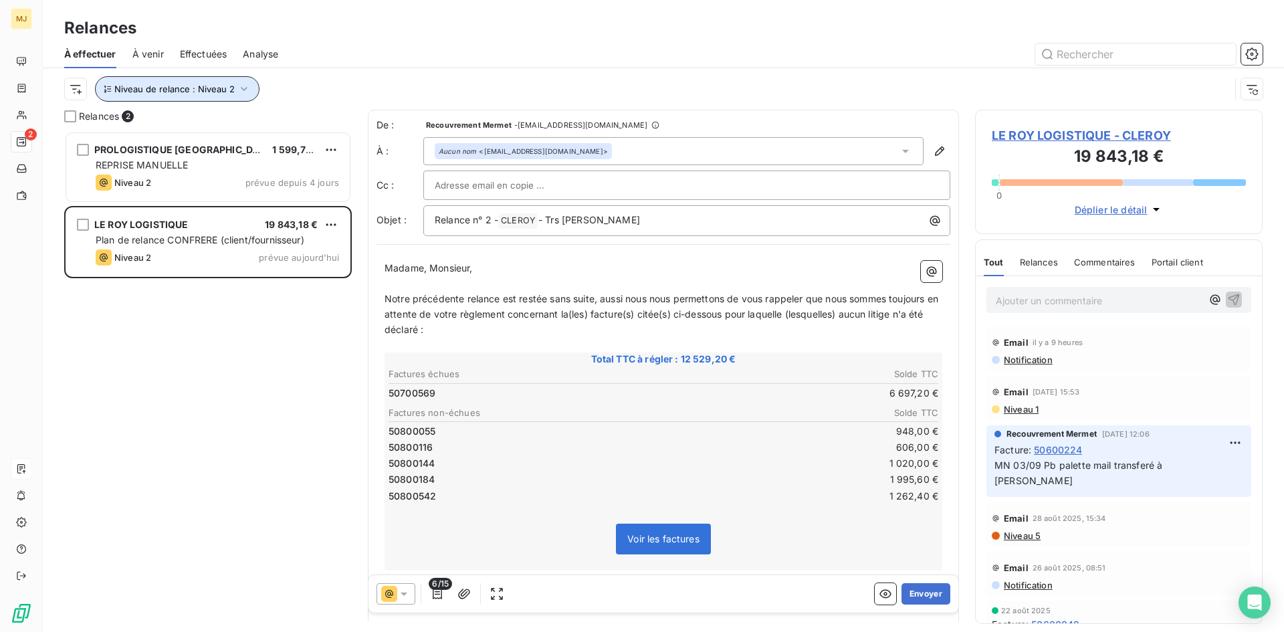
click at [239, 88] on icon "button" at bounding box center [243, 88] width 13 height 13
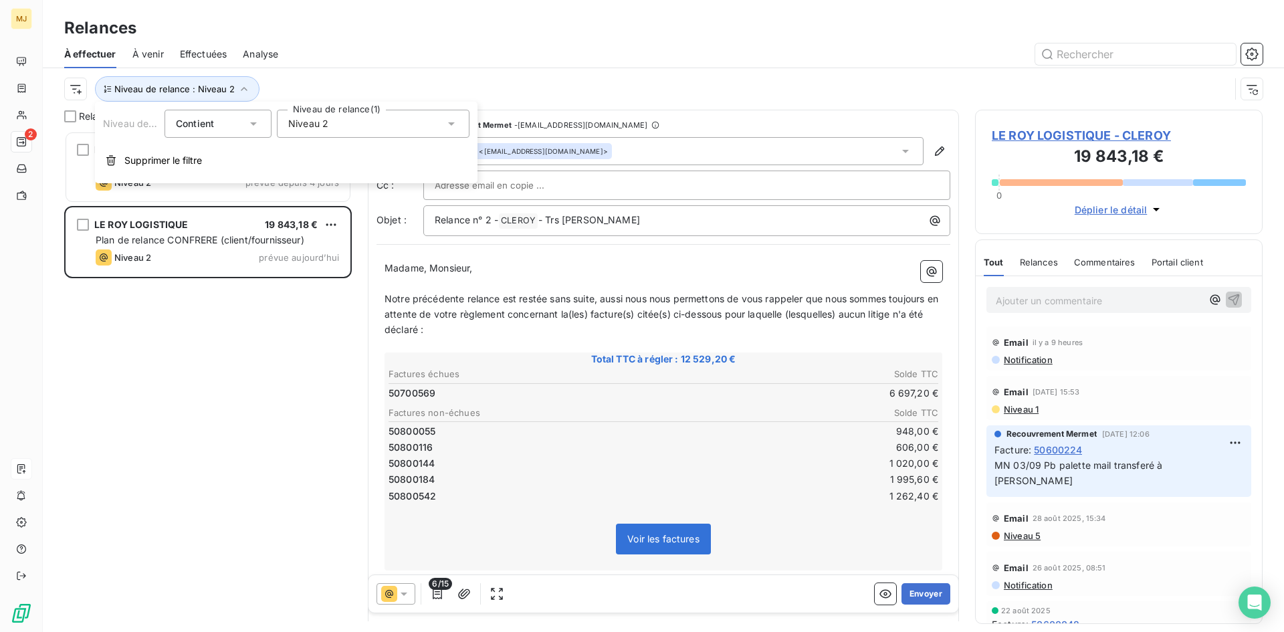
click at [302, 126] on span "Niveau 2" at bounding box center [308, 123] width 40 height 13
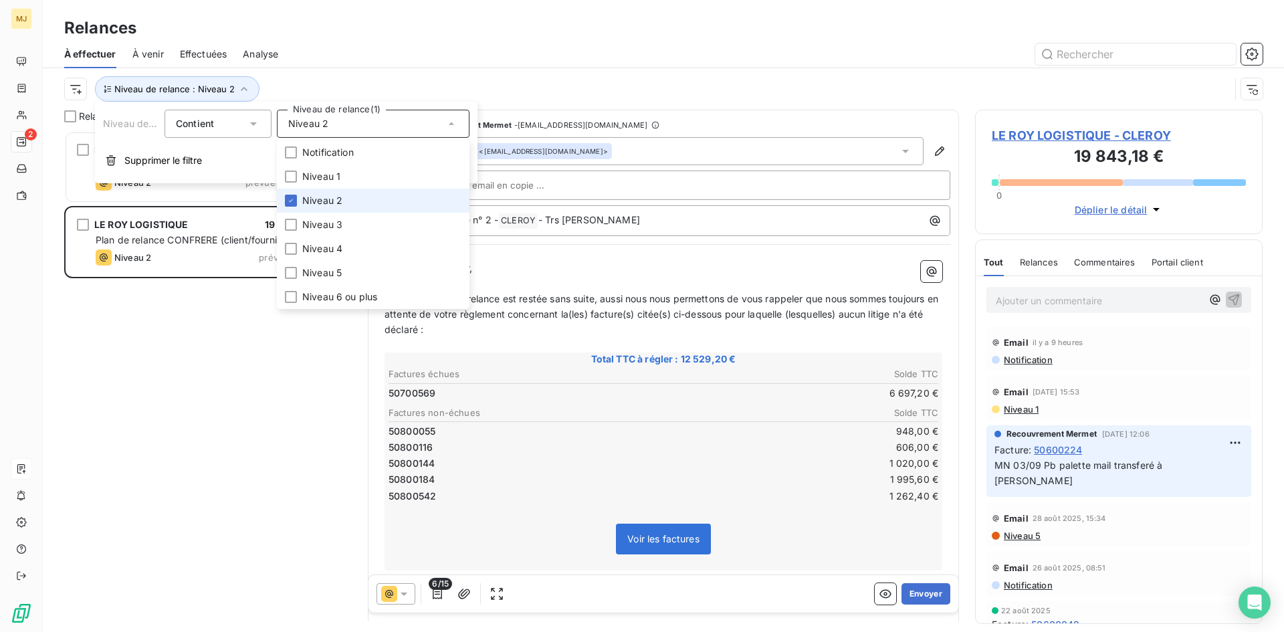
click at [314, 200] on span "Niveau 2" at bounding box center [322, 200] width 40 height 13
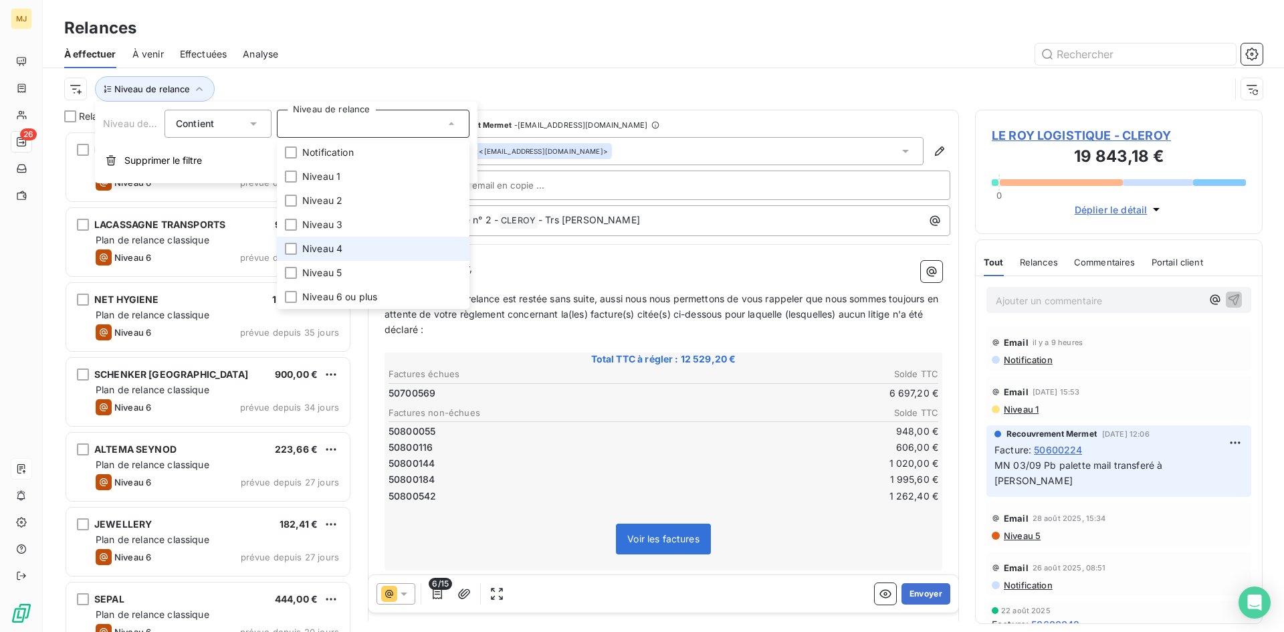
click at [317, 240] on li "Niveau 4" at bounding box center [373, 249] width 193 height 24
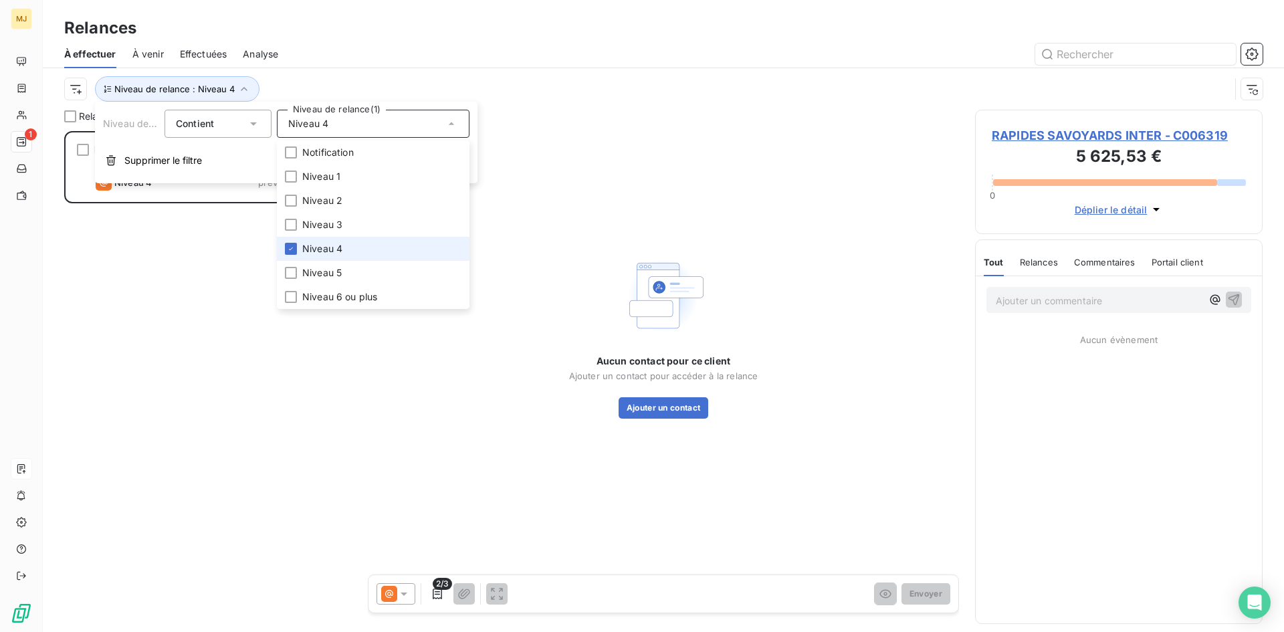
scroll to position [491, 278]
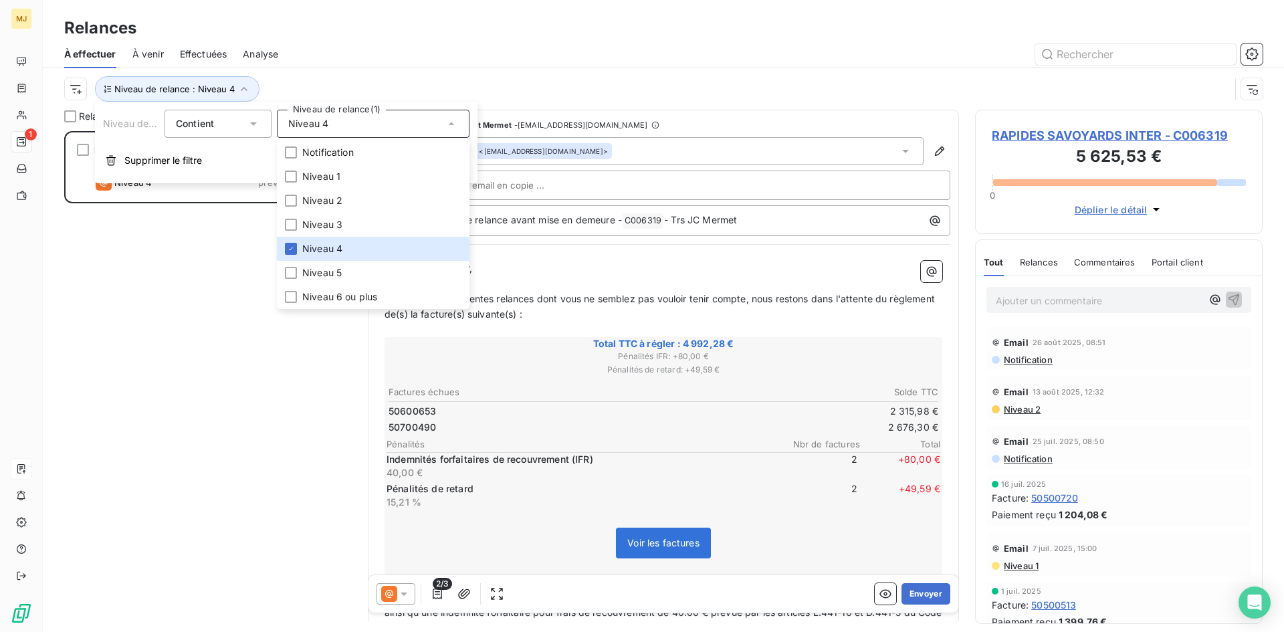
click at [163, 300] on div "RAPIDES SAVOYARDS INTER 4 992,28 € Plan de relance CONFRERE (client/fournisseur…" at bounding box center [208, 381] width 288 height 501
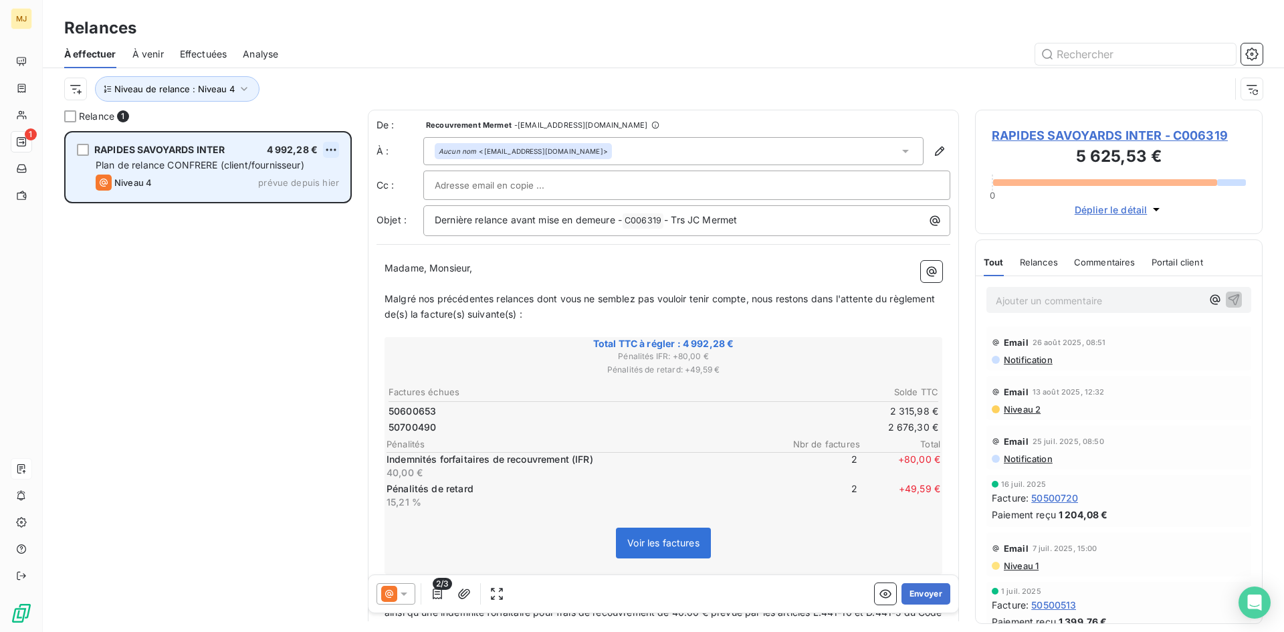
click at [327, 151] on html "MJ 1 Relances À effectuer À venir Effectuées Analyse Niveau de relance : Niveau…" at bounding box center [642, 316] width 1284 height 632
click at [312, 174] on div "Replanifier cette action" at bounding box center [273, 176] width 120 height 21
select select "8"
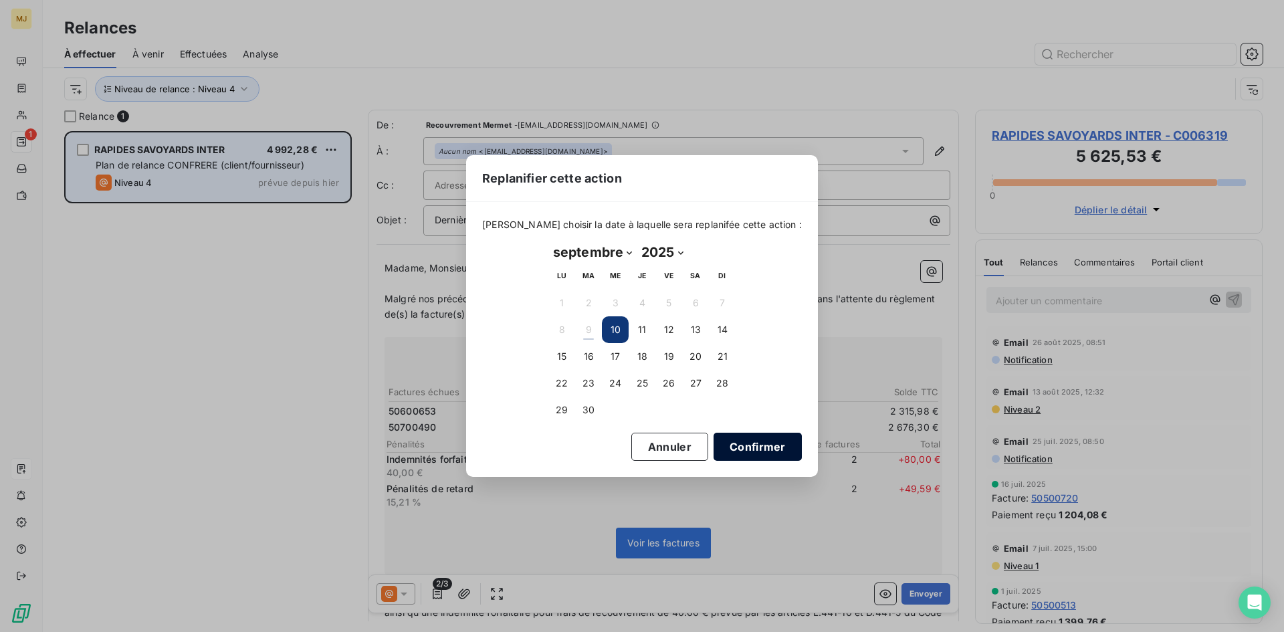
click at [745, 448] on button "Confirmer" at bounding box center [758, 447] width 88 height 28
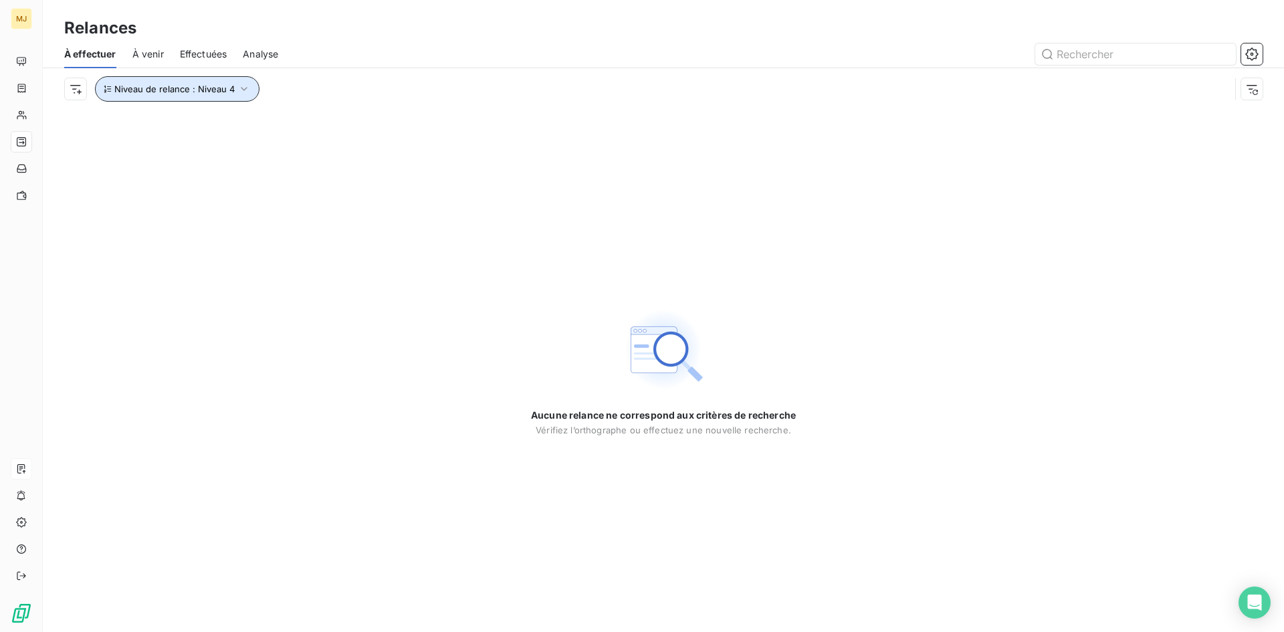
click at [242, 86] on icon "button" at bounding box center [243, 88] width 13 height 13
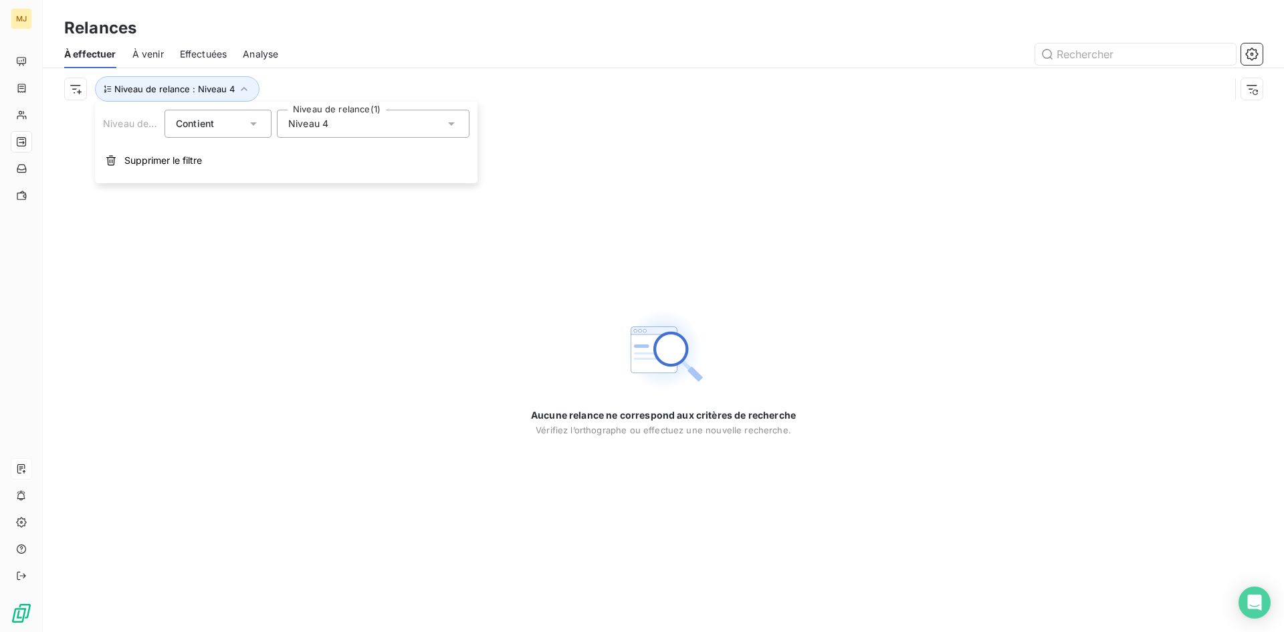
click at [319, 126] on span "Niveau 4" at bounding box center [308, 123] width 40 height 13
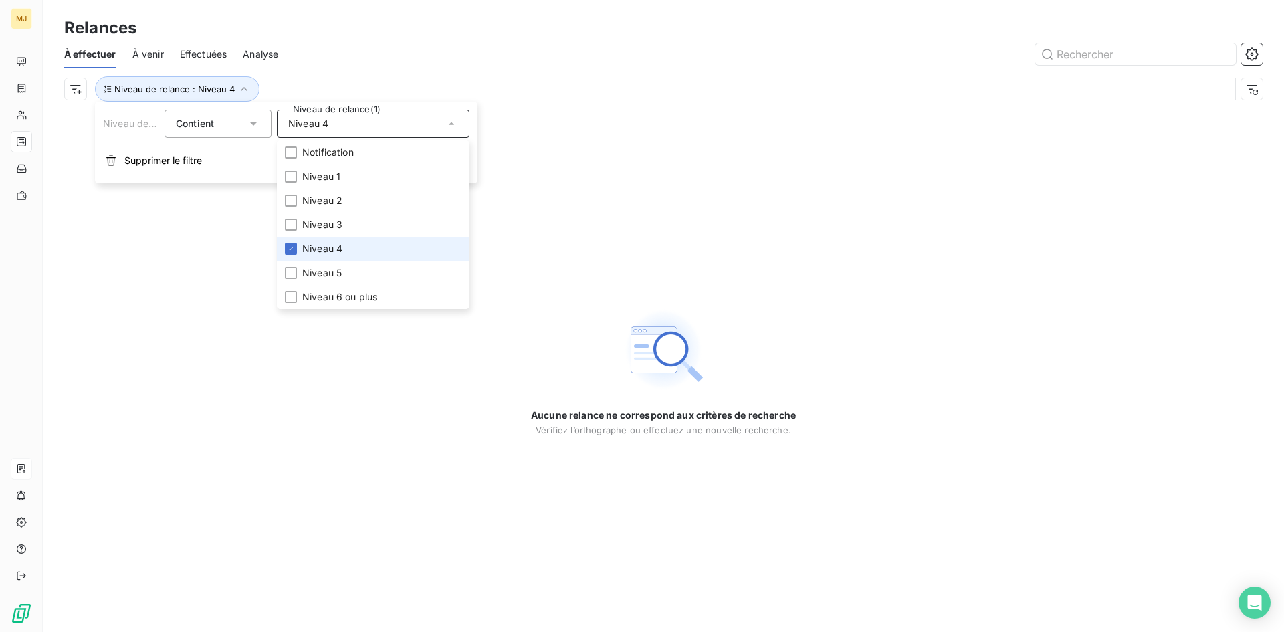
click at [334, 251] on span "Niveau 4" at bounding box center [322, 248] width 40 height 13
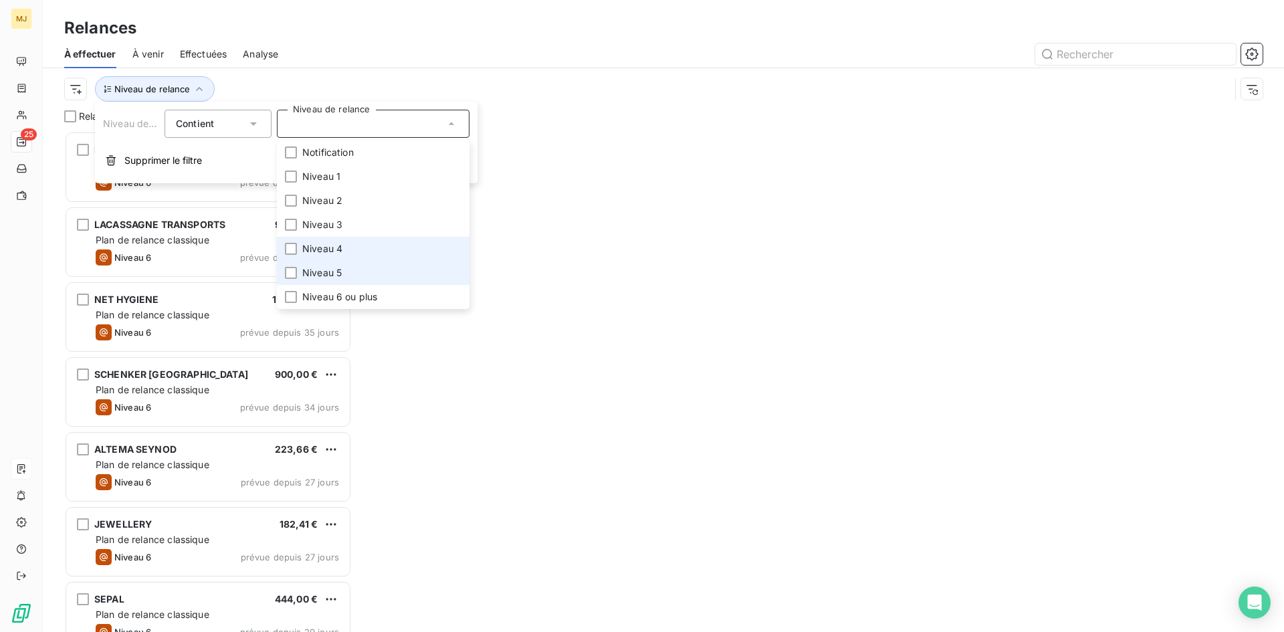
scroll to position [491, 278]
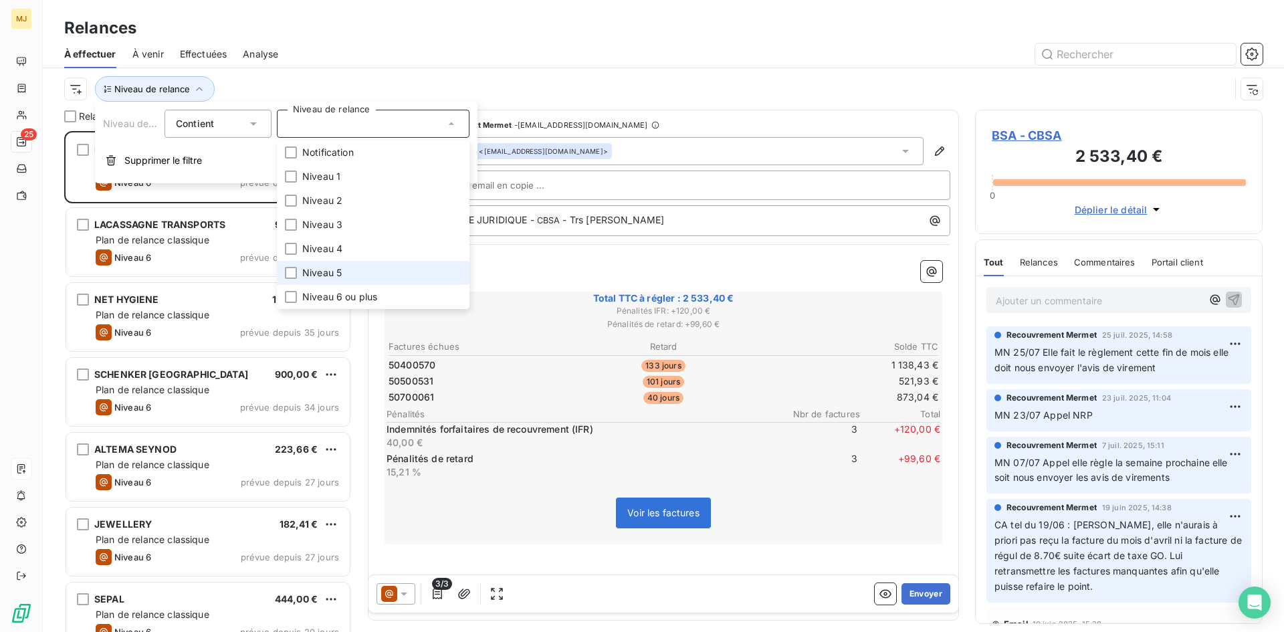
click at [332, 264] on li "Niveau 5" at bounding box center [373, 273] width 193 height 24
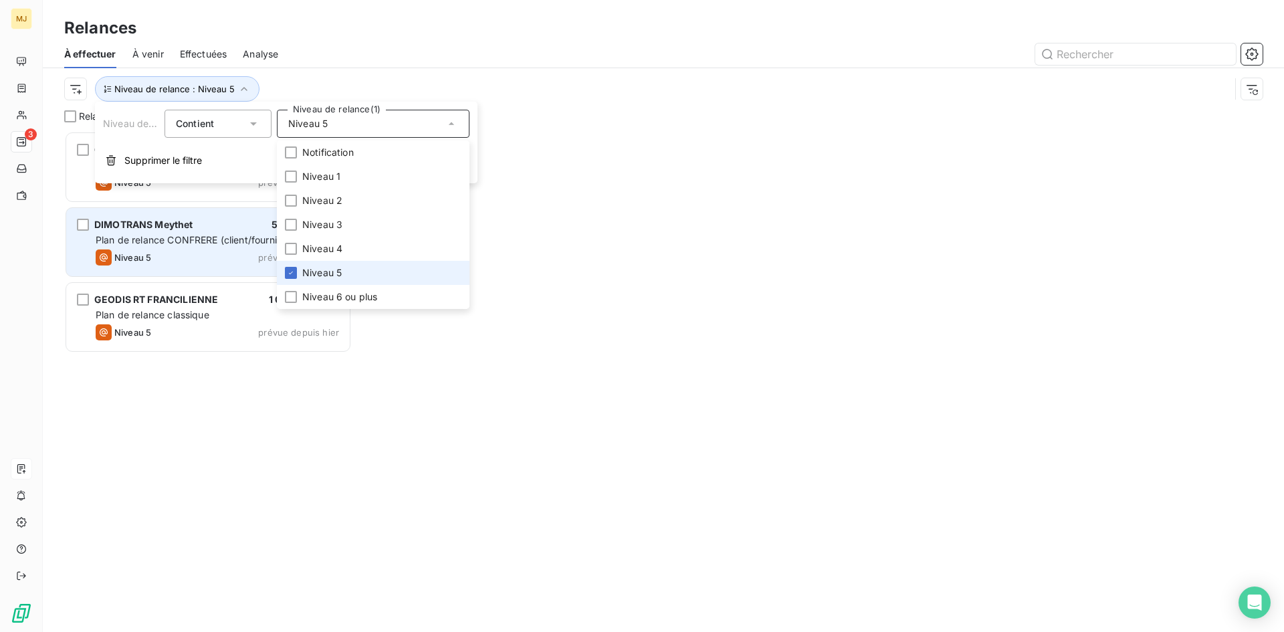
scroll to position [491, 278]
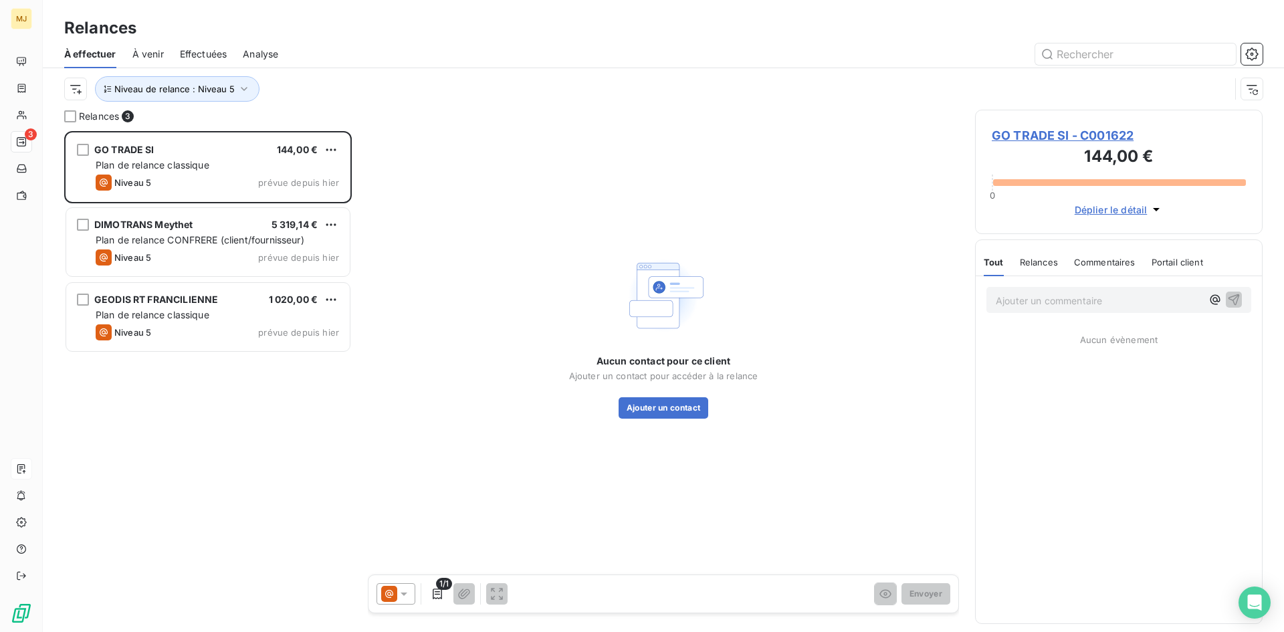
click at [287, 38] on div "Relances" at bounding box center [664, 28] width 1242 height 24
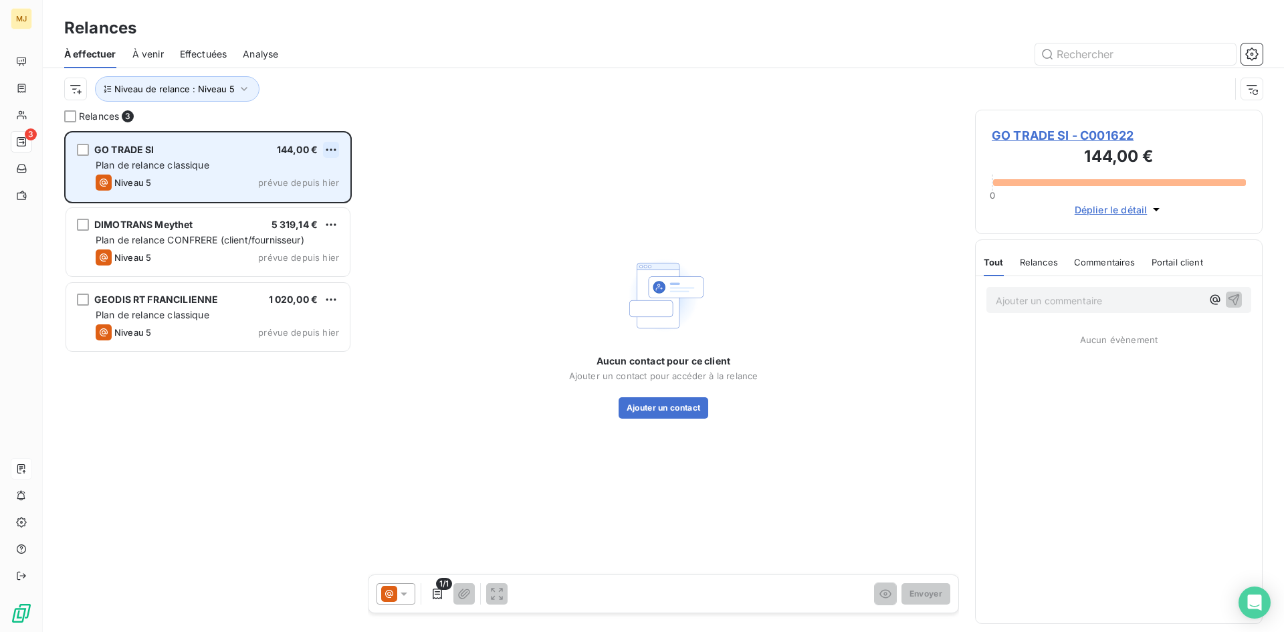
click at [332, 146] on html "MJ 3 Relances À effectuer À venir Effectuées Analyse Niveau de relance : Niveau…" at bounding box center [642, 316] width 1284 height 632
click at [303, 197] on div "Passer cette action" at bounding box center [273, 200] width 120 height 21
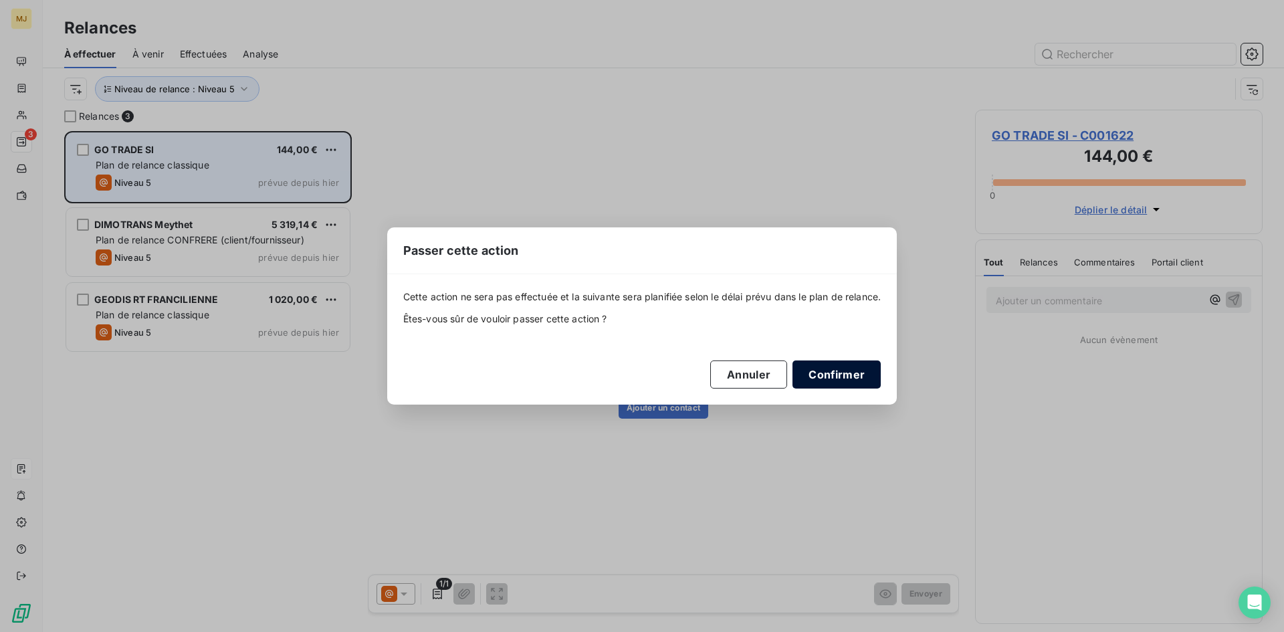
click at [853, 381] on button "Confirmer" at bounding box center [837, 375] width 88 height 28
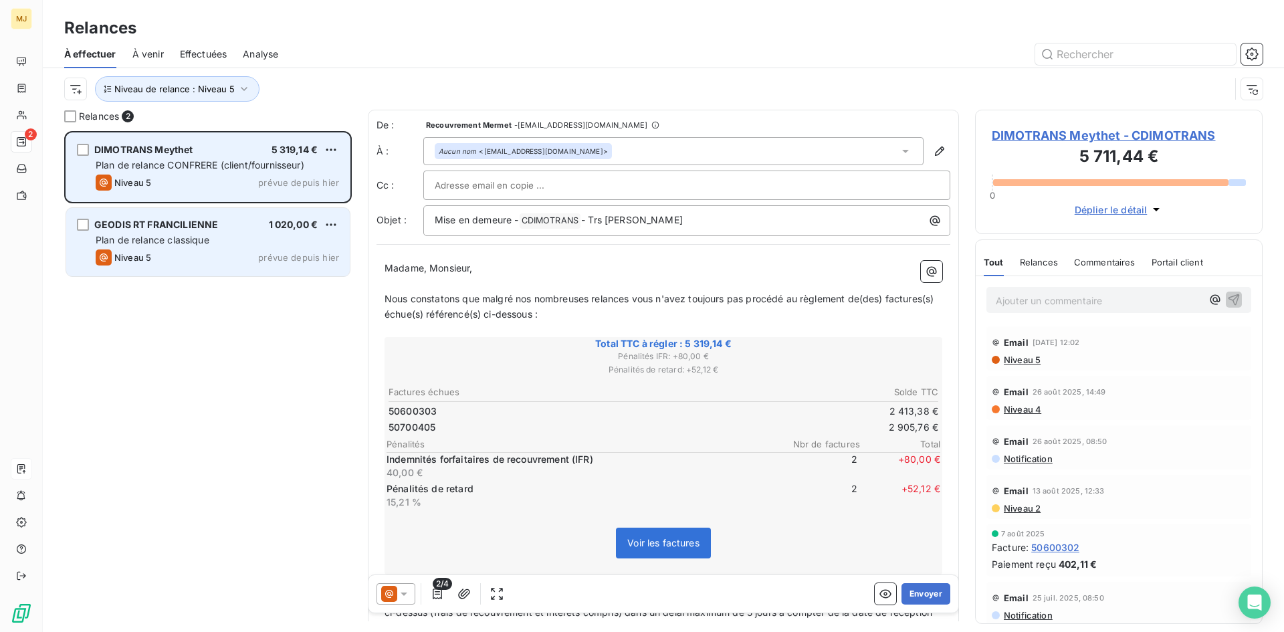
click at [185, 242] on span "Plan de relance classique" at bounding box center [153, 239] width 114 height 11
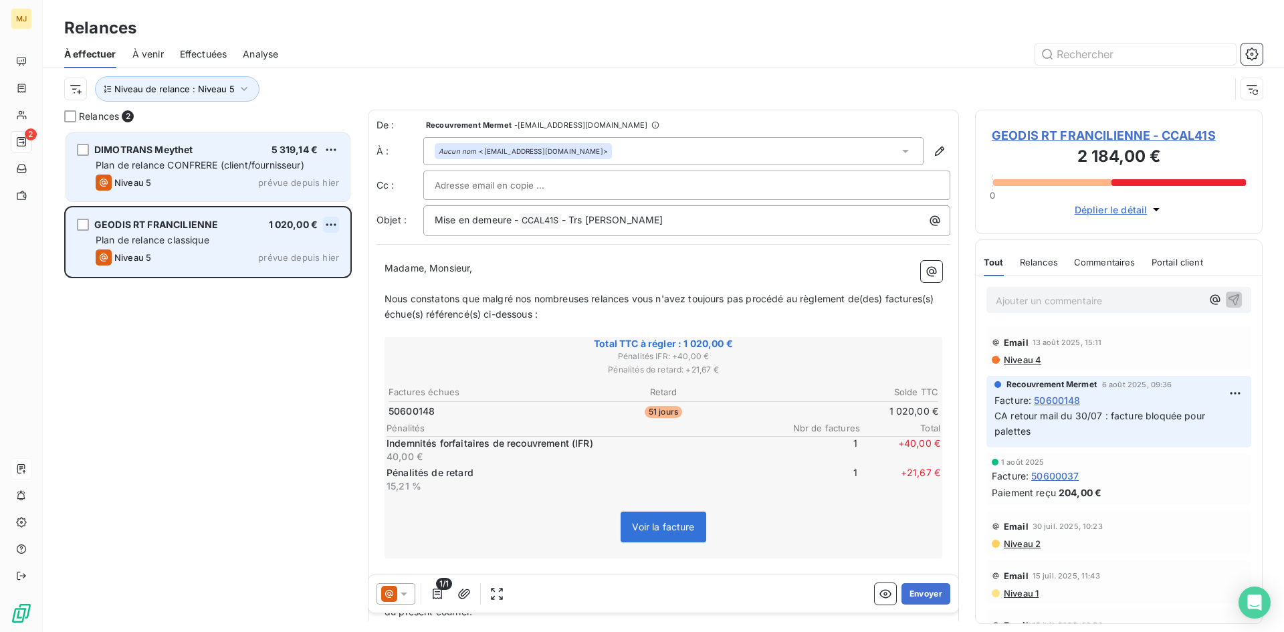
click at [339, 217] on html "MJ 2 Relances À effectuer À venir Effectuées Analyse Niveau de relance : Niveau…" at bounding box center [642, 316] width 1284 height 632
click at [309, 250] on div "Replanifier cette action" at bounding box center [273, 251] width 120 height 21
select select "8"
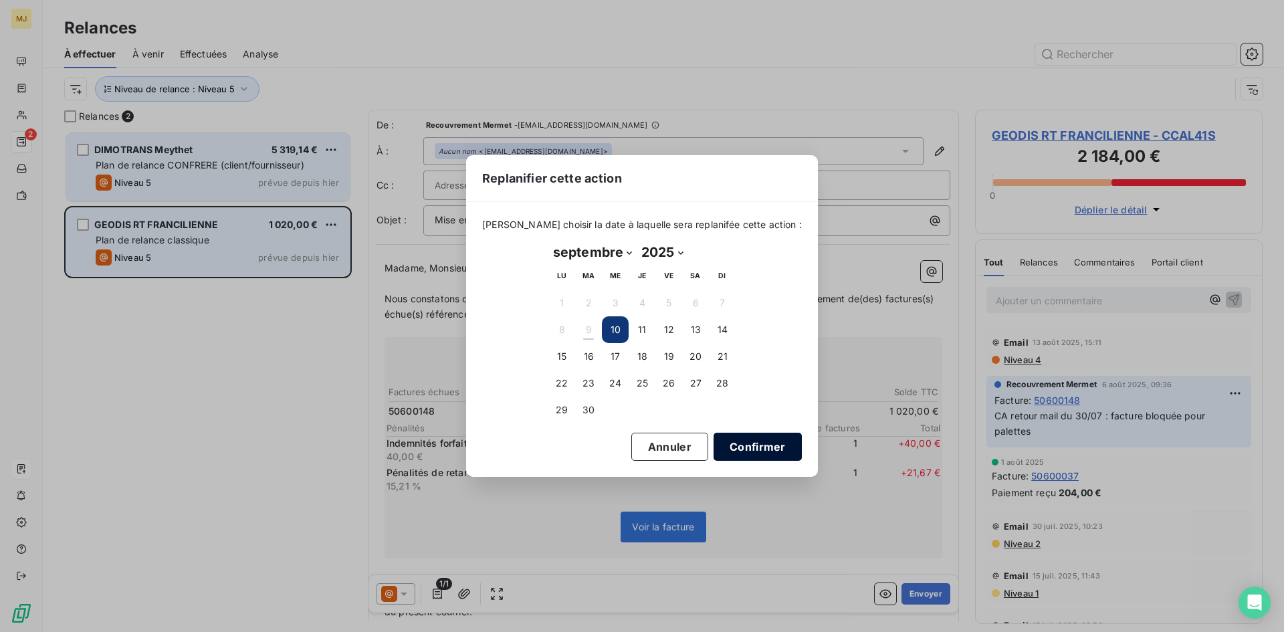
click at [716, 444] on button "Confirmer" at bounding box center [758, 447] width 88 height 28
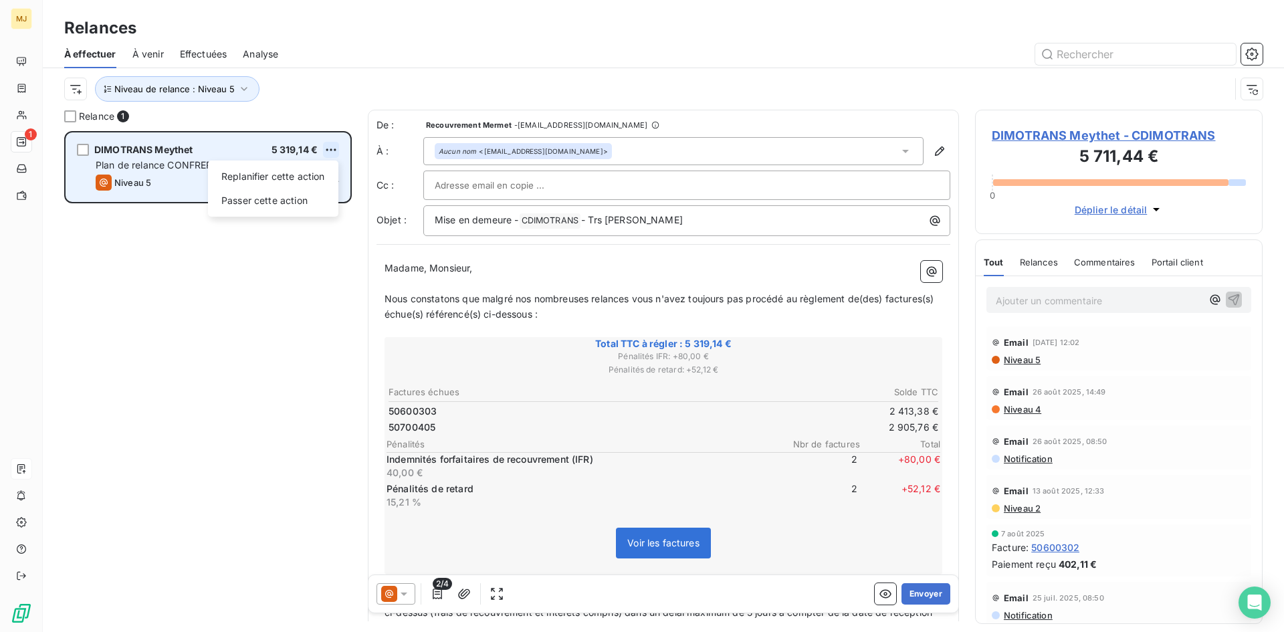
click at [331, 150] on html "MJ 1 Relances À effectuer À venir Effectuées Analyse Niveau de relance : Niveau…" at bounding box center [642, 316] width 1284 height 632
click at [312, 177] on div "Replanifier cette action" at bounding box center [273, 176] width 120 height 21
select select "8"
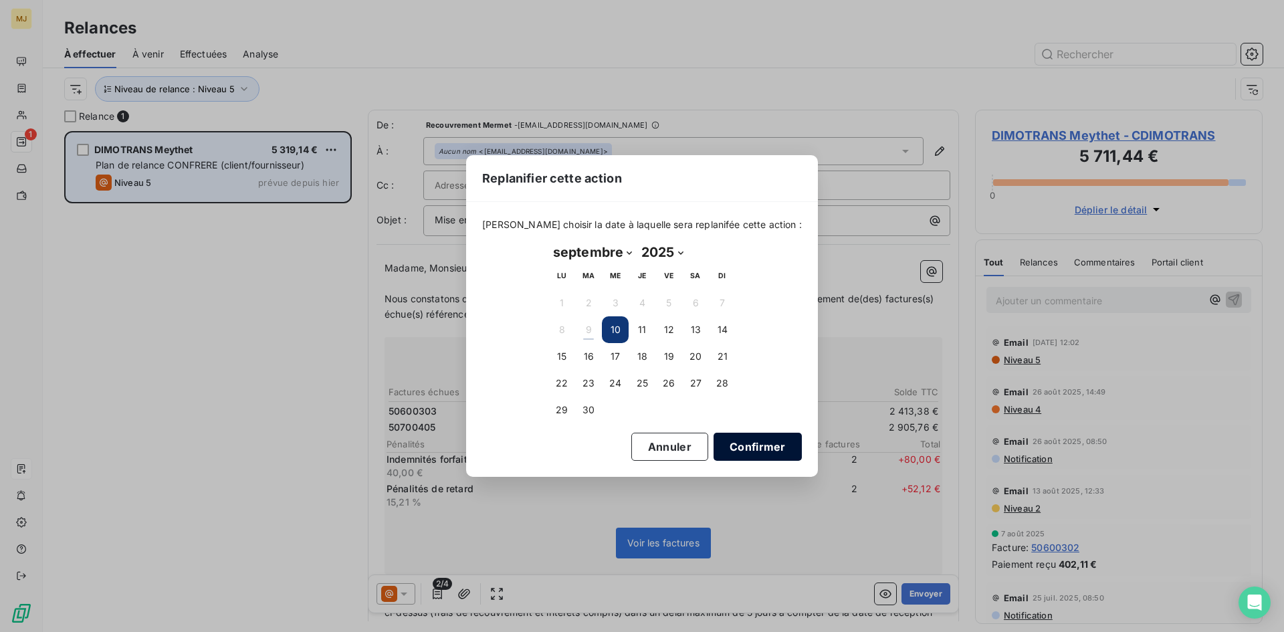
click at [741, 446] on button "Confirmer" at bounding box center [758, 447] width 88 height 28
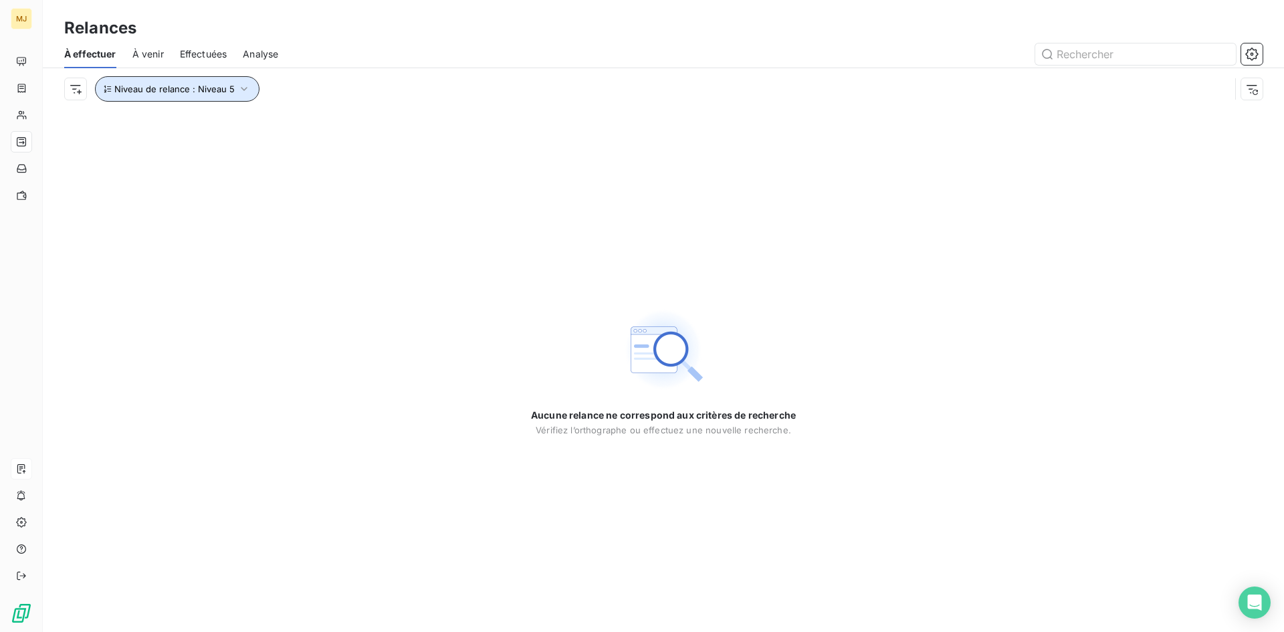
click at [237, 90] on icon "button" at bounding box center [243, 88] width 13 height 13
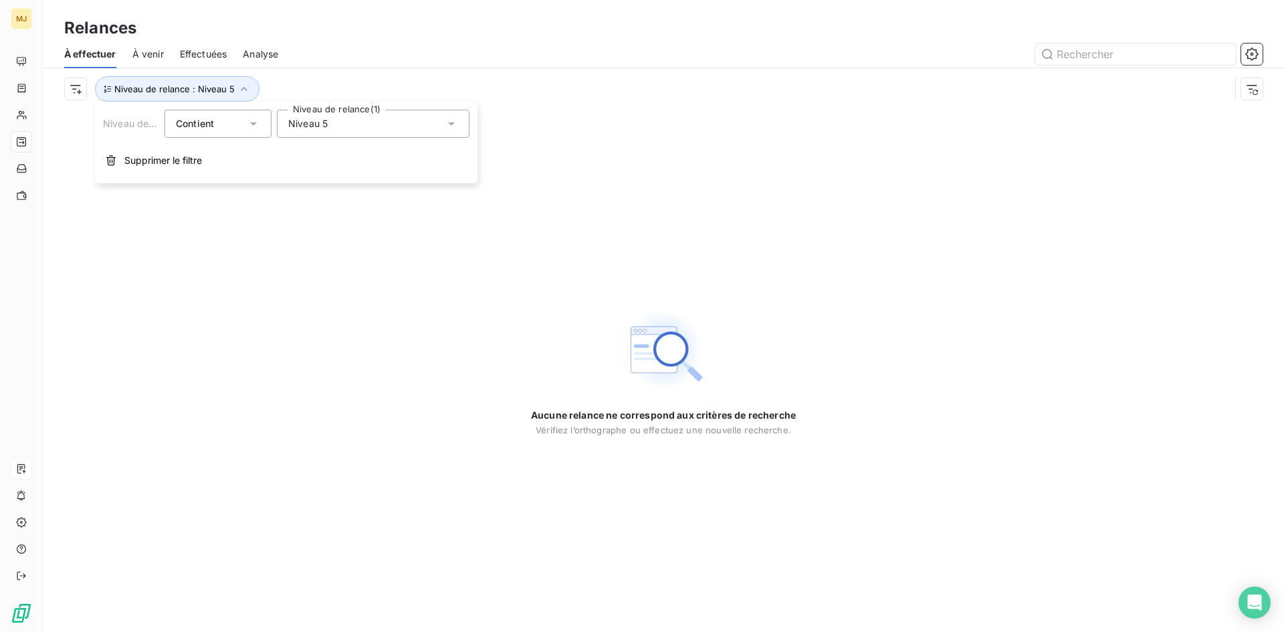
click at [336, 129] on div "Niveau 5" at bounding box center [373, 124] width 193 height 28
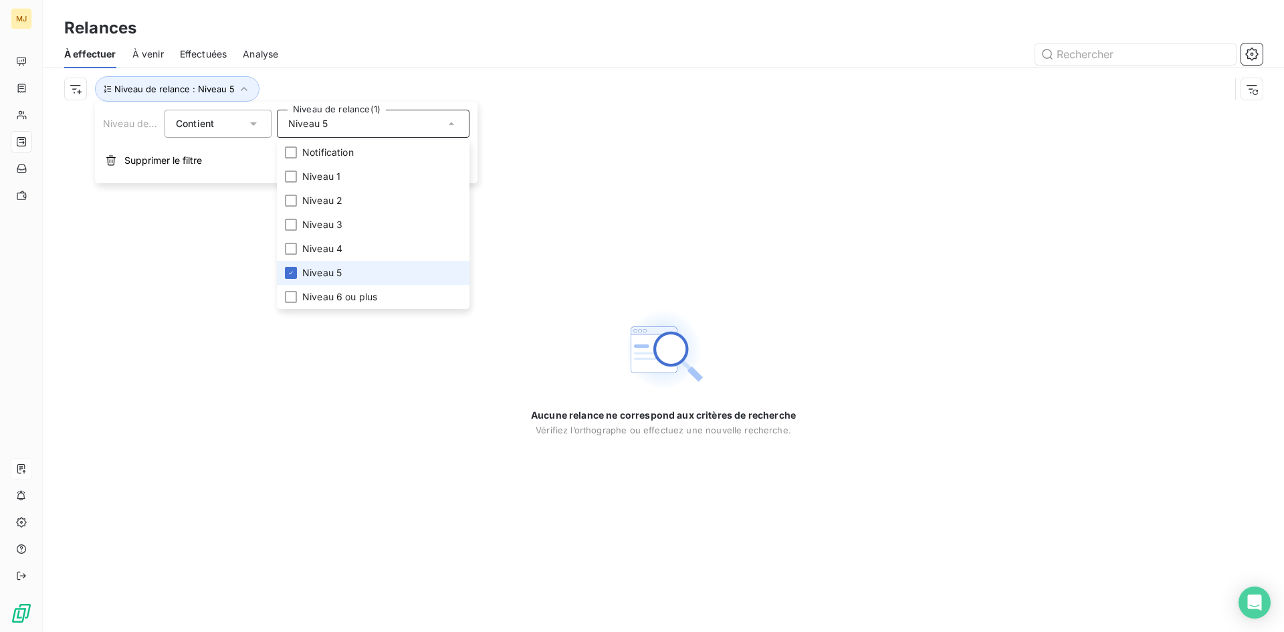
click at [317, 271] on span "Niveau 5" at bounding box center [321, 272] width 39 height 13
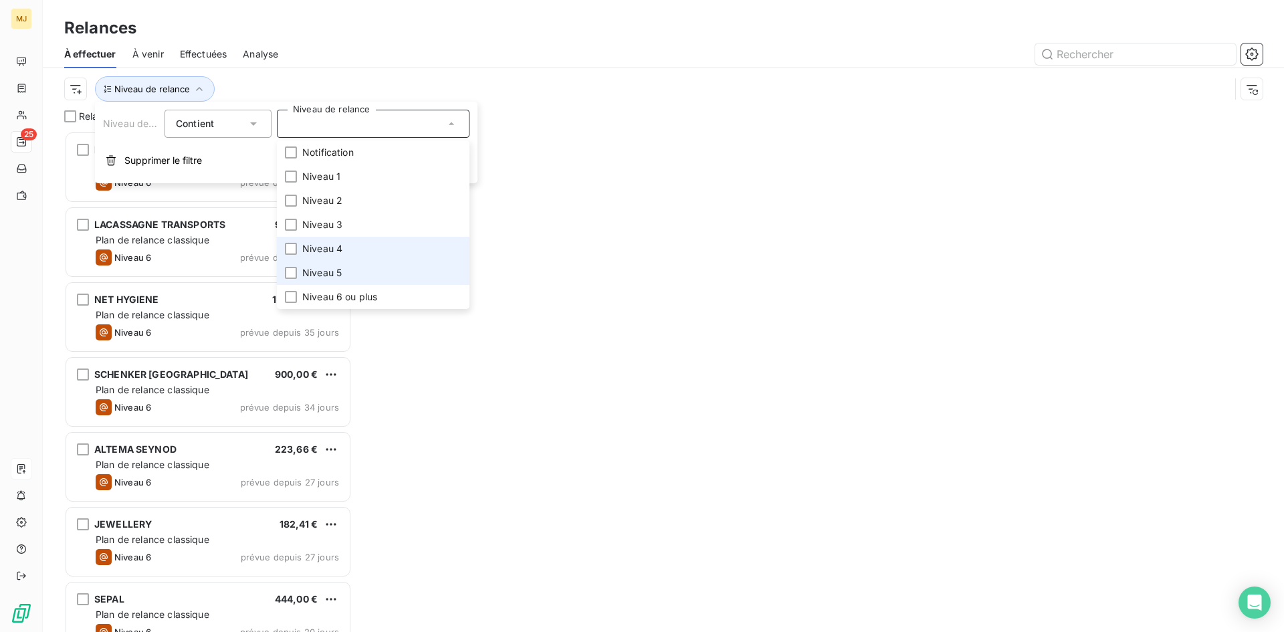
scroll to position [491, 278]
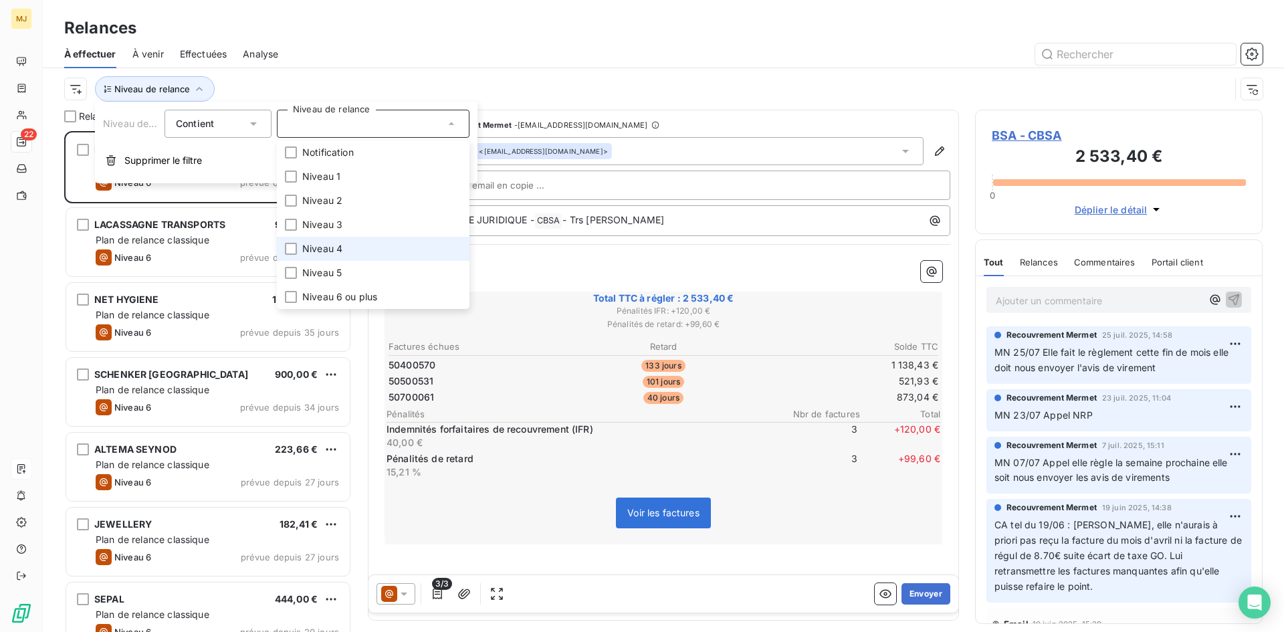
click at [322, 252] on span "Niveau 4" at bounding box center [322, 248] width 40 height 13
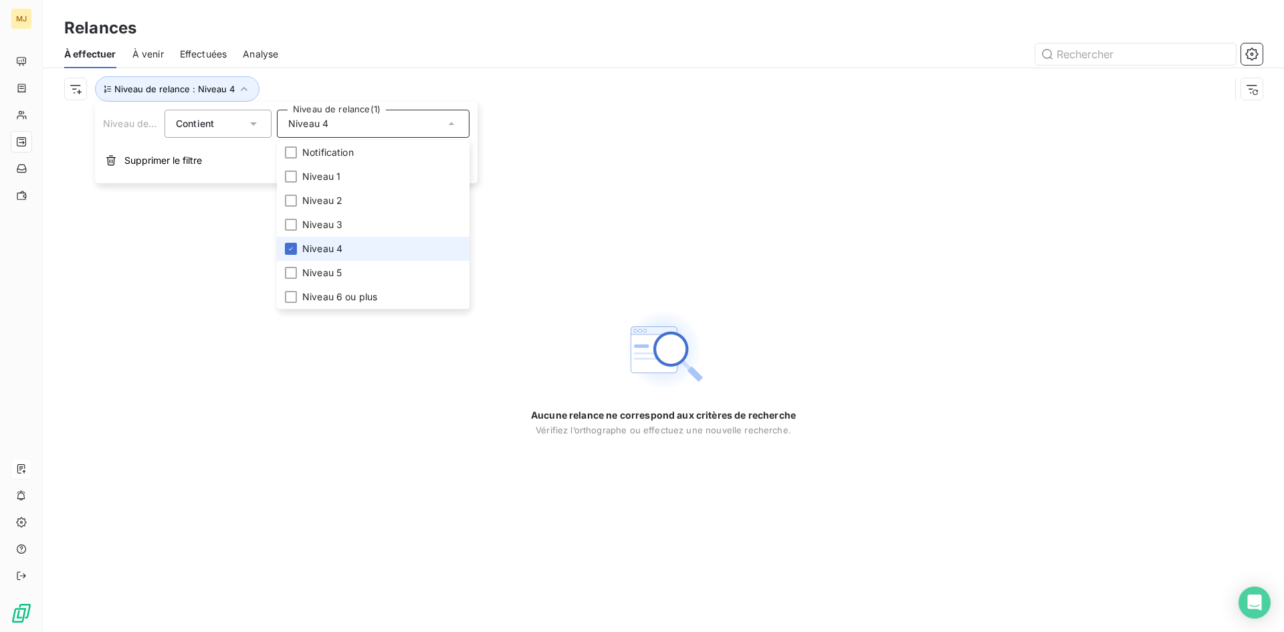
click at [319, 250] on span "Niveau 4" at bounding box center [322, 248] width 40 height 13
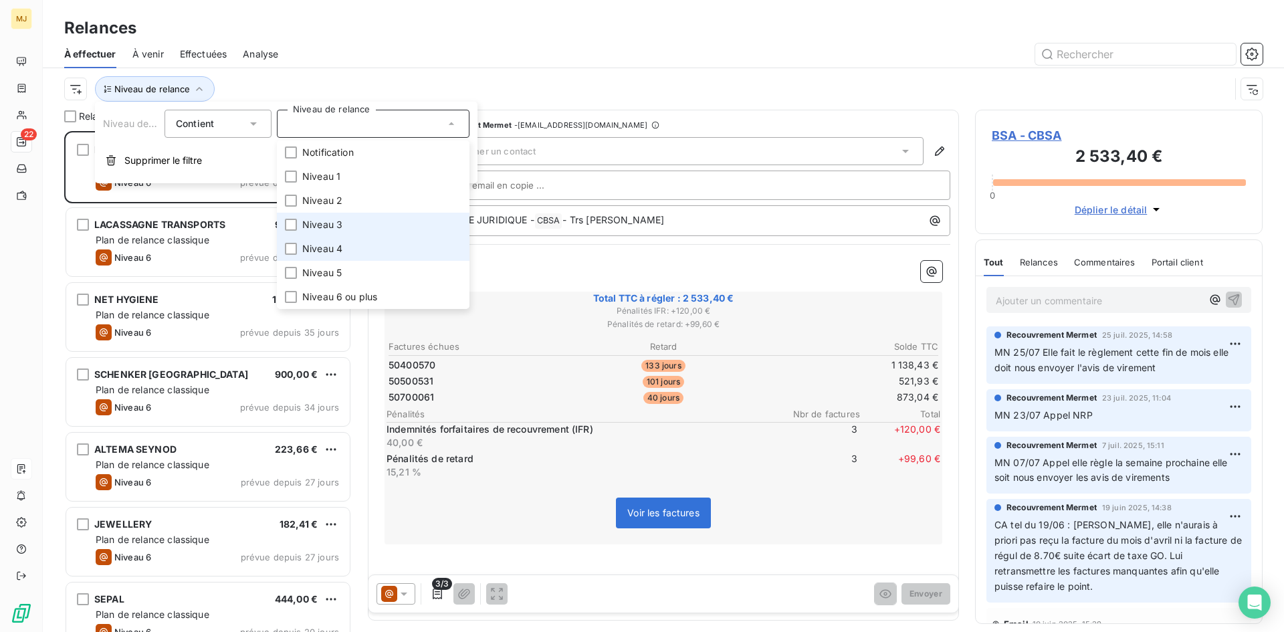
scroll to position [491, 278]
click at [320, 221] on span "Niveau 3" at bounding box center [322, 224] width 40 height 13
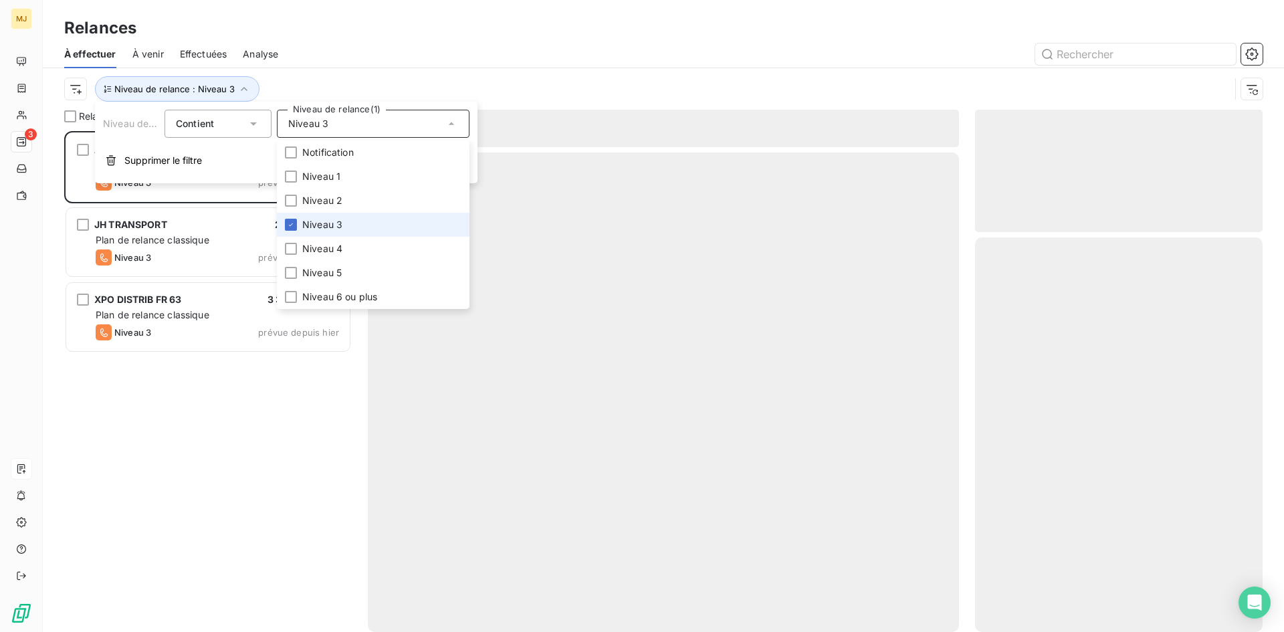
scroll to position [491, 278]
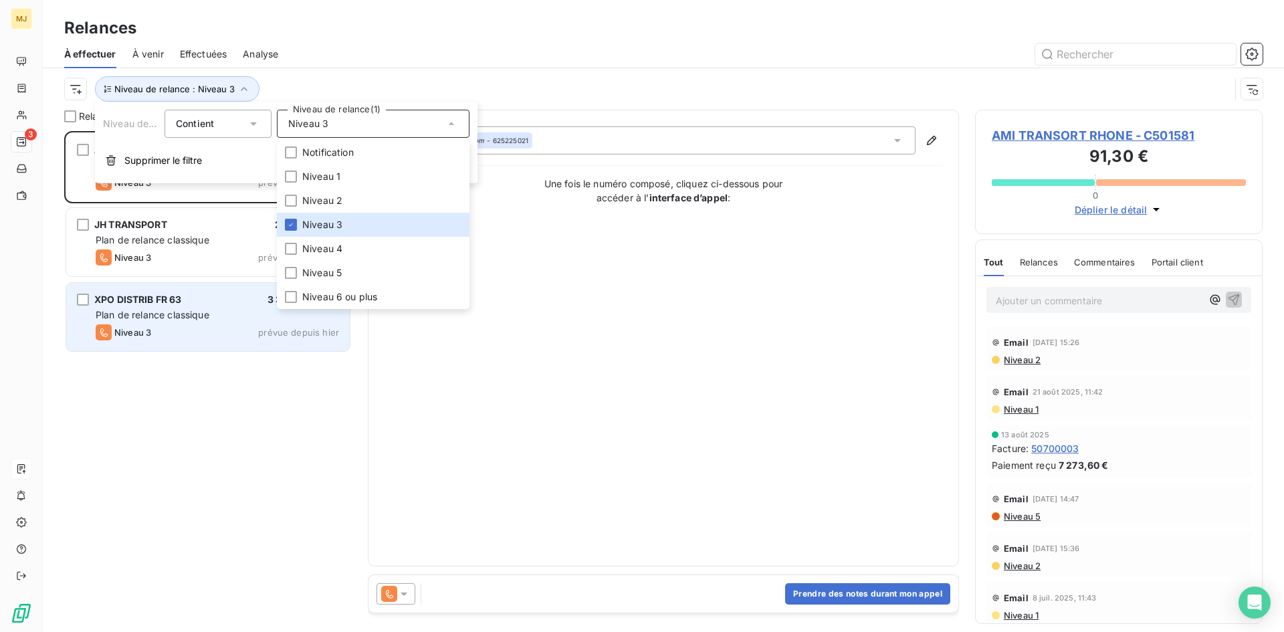
click at [270, 349] on div "XPO DISTRIB FR 63 3 370,80 € Plan de relance classique Niveau 3 prévue depuis […" at bounding box center [208, 317] width 284 height 68
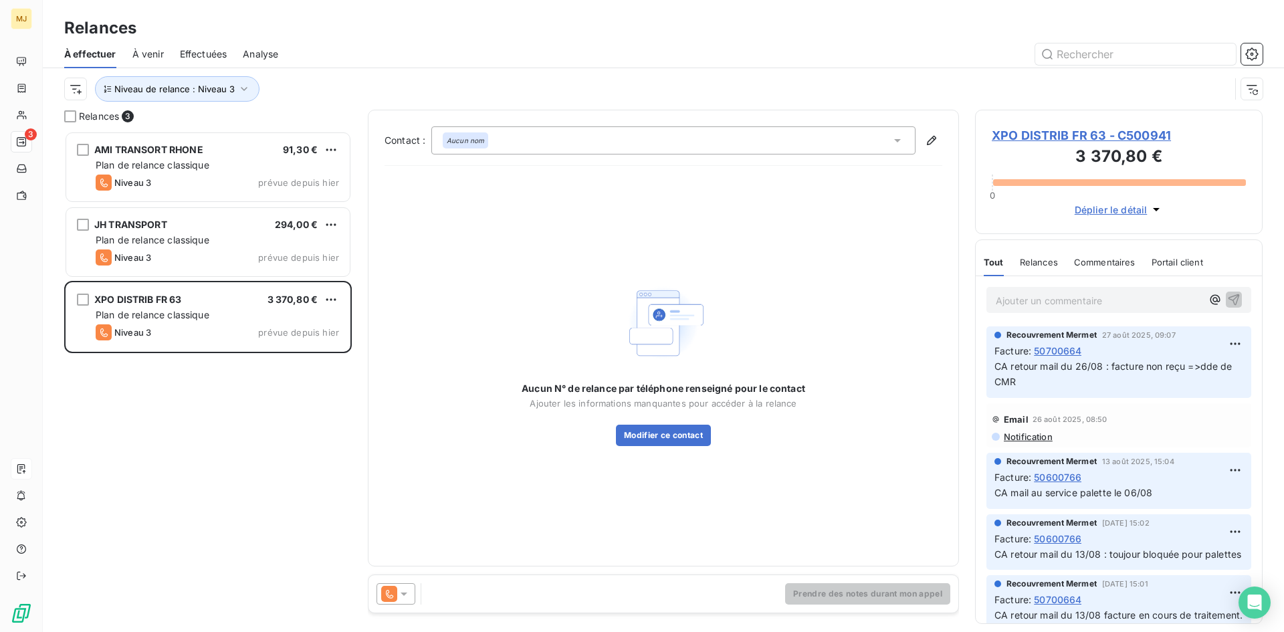
click at [413, 586] on div at bounding box center [396, 593] width 39 height 21
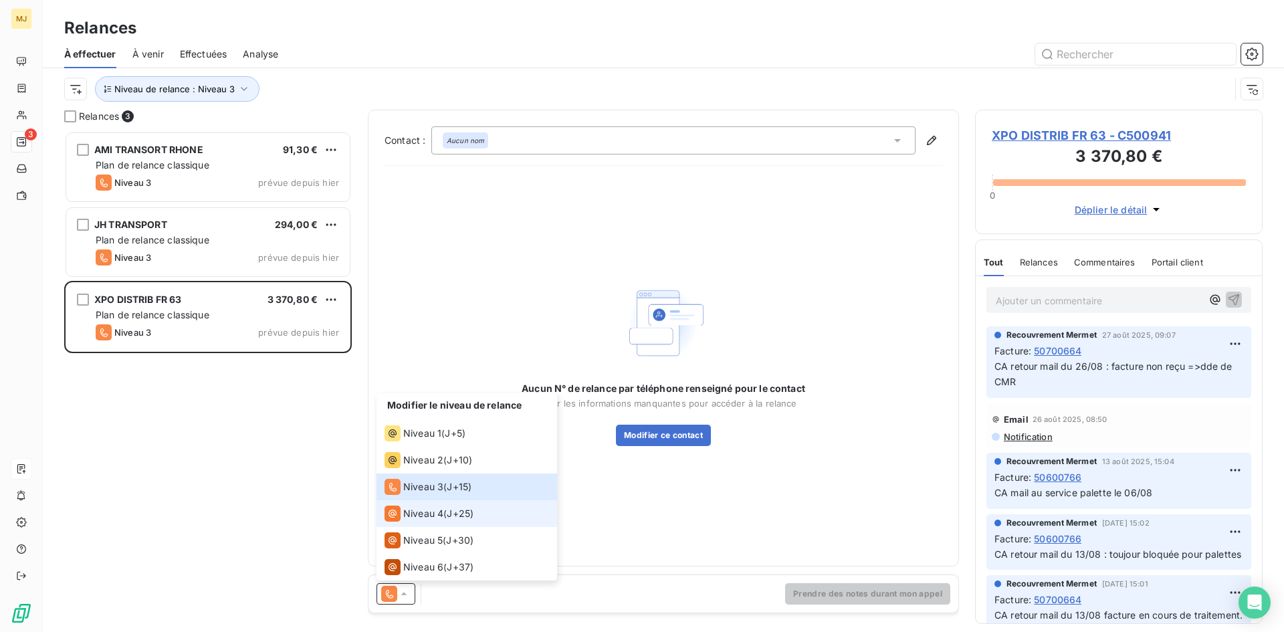
click at [444, 516] on div "Niveau 4 ( J+25 )" at bounding box center [429, 514] width 89 height 16
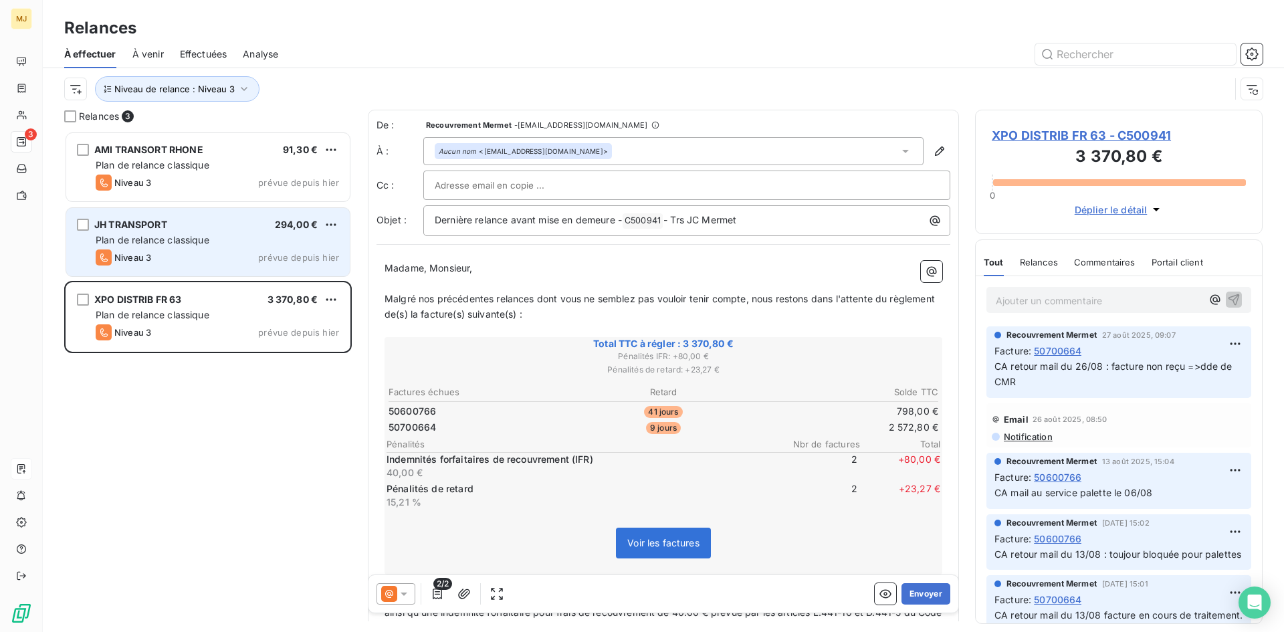
click at [163, 256] on div "Niveau 3 prévue depuis hier" at bounding box center [218, 258] width 244 height 16
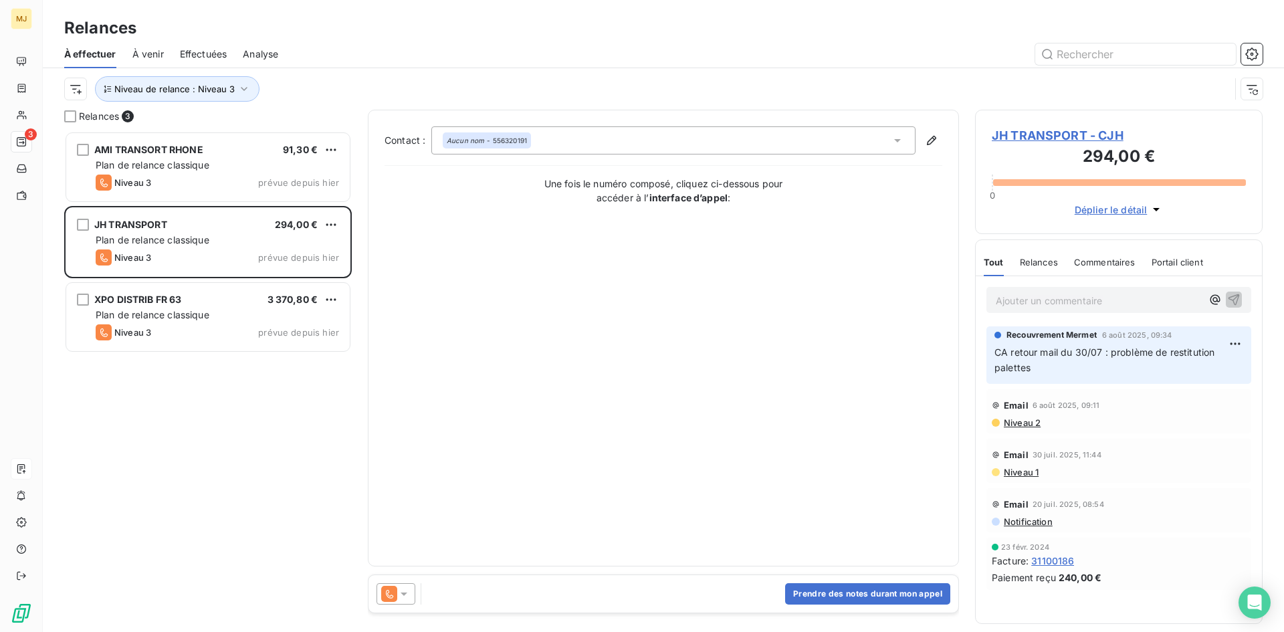
click at [405, 597] on icon at bounding box center [403, 593] width 13 height 13
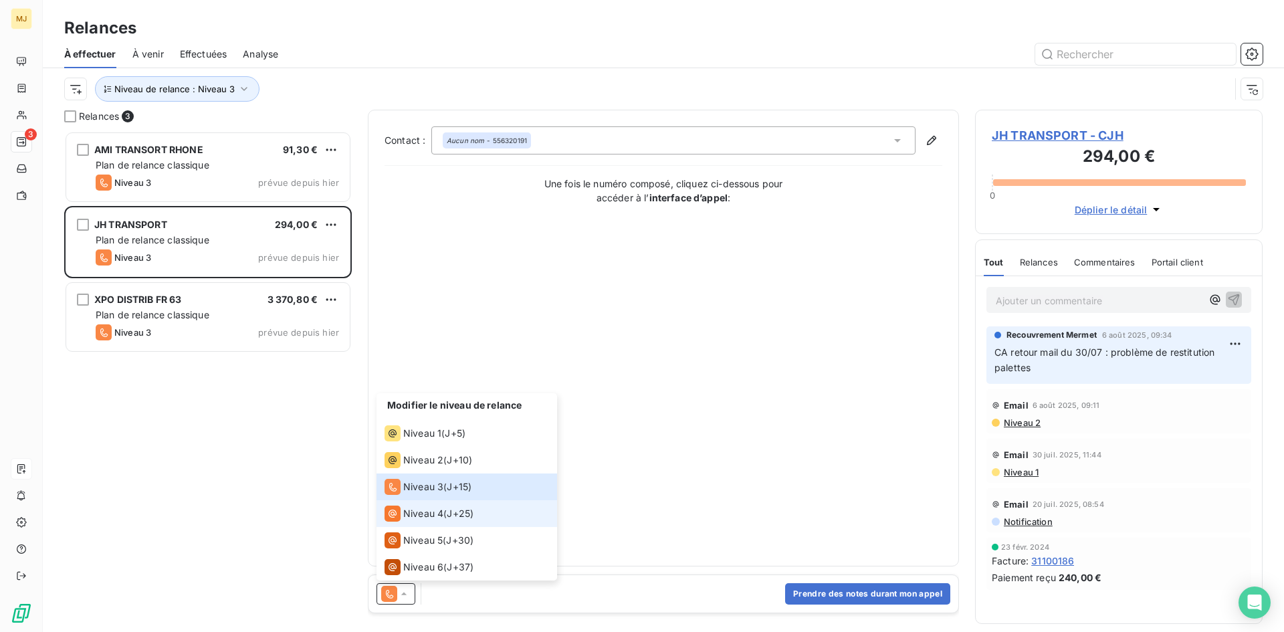
click at [423, 507] on span "Niveau 4" at bounding box center [423, 513] width 40 height 13
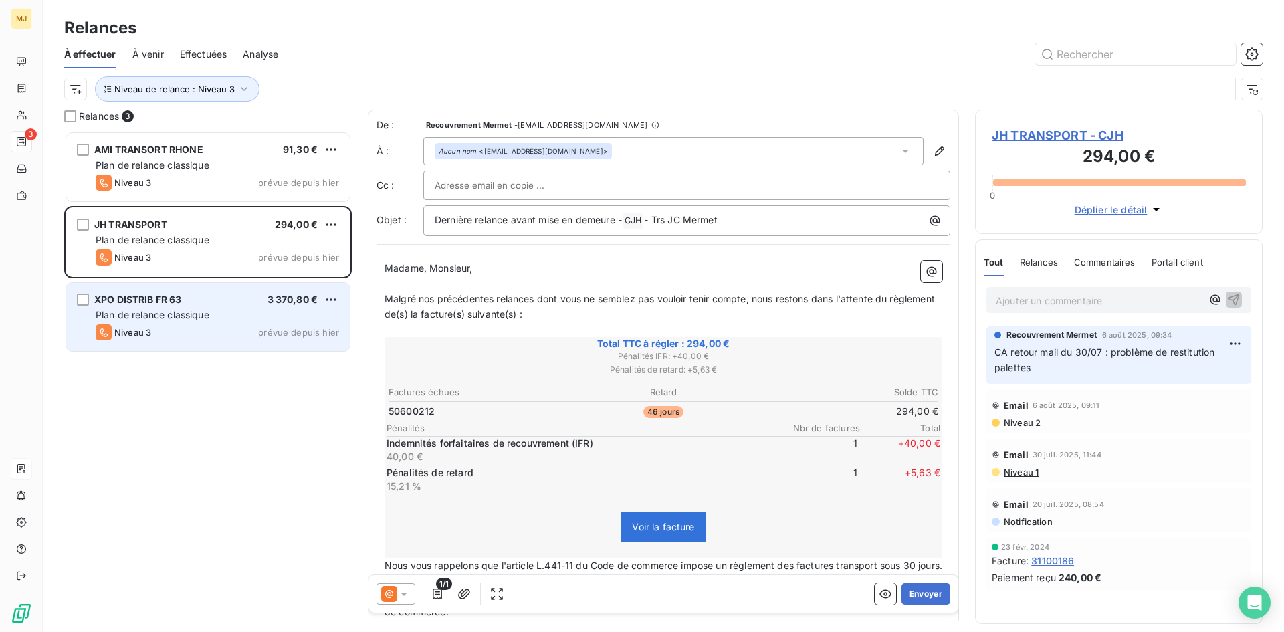
click at [257, 295] on div "XPO DISTRIB FR 63 3 370,80 €" at bounding box center [218, 300] width 244 height 12
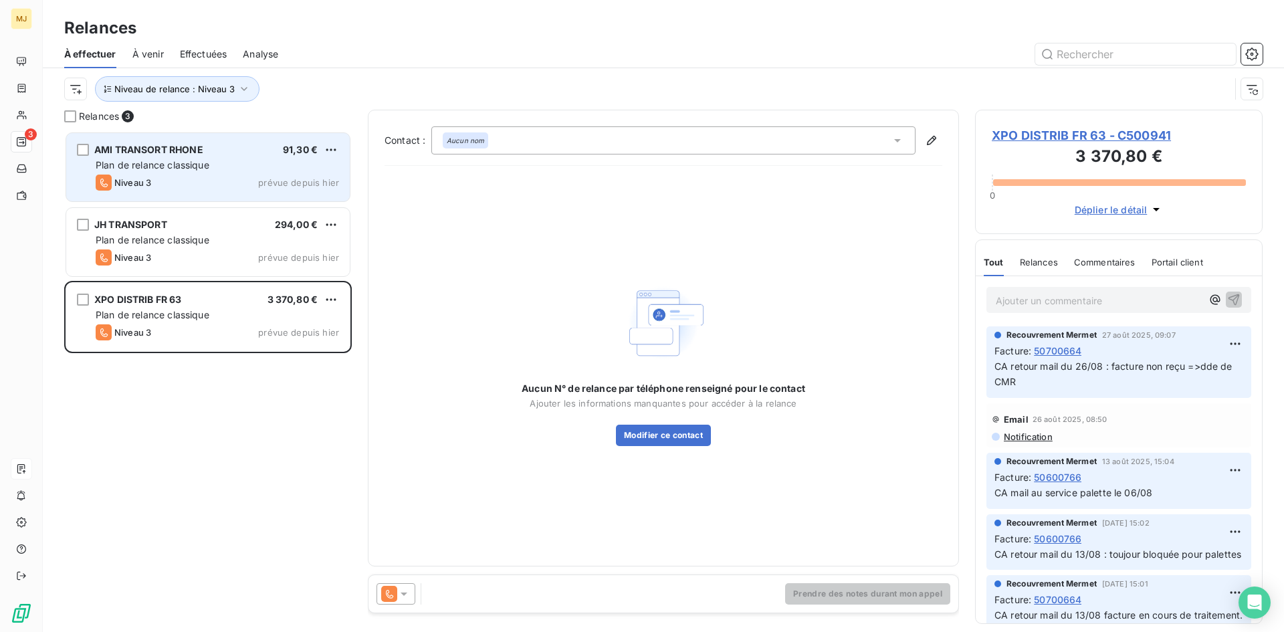
click at [198, 159] on div "Plan de relance classique" at bounding box center [218, 165] width 244 height 13
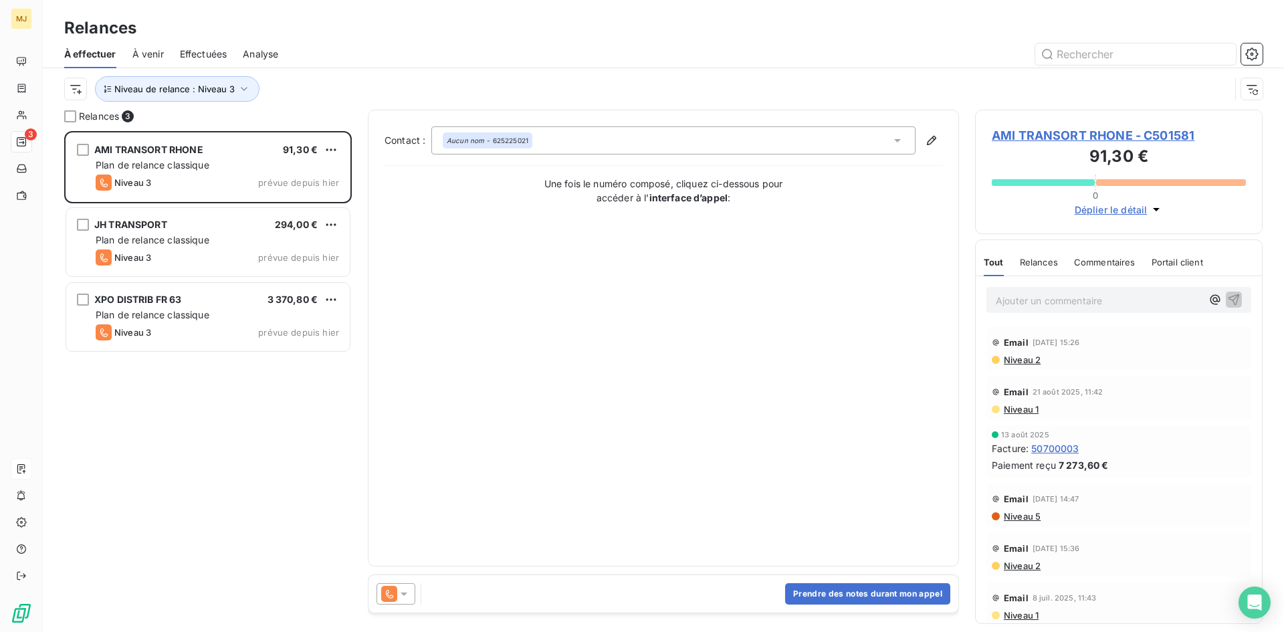
click at [403, 593] on icon at bounding box center [404, 594] width 7 height 3
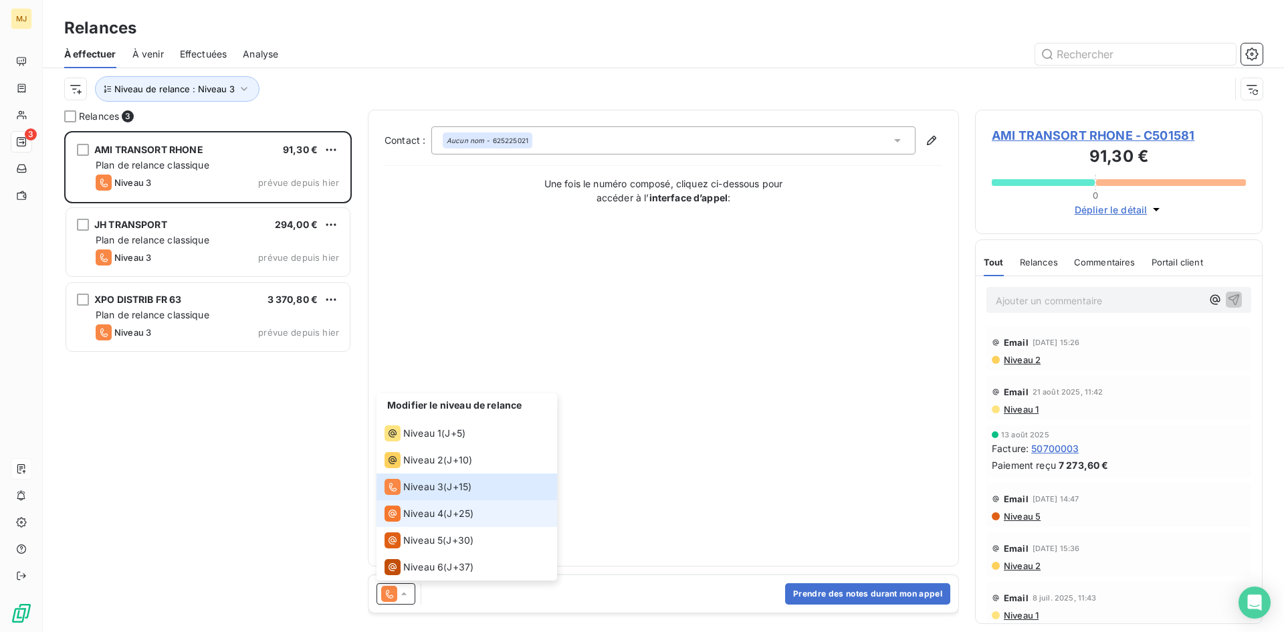
click at [423, 511] on span "Niveau 4" at bounding box center [423, 513] width 40 height 13
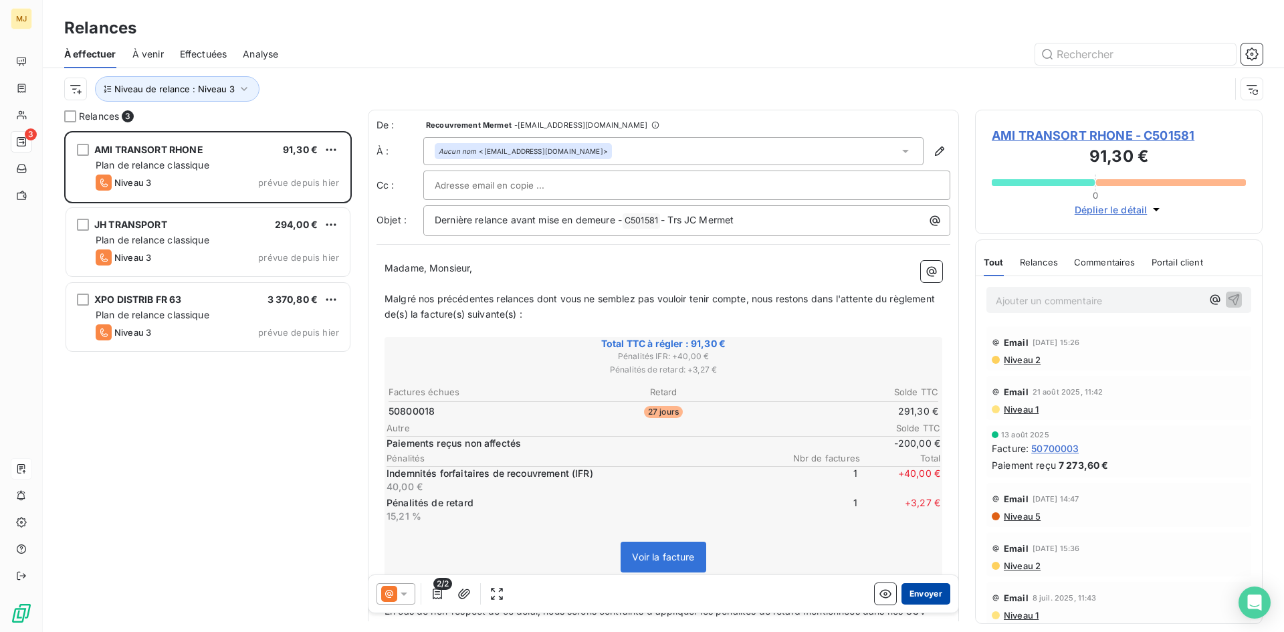
click at [905, 592] on button "Envoyer" at bounding box center [926, 593] width 49 height 21
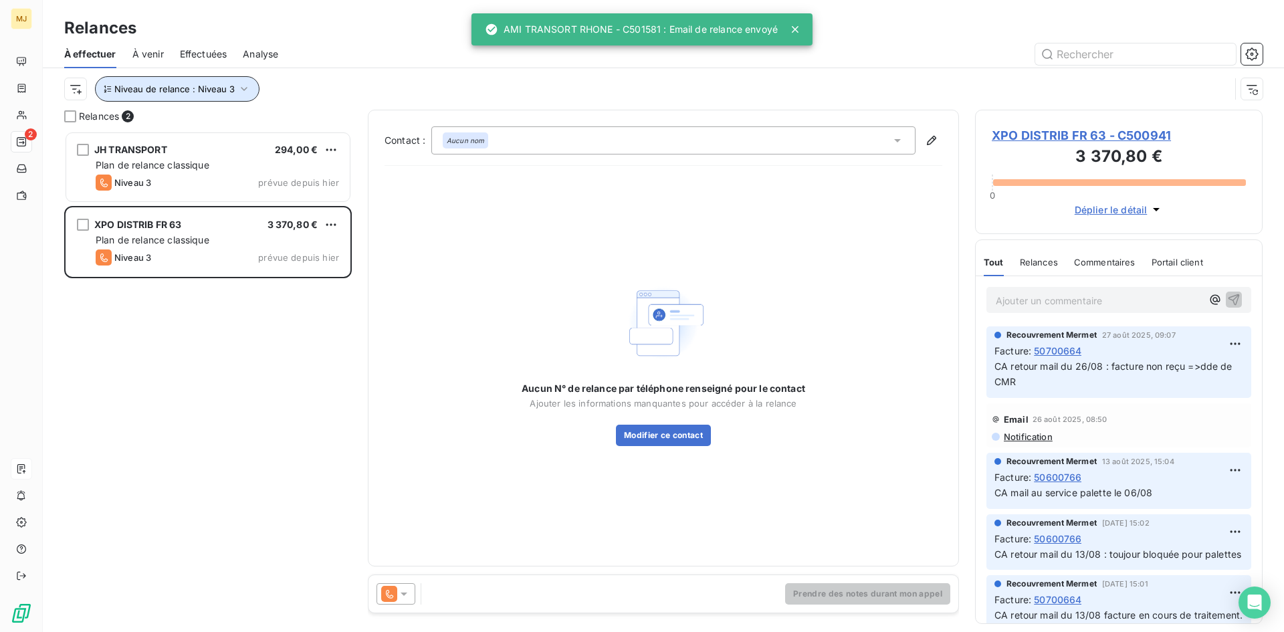
click at [182, 89] on span "Niveau de relance : Niveau 3" at bounding box center [174, 89] width 120 height 11
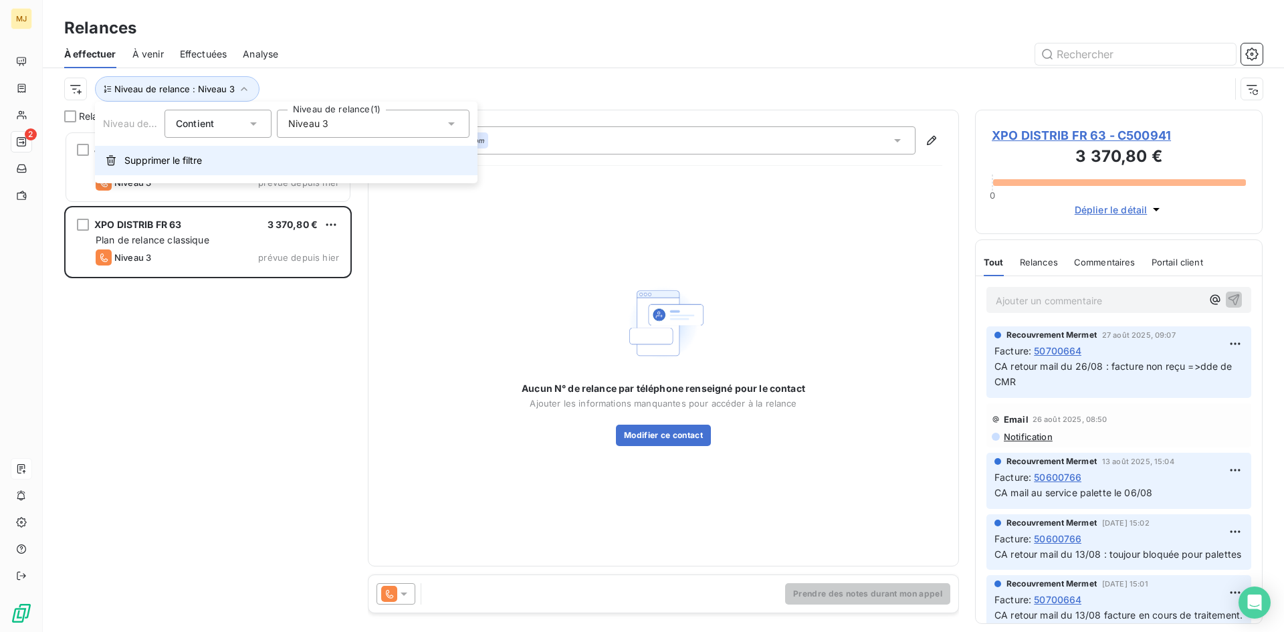
click at [196, 161] on span "Supprimer le filtre" at bounding box center [163, 160] width 78 height 13
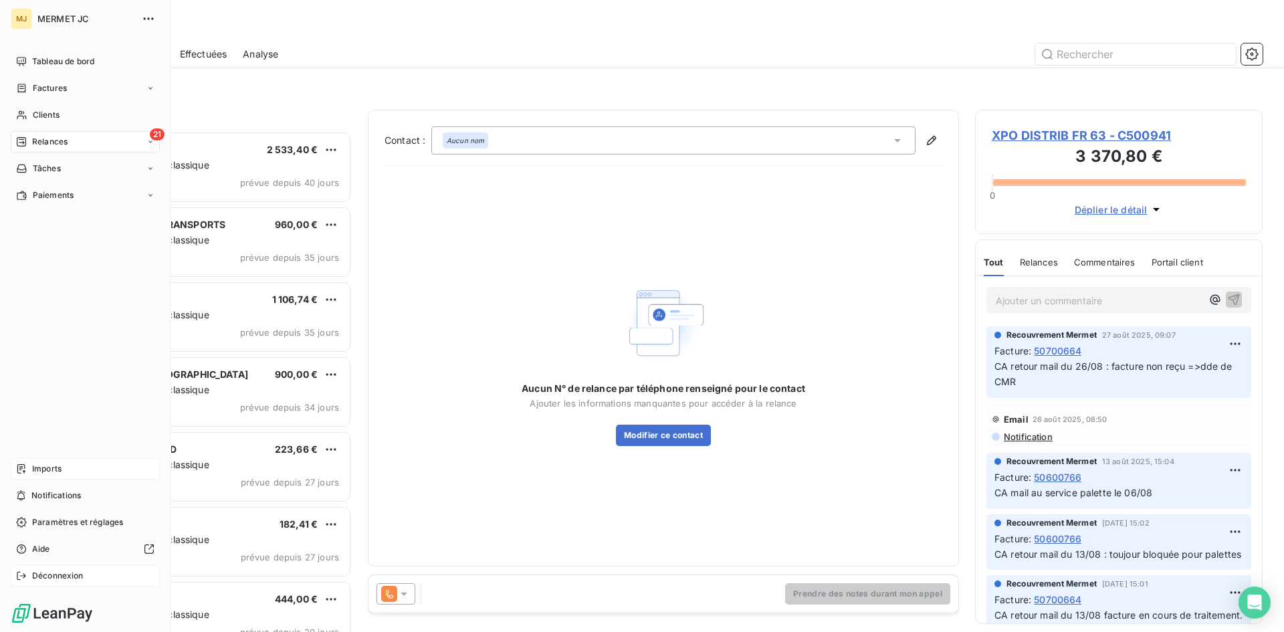
click at [40, 572] on span "Déconnexion" at bounding box center [58, 576] width 52 height 12
